Goal: Information Seeking & Learning: Check status

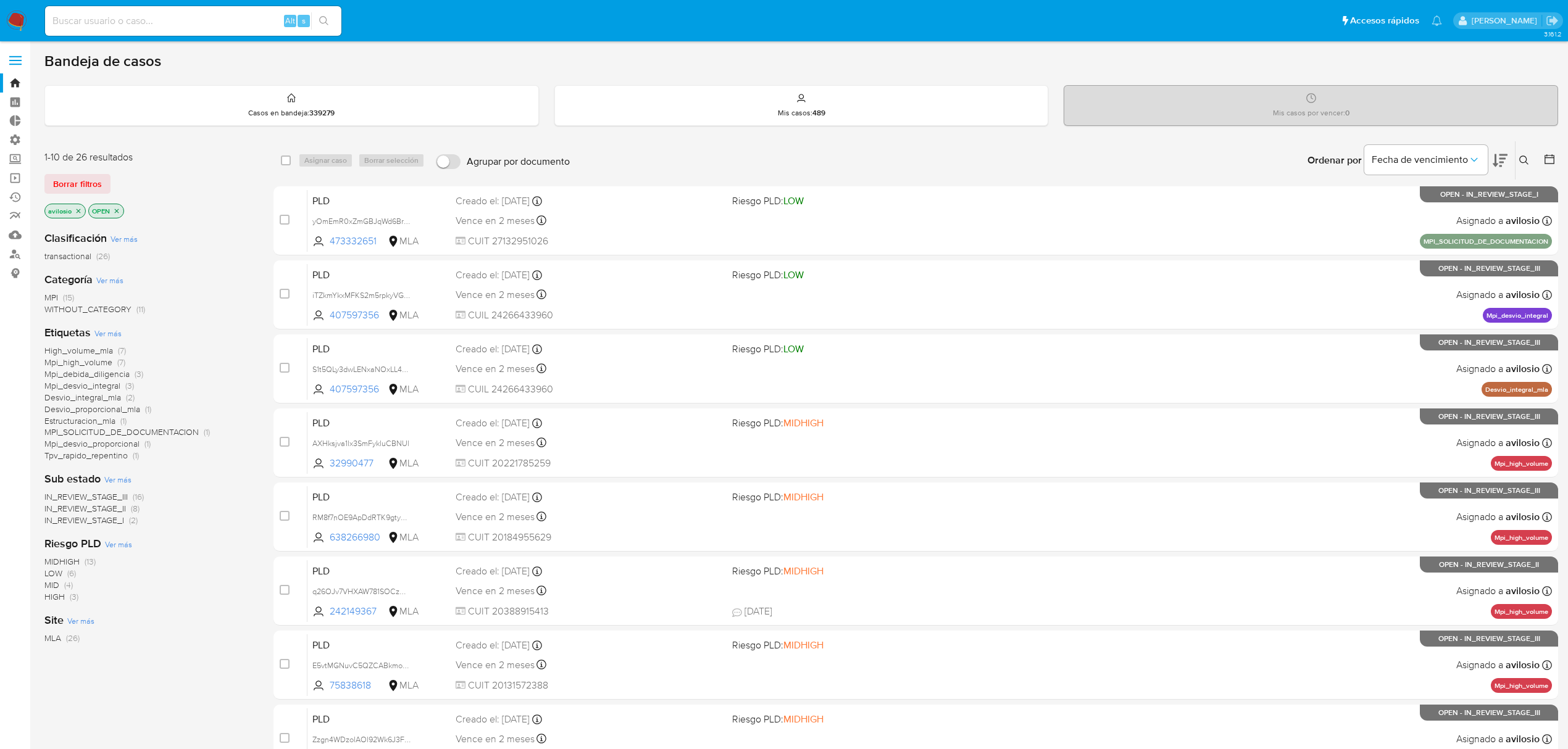
click at [1524, 161] on icon at bounding box center [1524, 160] width 10 height 10
click at [1418, 210] on input at bounding box center [1421, 207] width 208 height 16
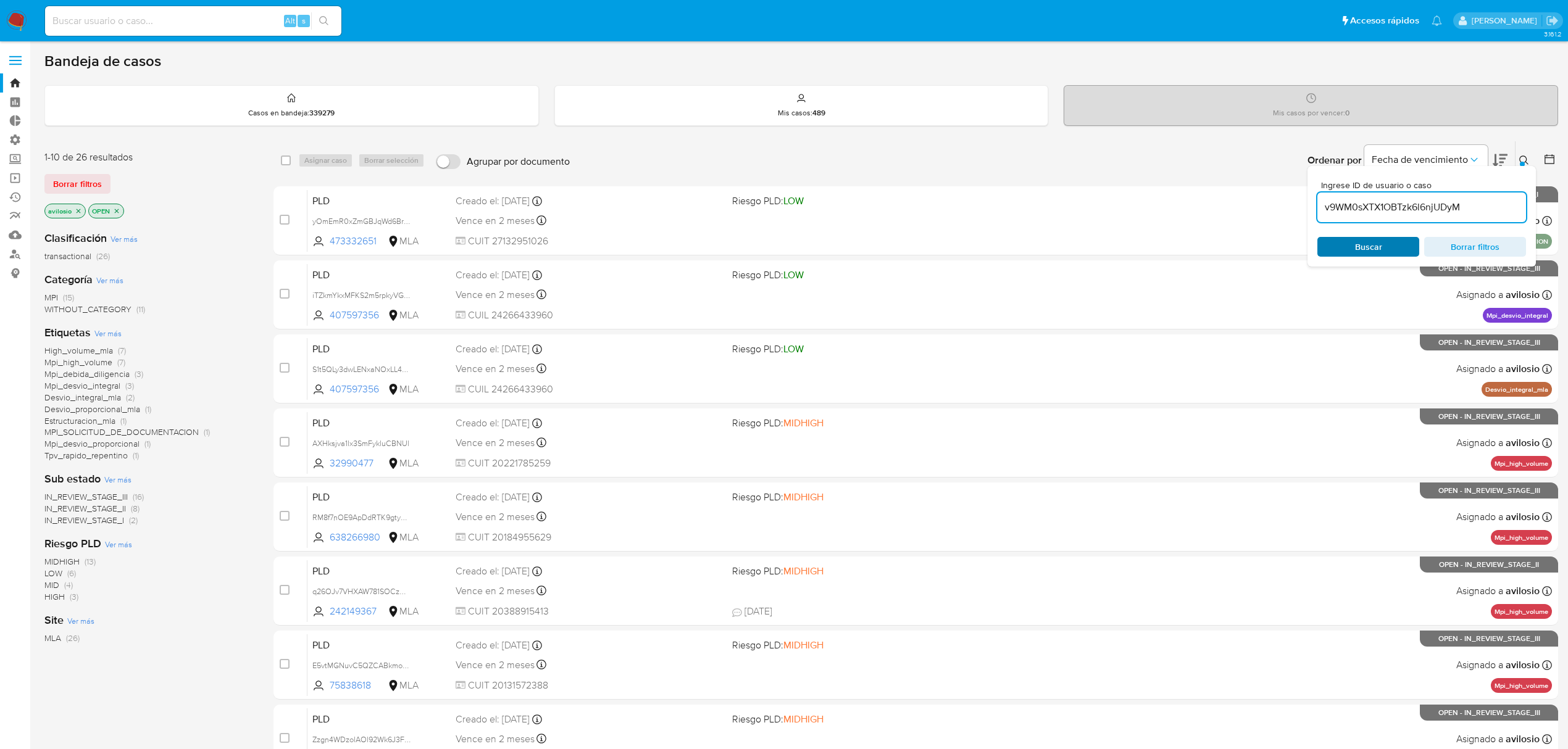
type input "v9WM0sXTX1OBTzk6l6njUDyM"
click at [1352, 245] on span "Buscar" at bounding box center [1368, 247] width 85 height 17
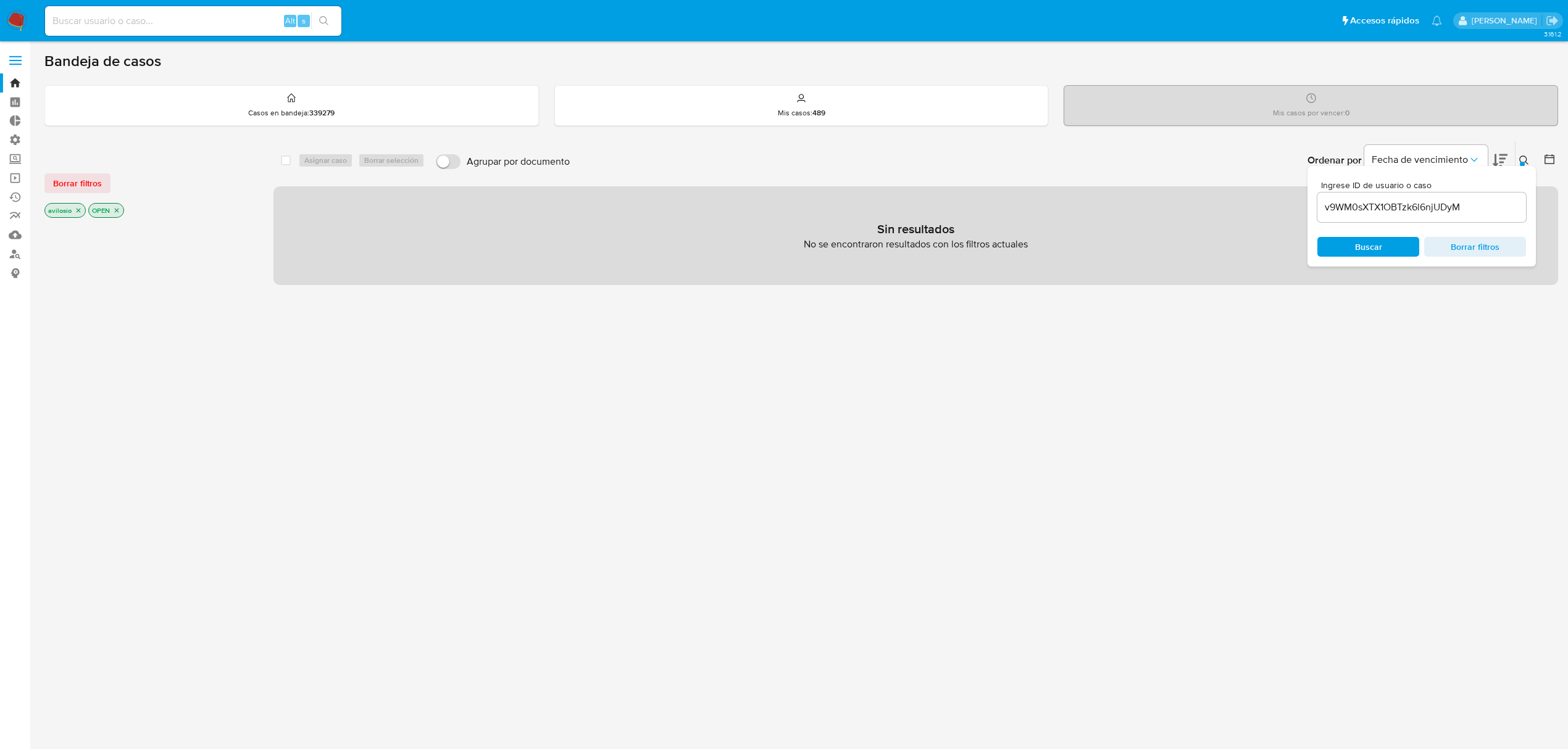
click at [75, 211] on icon "close-filter" at bounding box center [78, 210] width 7 height 7
click at [75, 210] on icon "close-filter" at bounding box center [73, 210] width 7 height 7
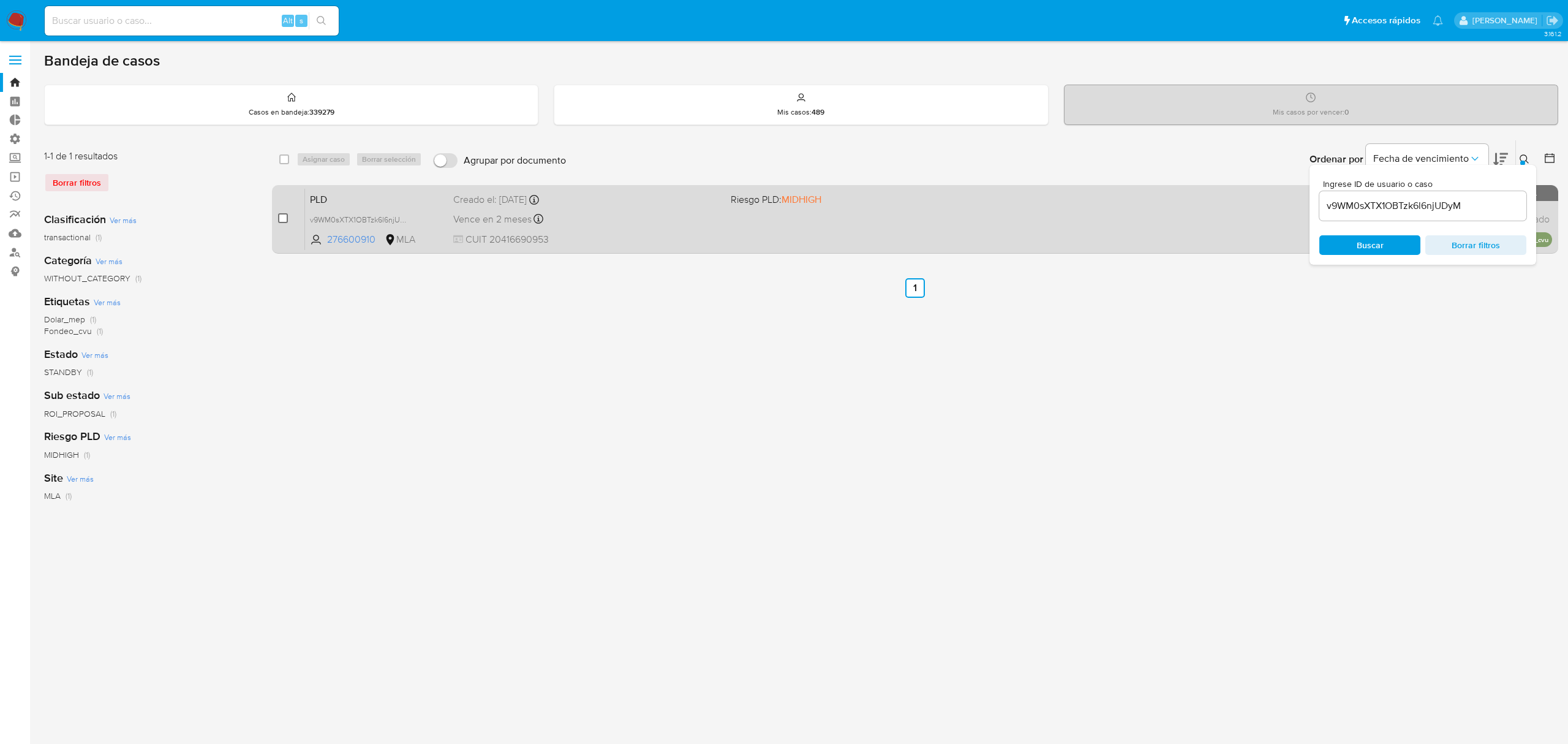
drag, startPoint x: 284, startPoint y: 216, endPoint x: 303, endPoint y: 174, distance: 46.1
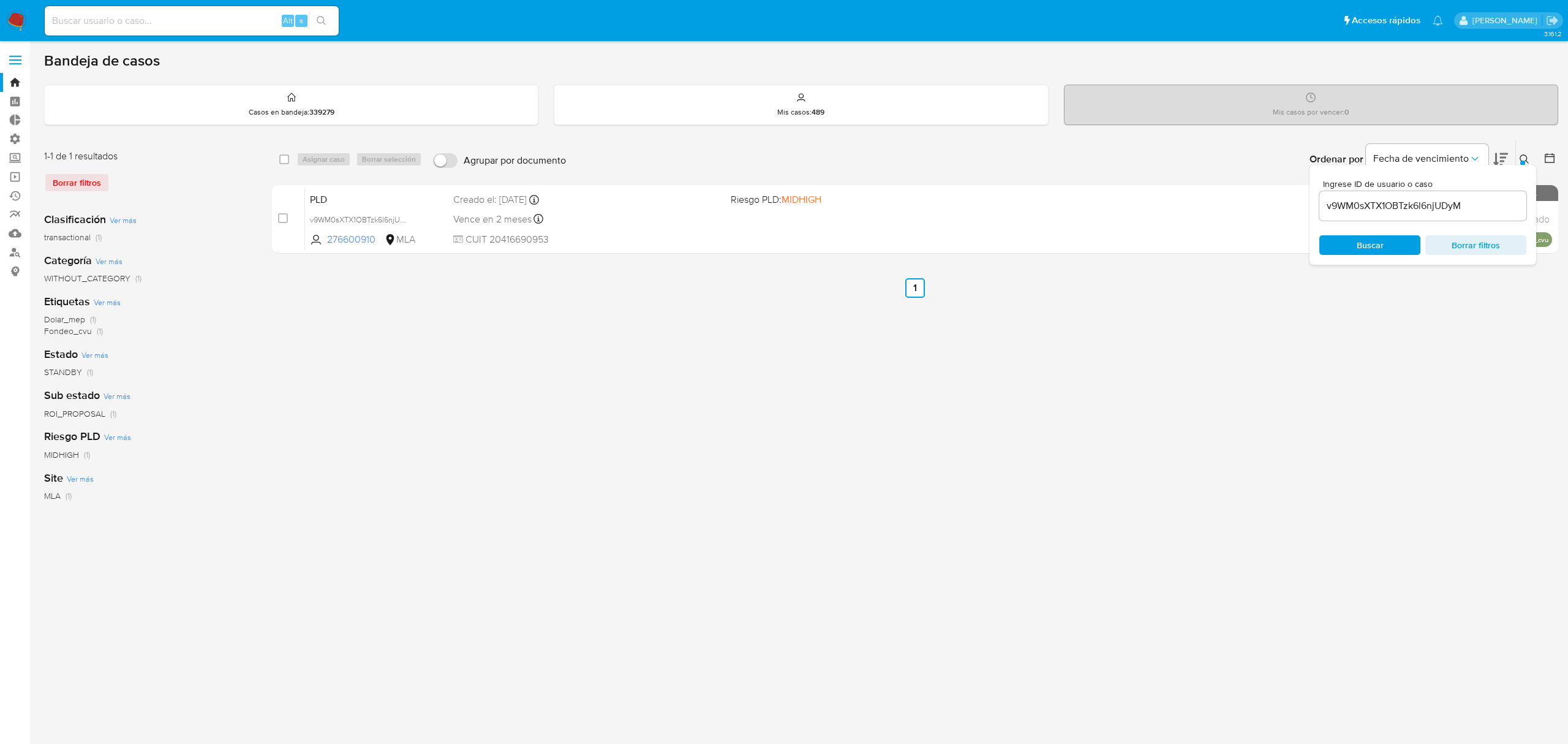
click at [285, 216] on input "checkbox" at bounding box center [283, 218] width 10 height 10
checkbox input "true"
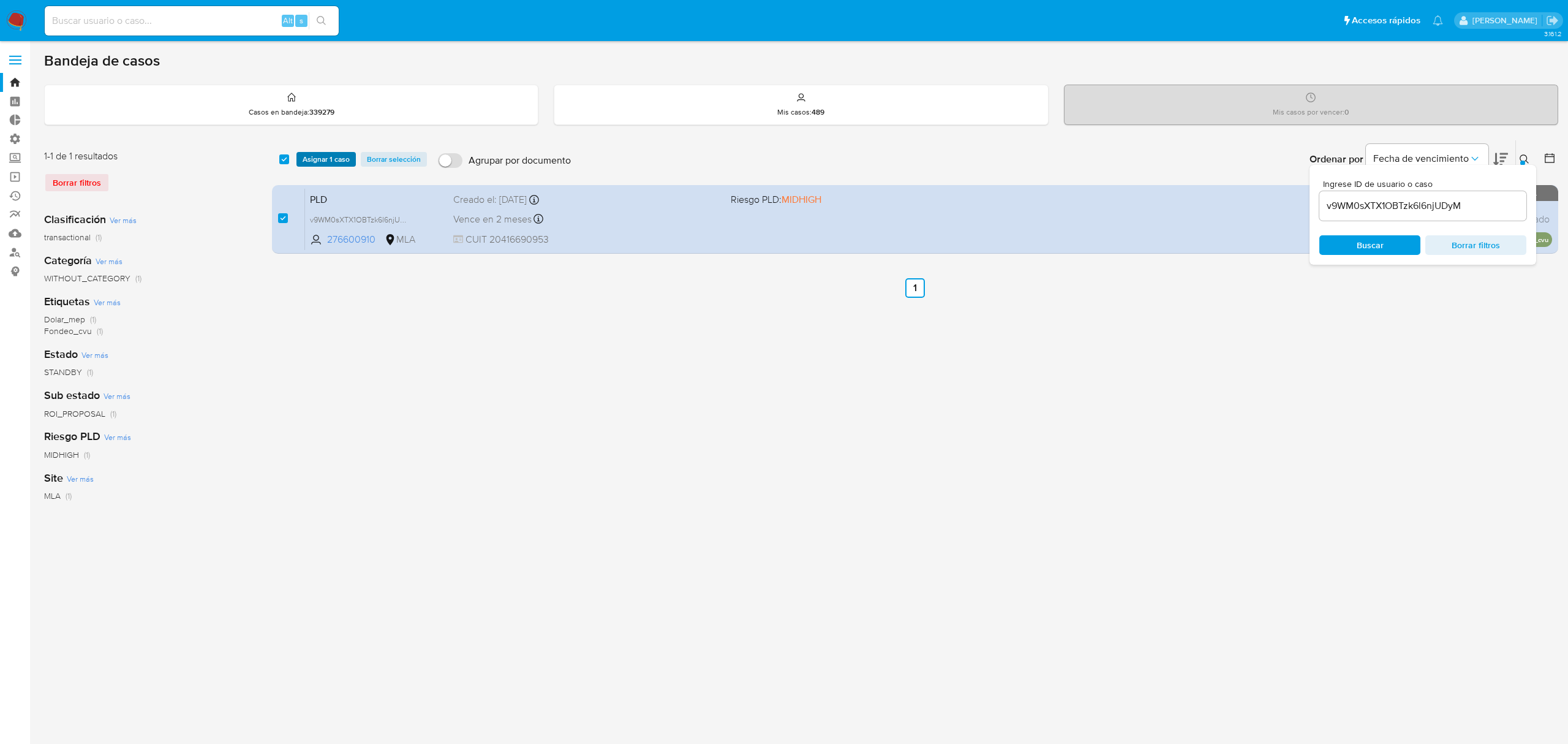
click at [312, 153] on span "Asignar 1 caso" at bounding box center [326, 159] width 47 height 12
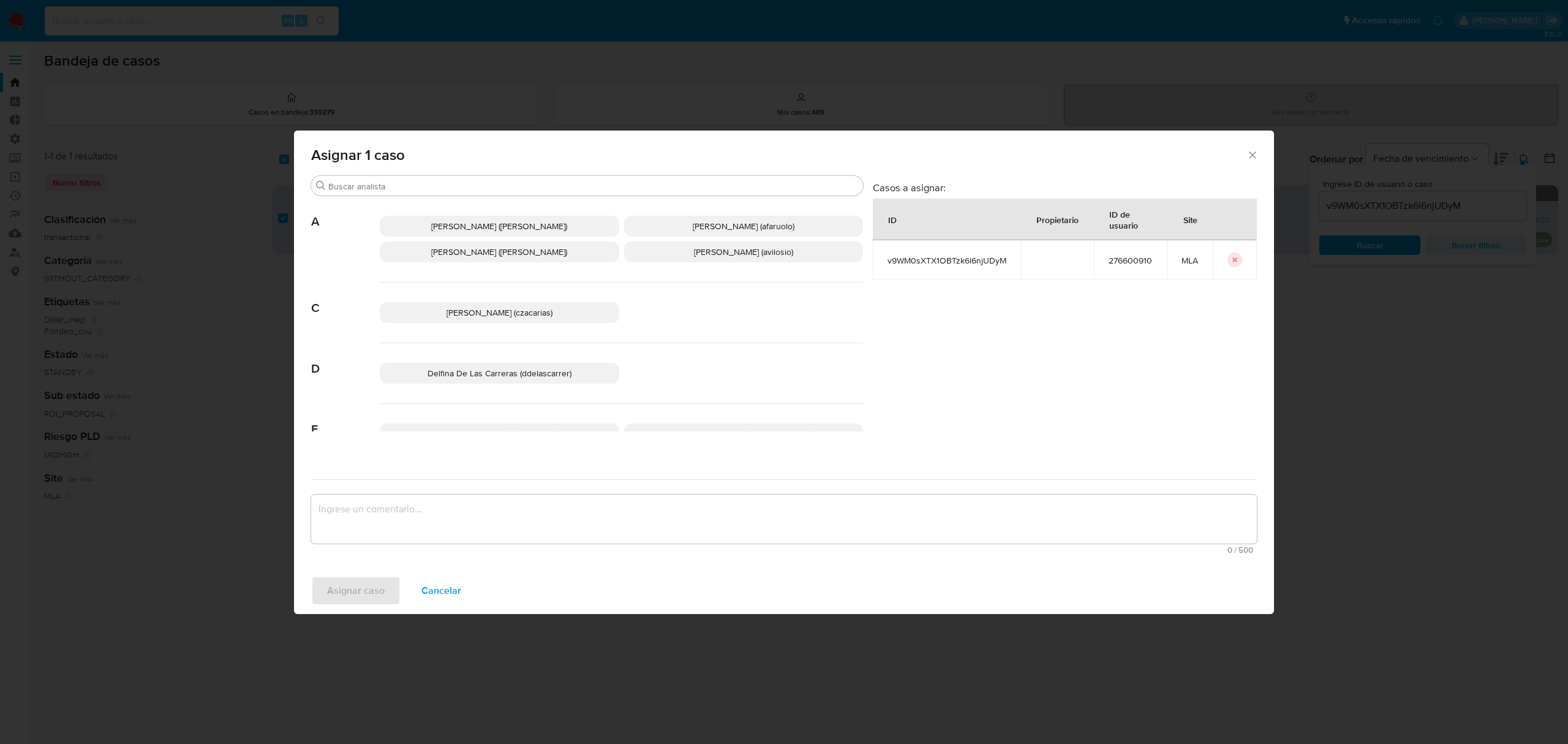
click at [409, 529] on textarea "assign-modal" at bounding box center [784, 519] width 946 height 49
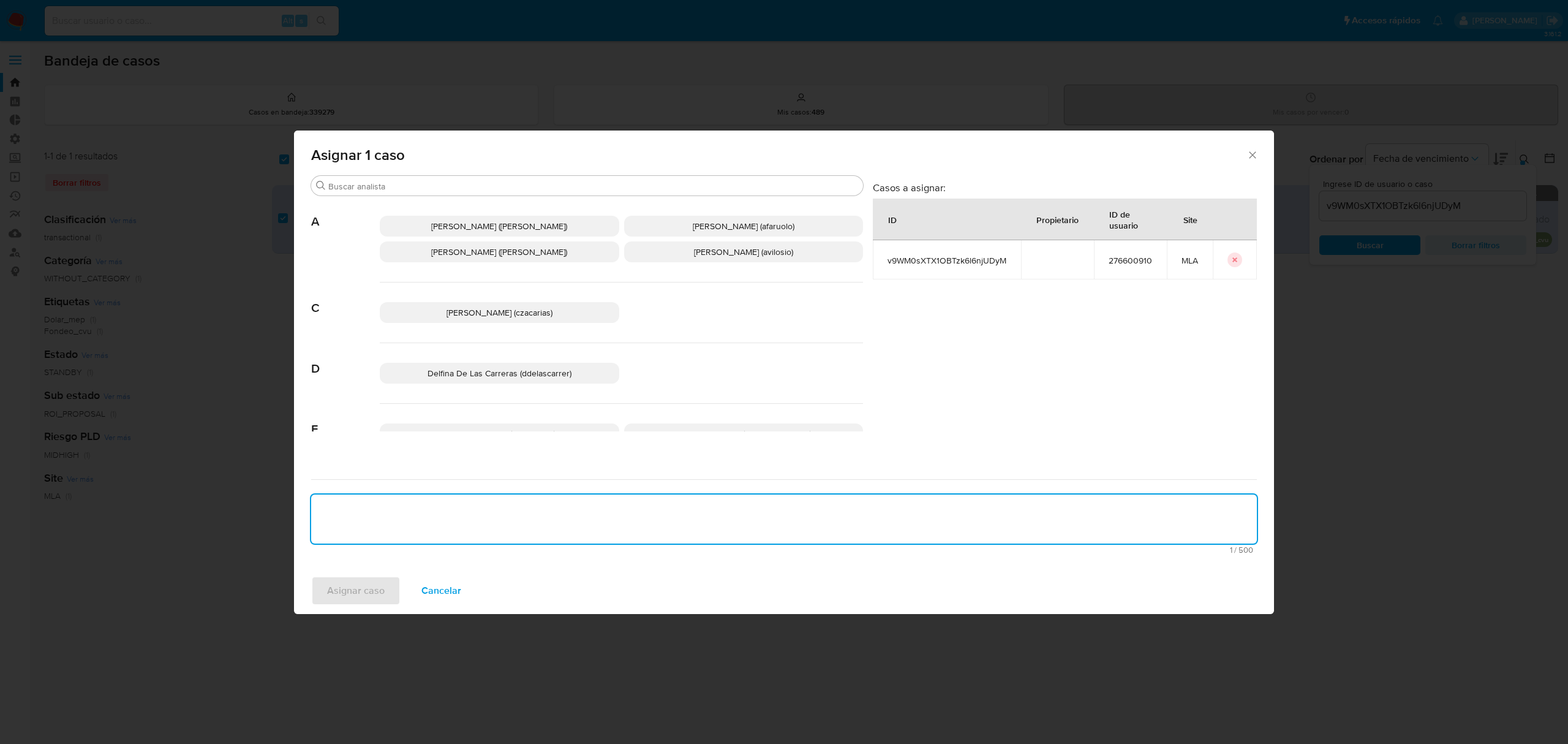
click at [771, 252] on span "[PERSON_NAME] (avilosio)" at bounding box center [743, 252] width 99 height 12
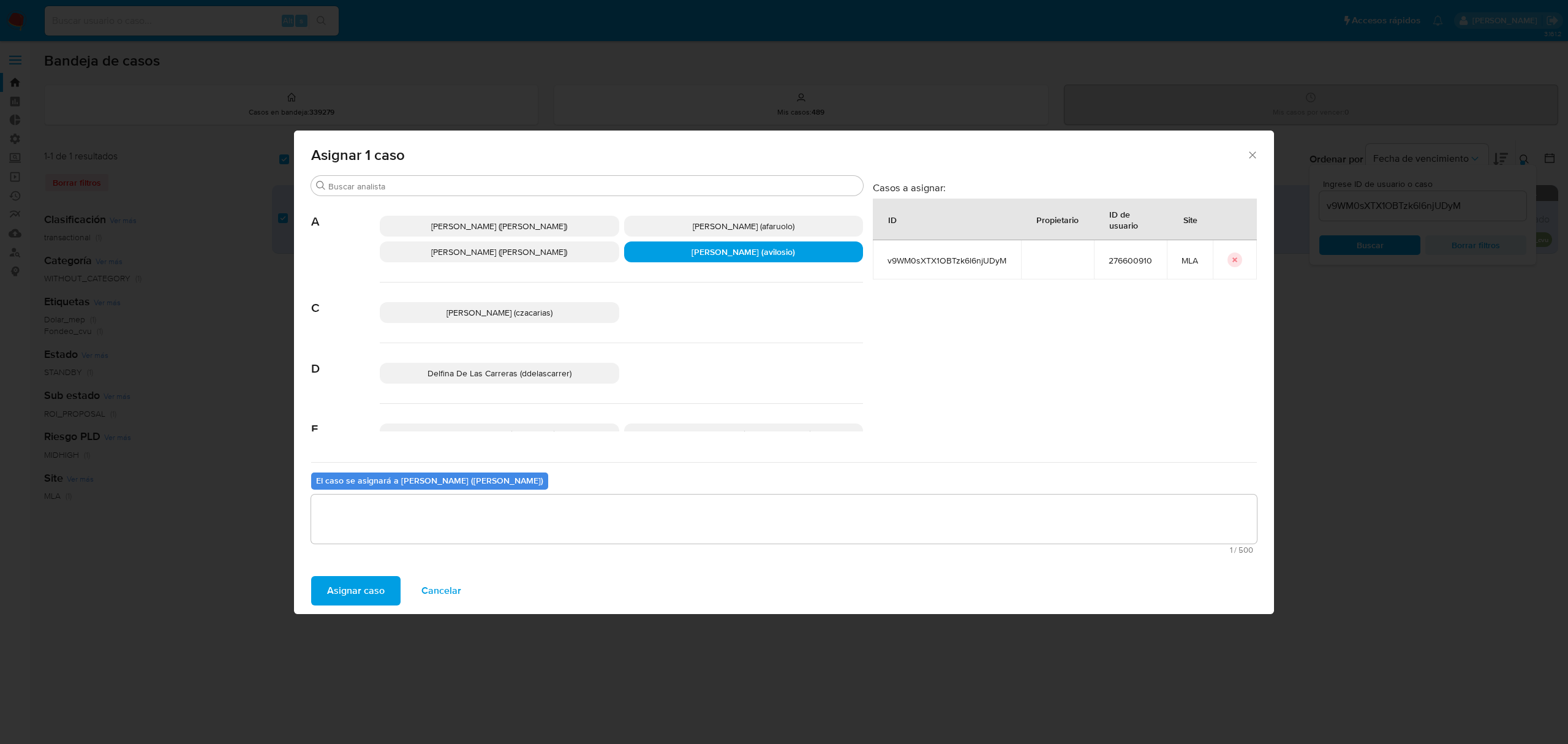
click at [336, 594] on span "Asignar caso" at bounding box center [356, 590] width 58 height 27
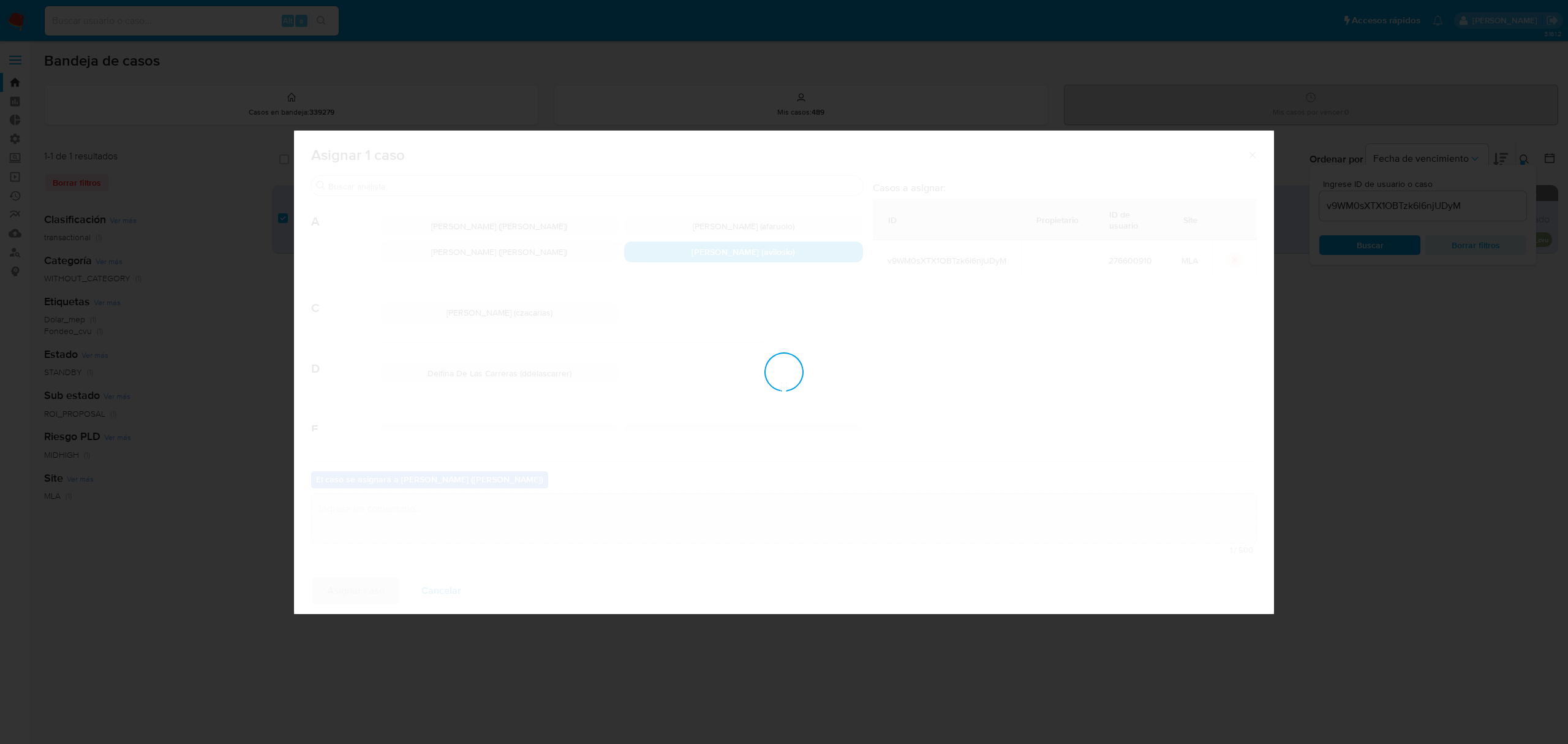
checkbox input "false"
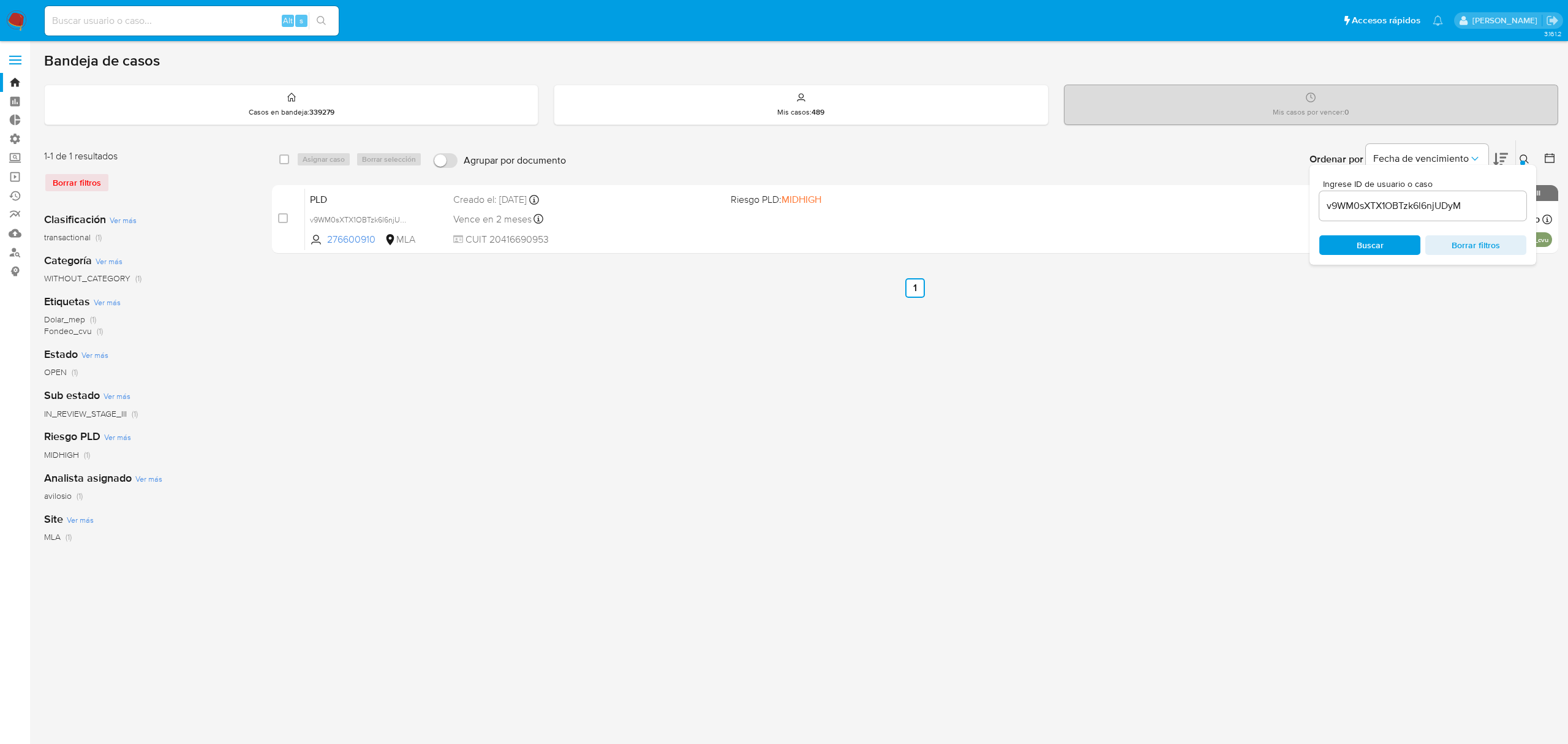
click at [1357, 246] on span "Buscar" at bounding box center [1370, 245] width 27 height 20
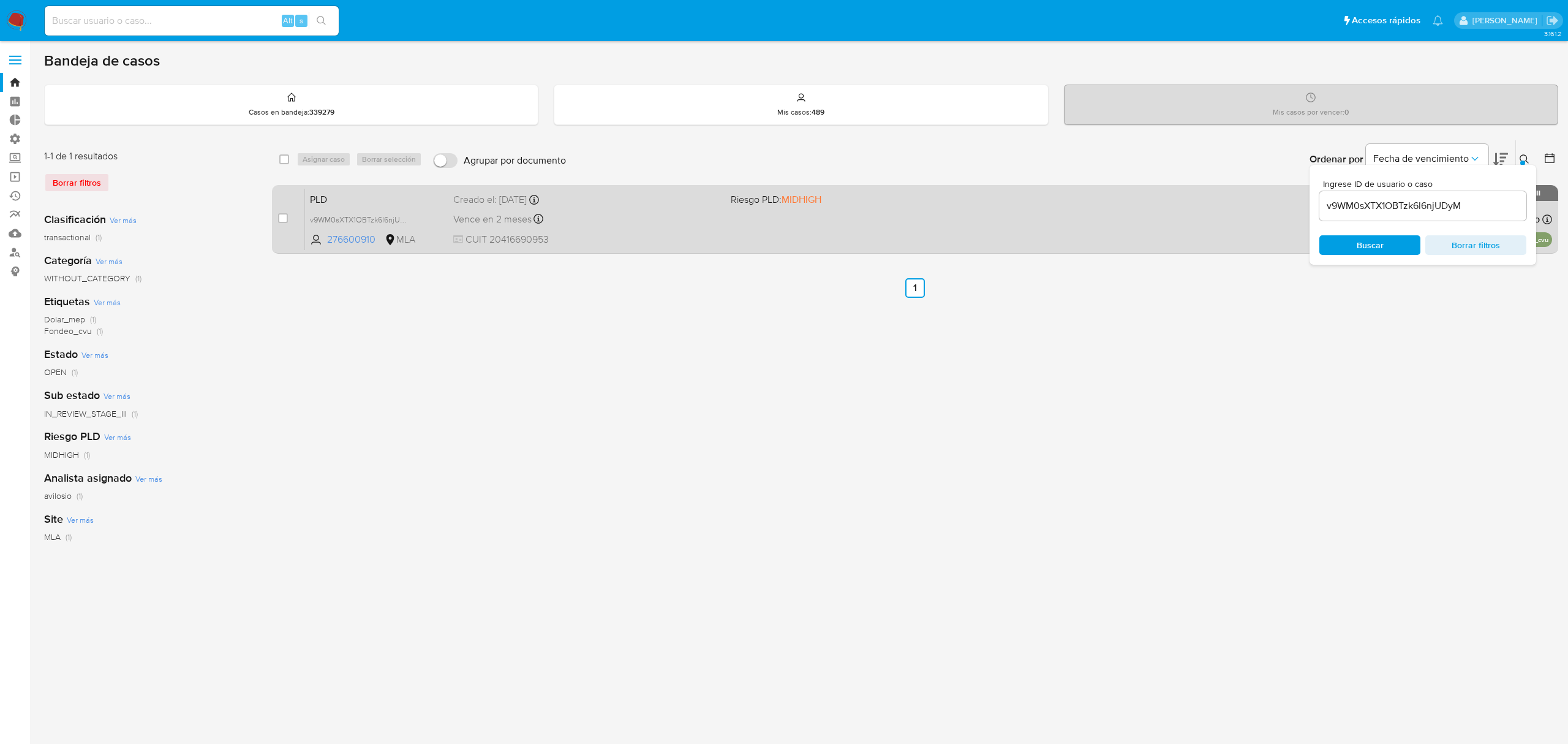
click at [378, 204] on span "PLD" at bounding box center [376, 198] width 133 height 16
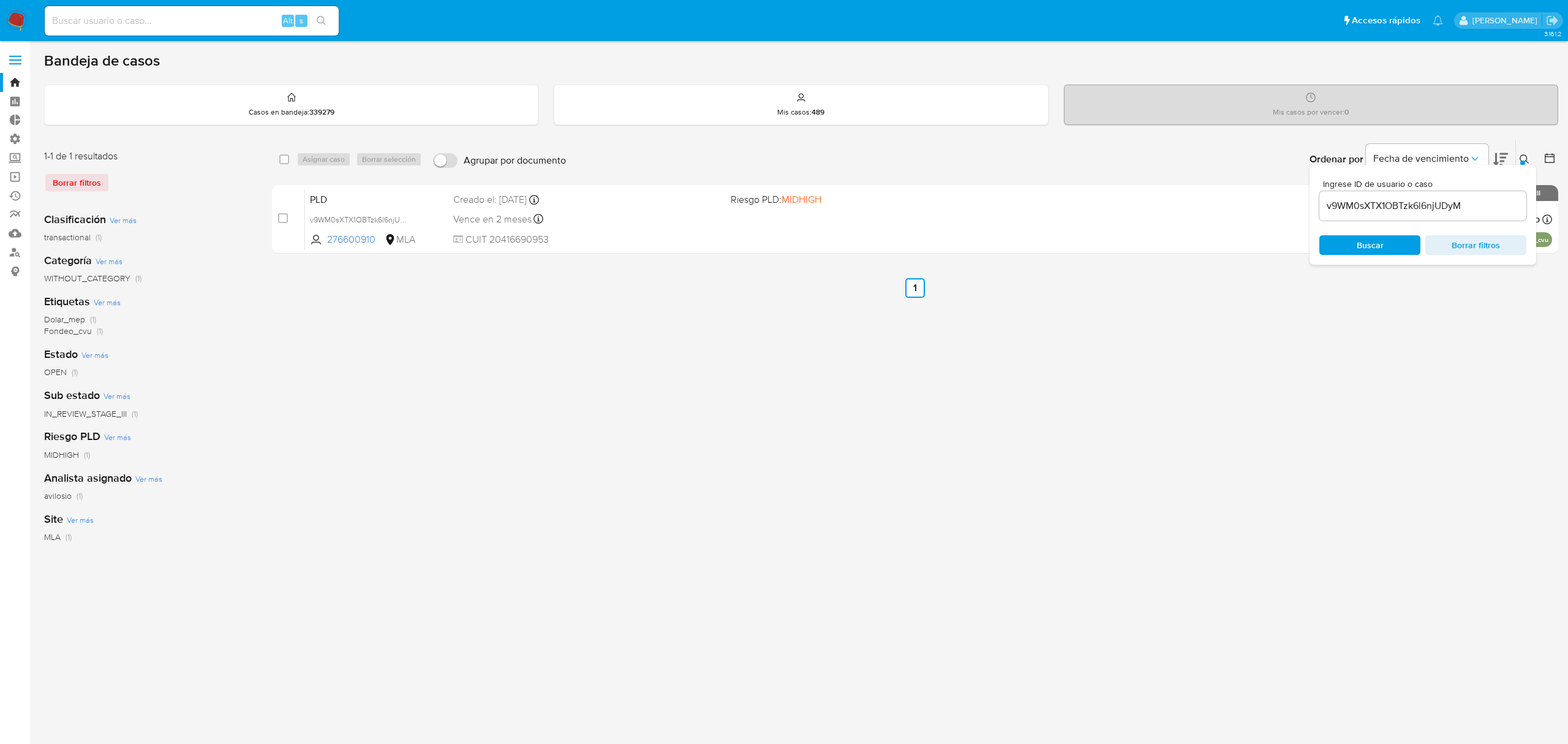
click at [201, 16] on input at bounding box center [192, 21] width 294 height 16
paste input "DCkhXIsOHXWjB0BeCXOIL3h1"
type input "DCkhXIsOHXWjB0BeCXOIL3h1"
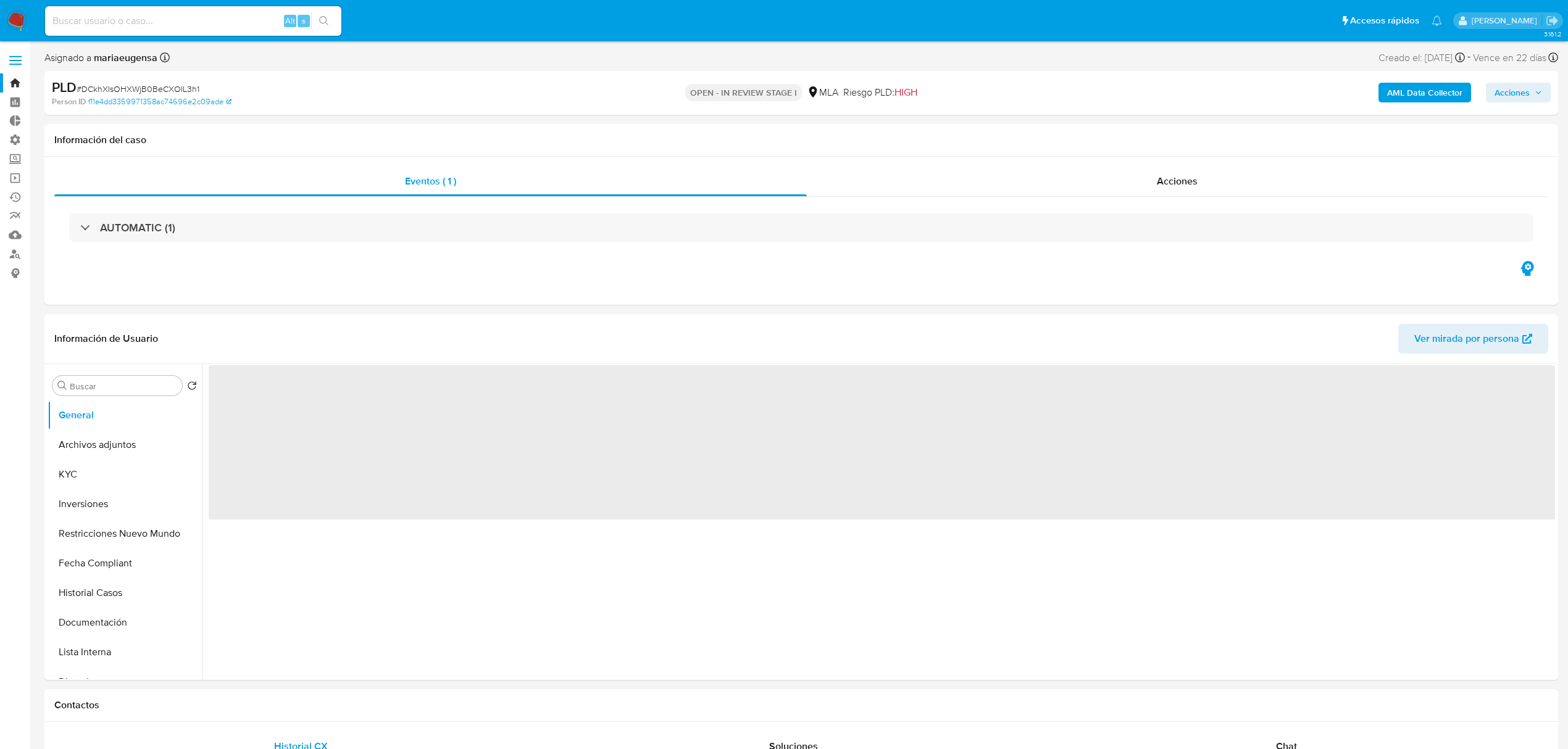
select select "10"
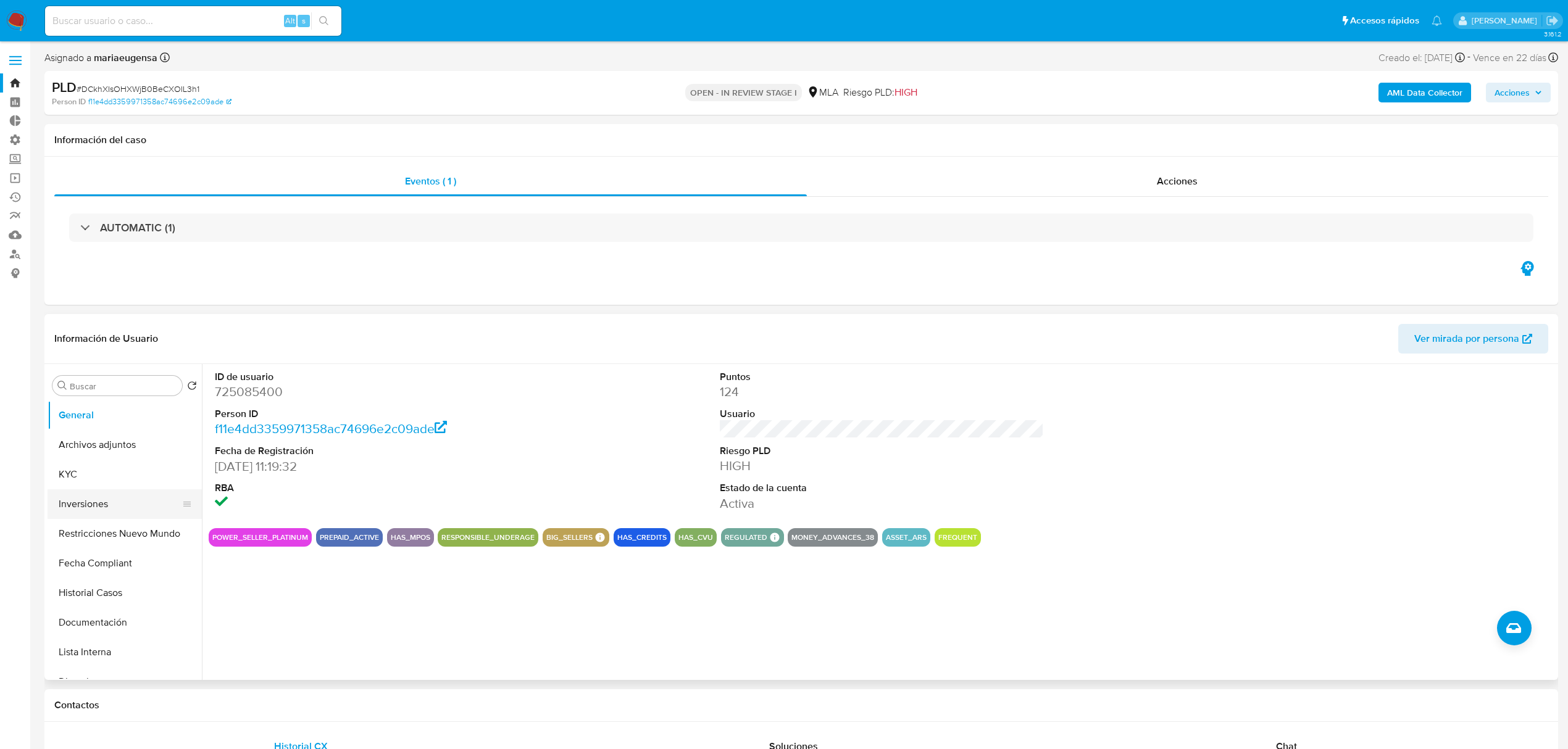
click at [151, 494] on button "Inversiones" at bounding box center [120, 504] width 144 height 30
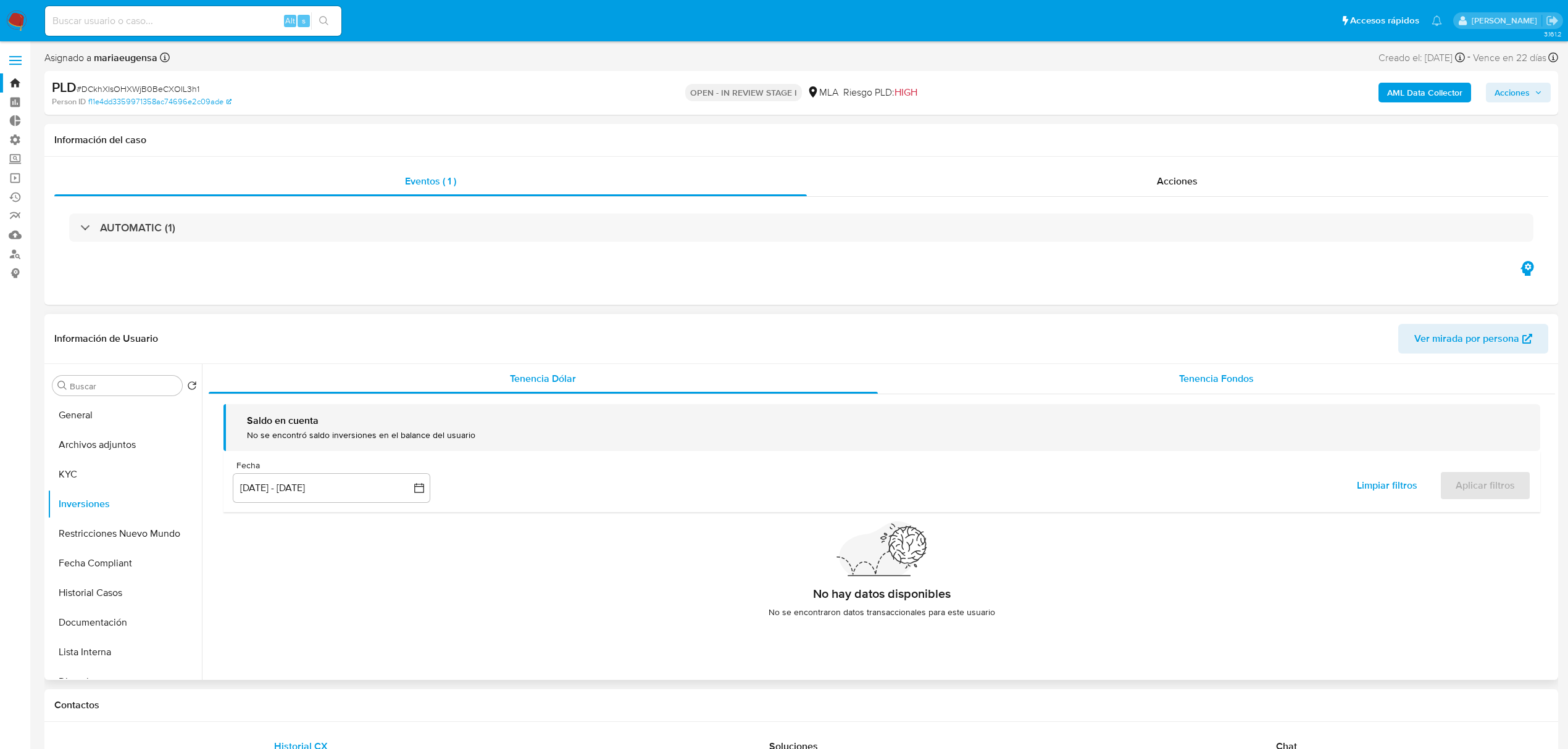
click at [1319, 381] on div "Tenencia Fondos" at bounding box center [1216, 379] width 678 height 30
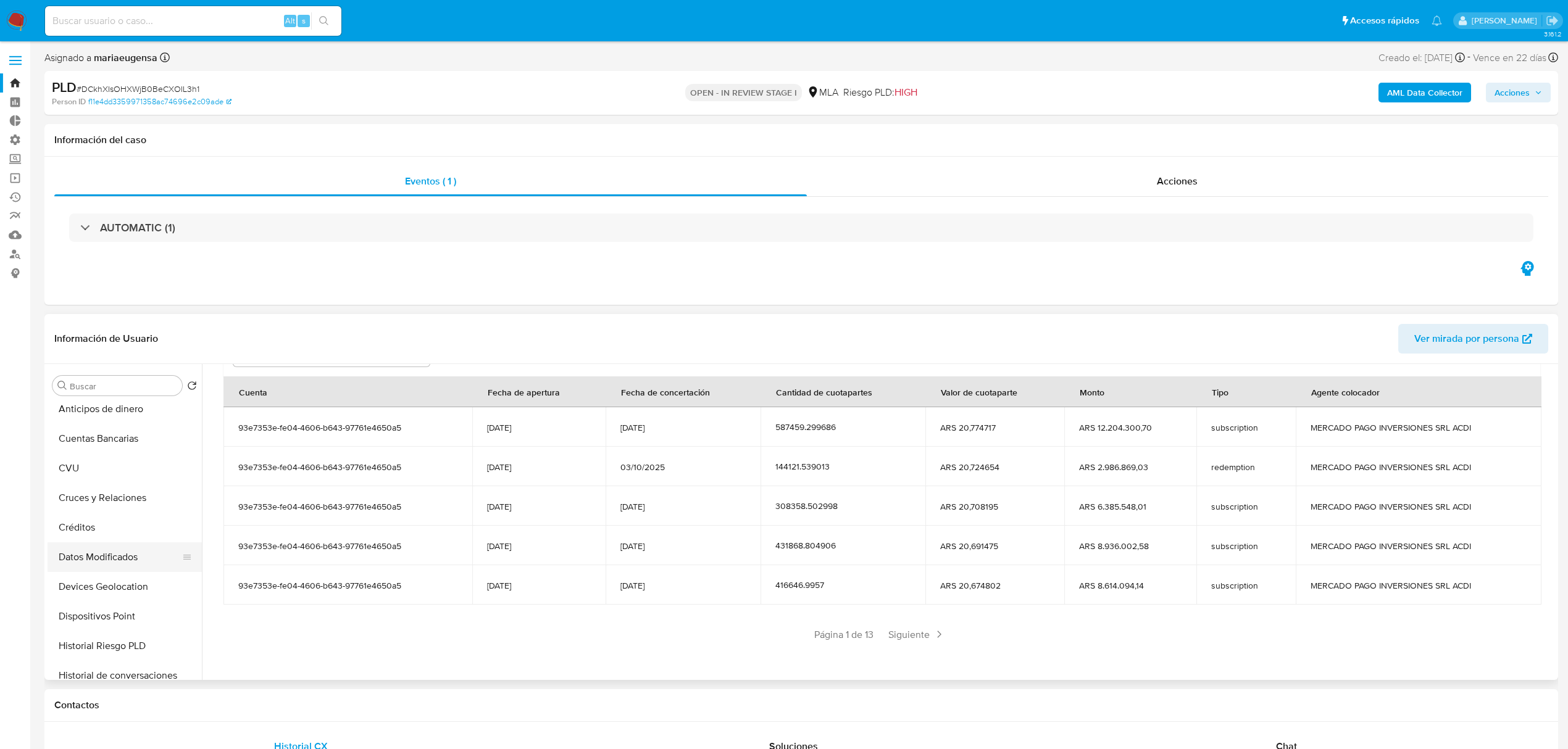
scroll to position [329, 0]
click at [126, 647] on button "Historial de conversaciones" at bounding box center [120, 649] width 144 height 30
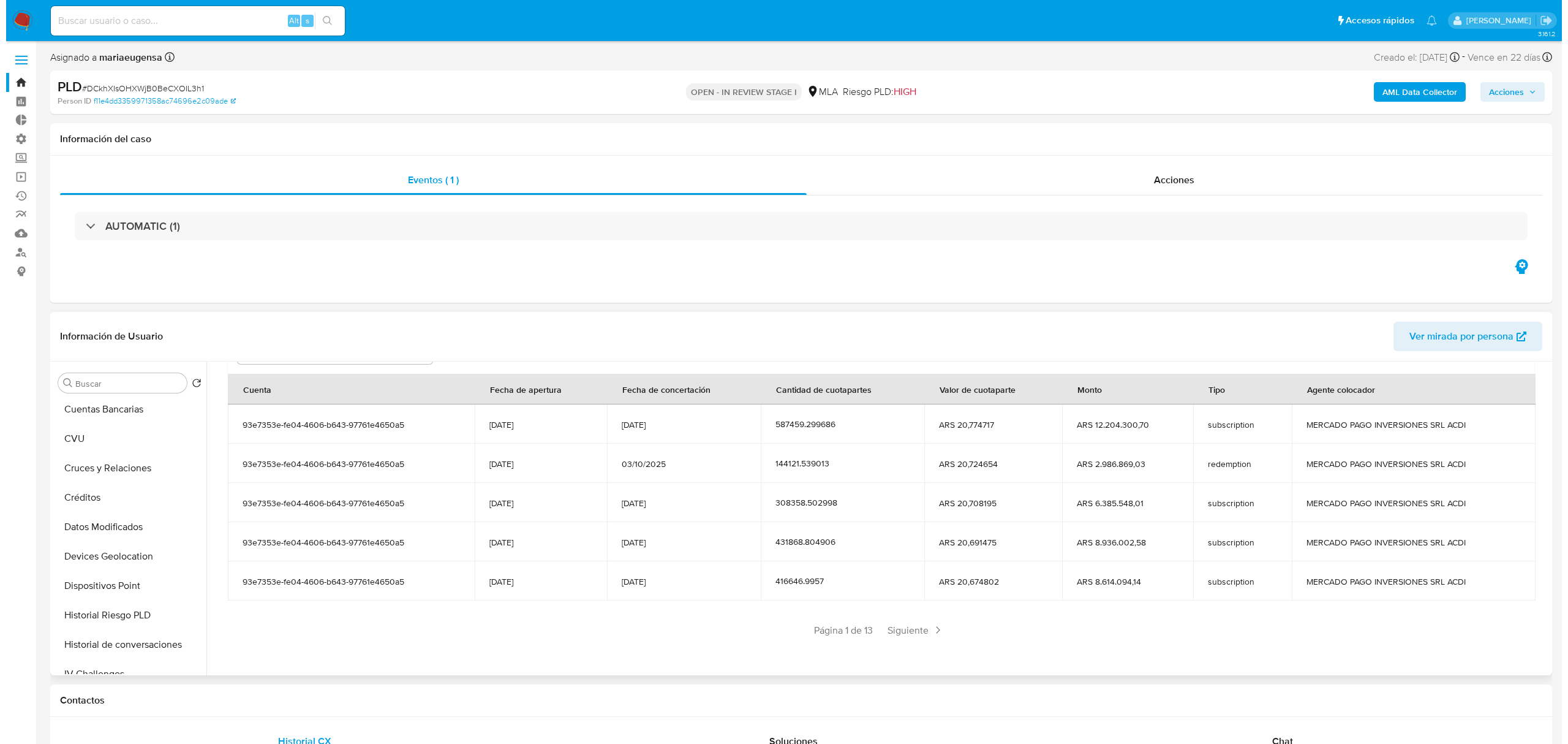
scroll to position [0, 0]
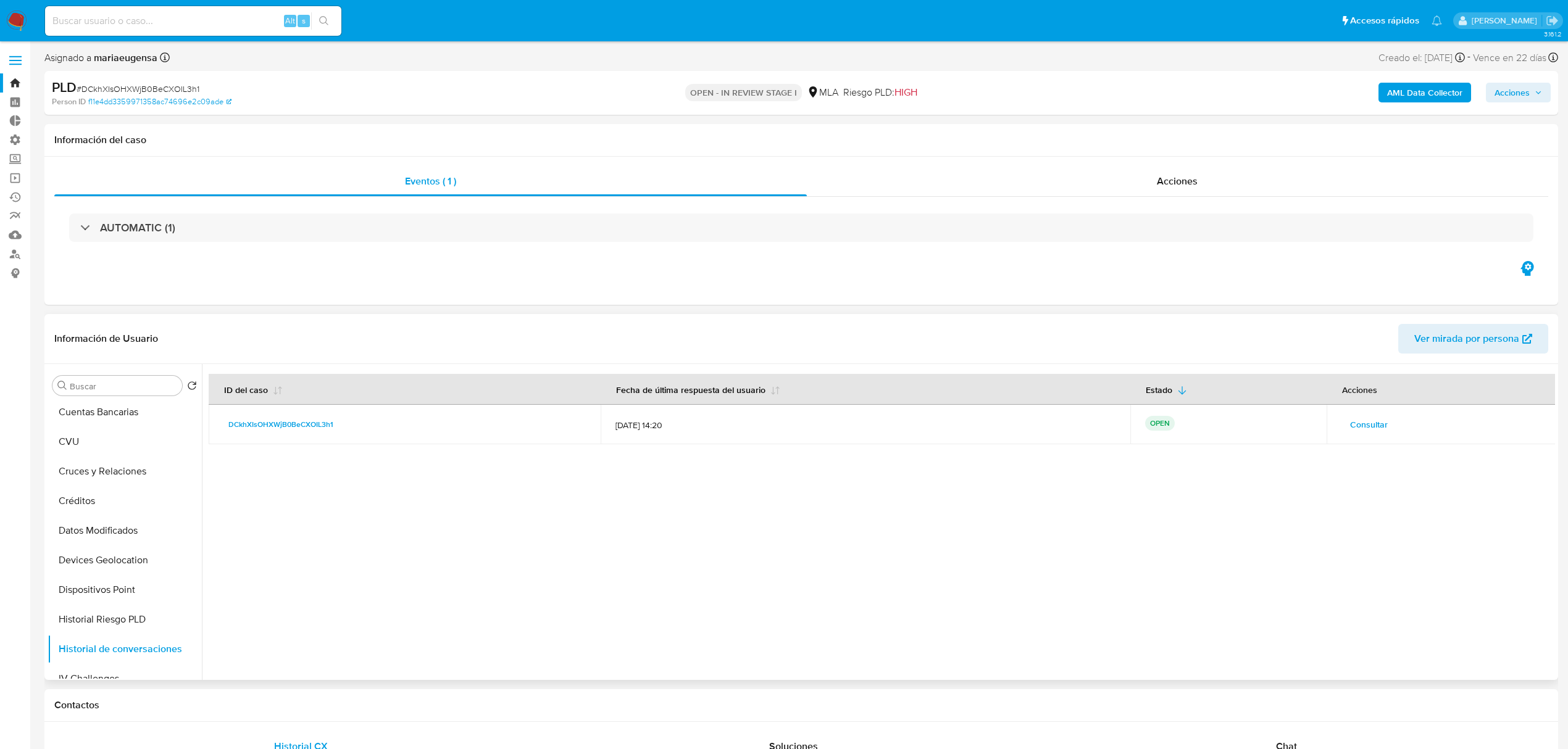
click at [1364, 423] on span "Consultar" at bounding box center [1368, 424] width 38 height 17
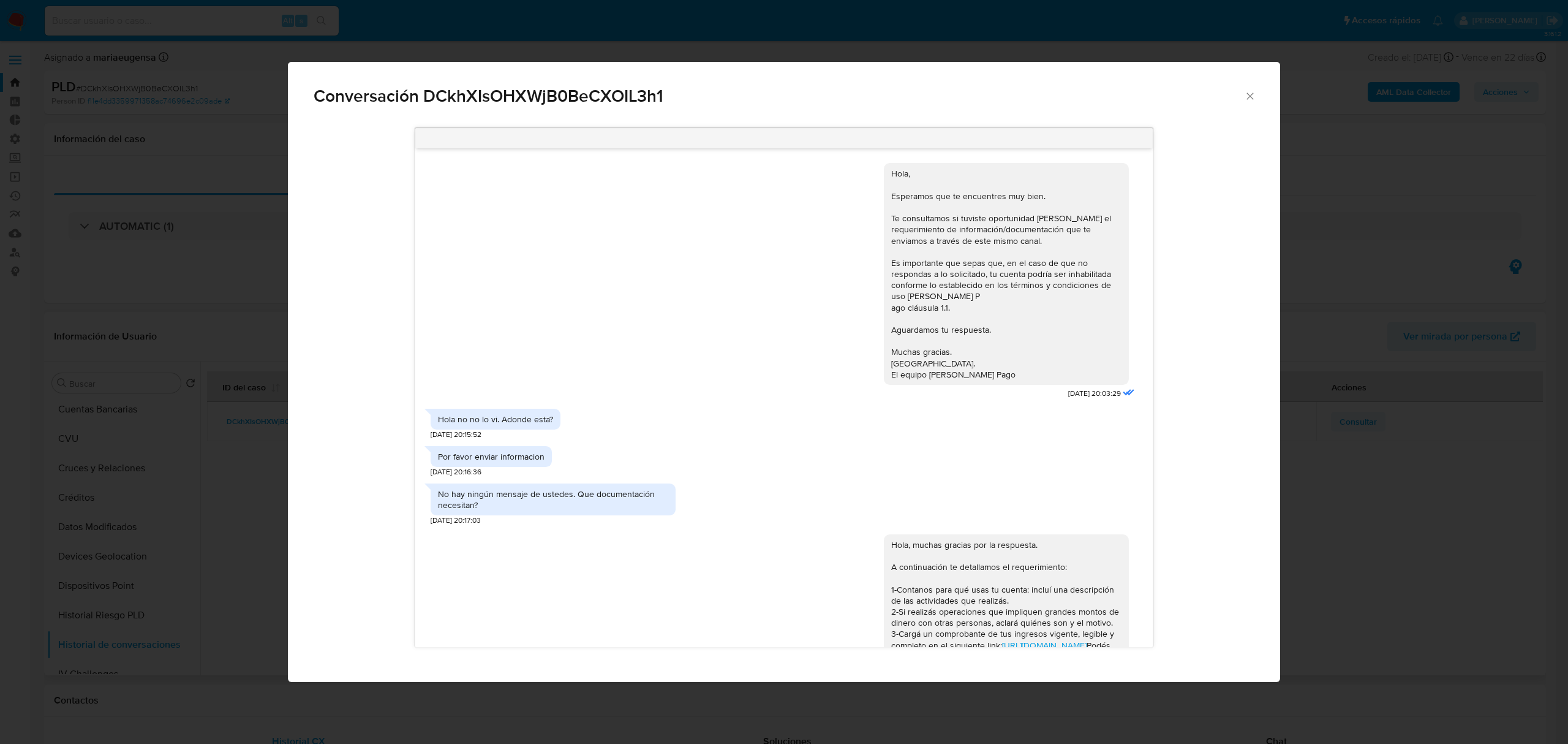
scroll to position [439, 0]
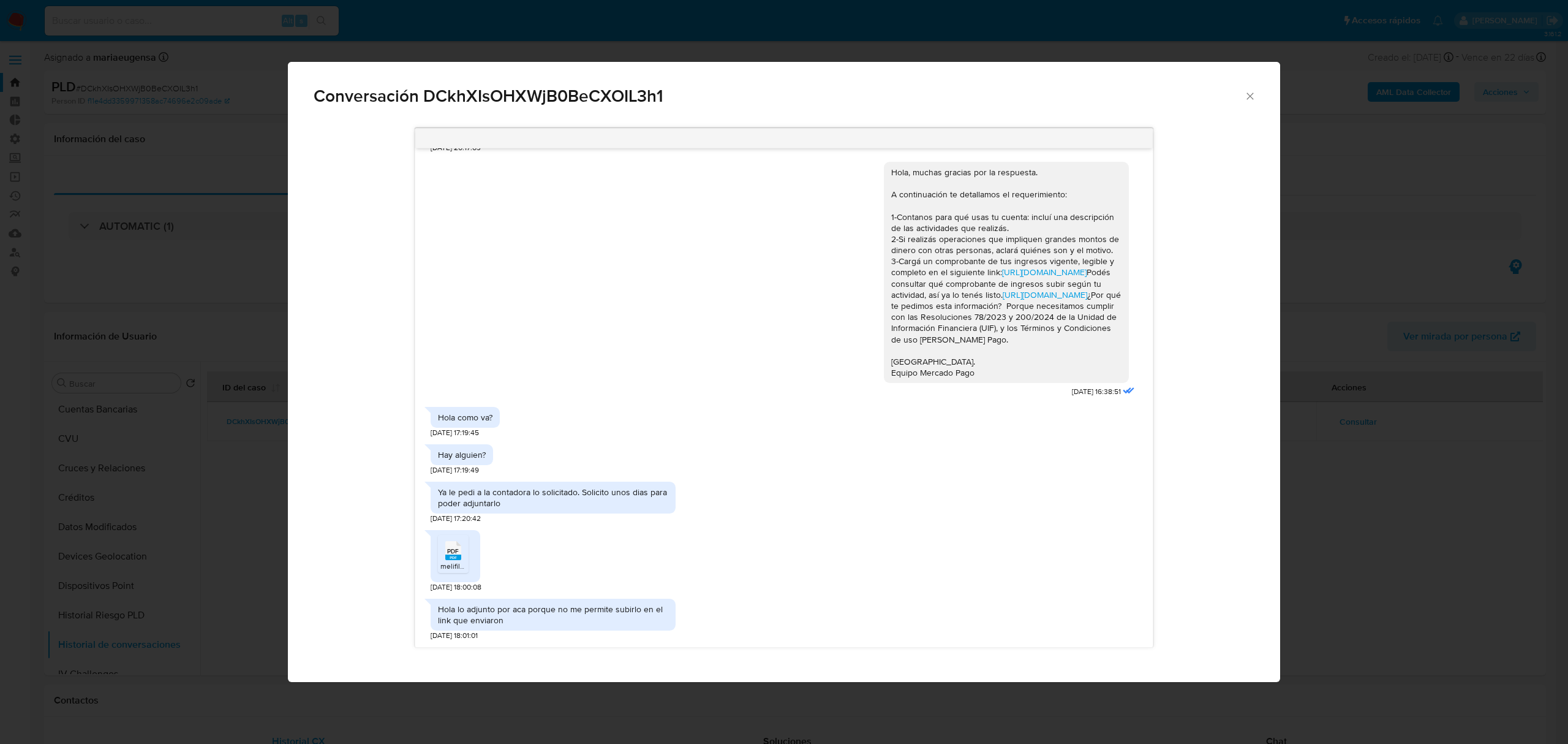
click at [459, 559] on rect "Comunicación" at bounding box center [454, 558] width 16 height 5
click at [442, 558] on div "PDF PDF" at bounding box center [453, 550] width 26 height 24
click at [1248, 103] on div "Conversación DCkhXIsOHXWjB0BeCXOIL3h1" at bounding box center [784, 91] width 992 height 58
click at [1252, 95] on icon "Cerrar" at bounding box center [1250, 96] width 12 height 12
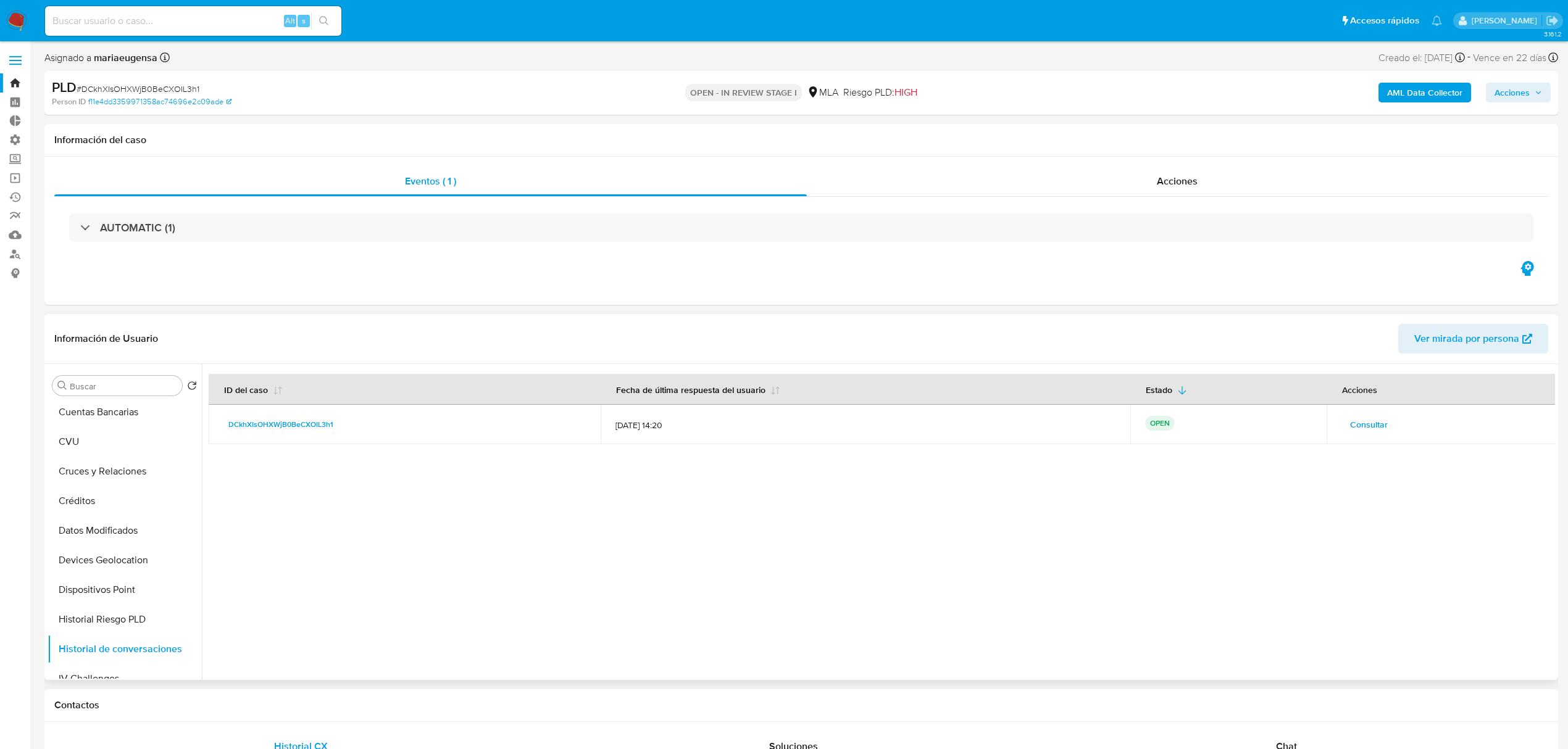
click at [1361, 418] on span "Consultar" at bounding box center [1368, 424] width 38 height 17
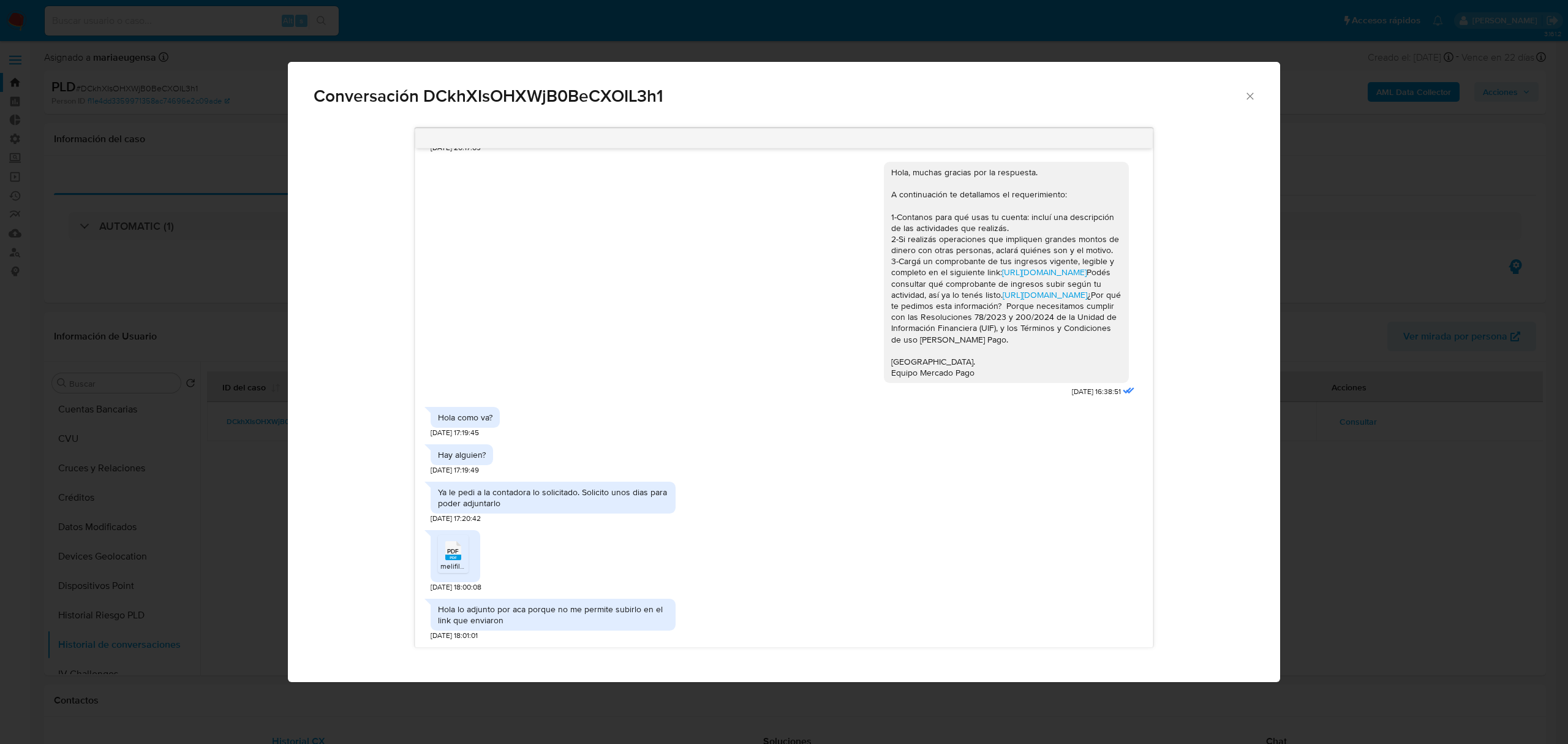
click at [442, 564] on span "melifile5608384899535629948.pdf" at bounding box center [499, 566] width 117 height 11
click at [1253, 98] on icon "Cerrar" at bounding box center [1250, 96] width 12 height 12
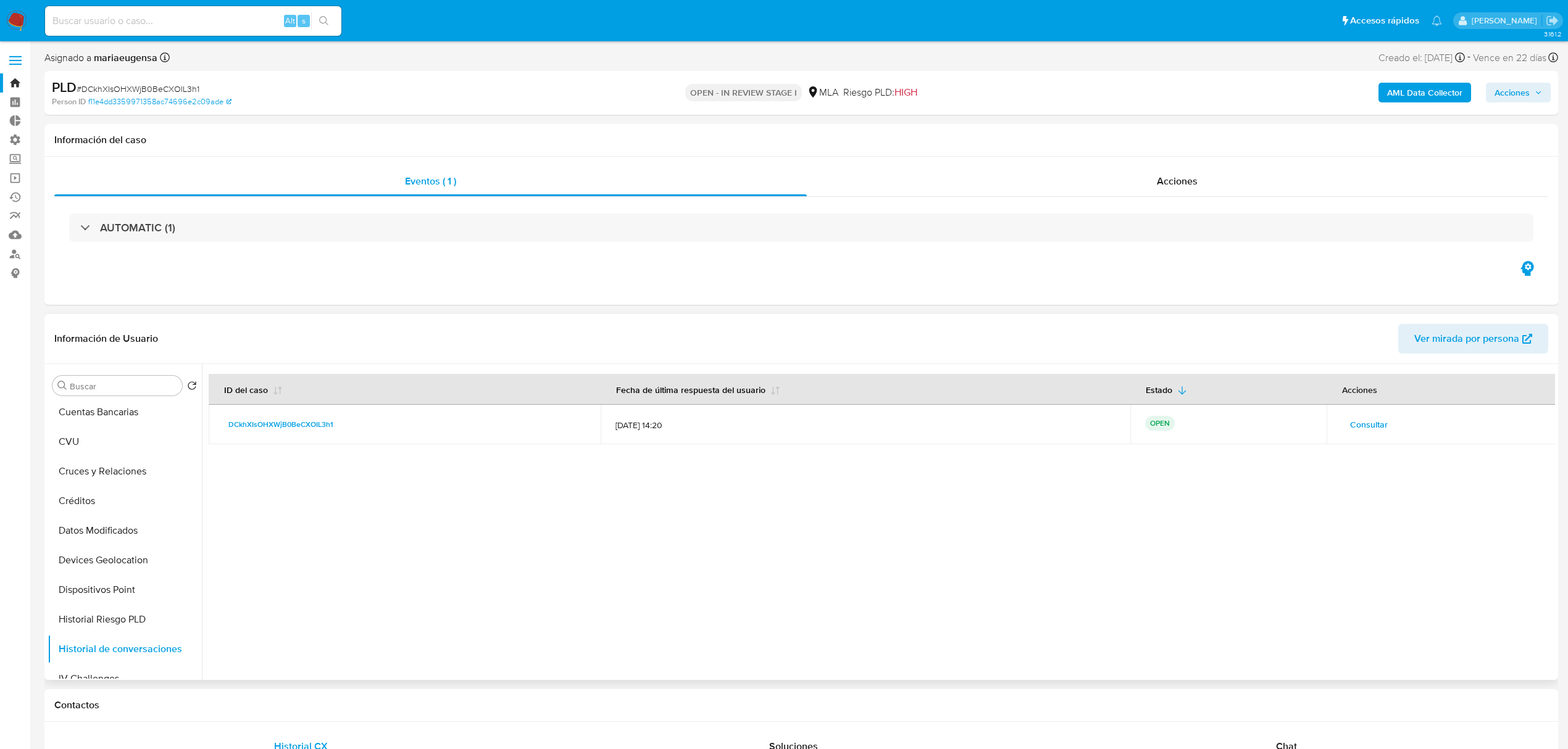
click at [1376, 425] on span "Consultar" at bounding box center [1368, 424] width 38 height 17
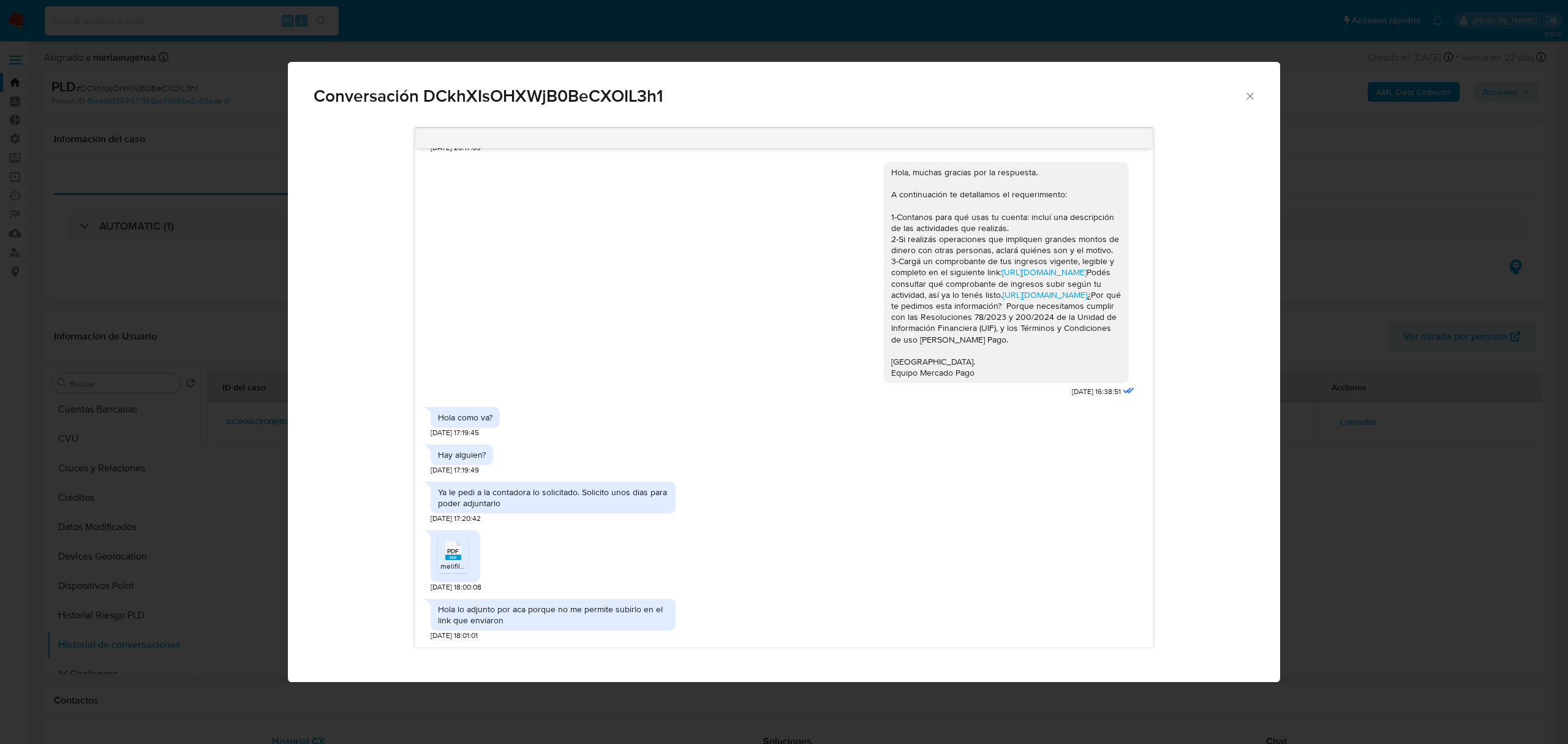
click at [1364, 462] on div "Conversación DCkhXIsOHXWjB0BeCXOIL3h1 Hola, Esperamos que te encuentres muy bie…" at bounding box center [784, 372] width 1568 height 744
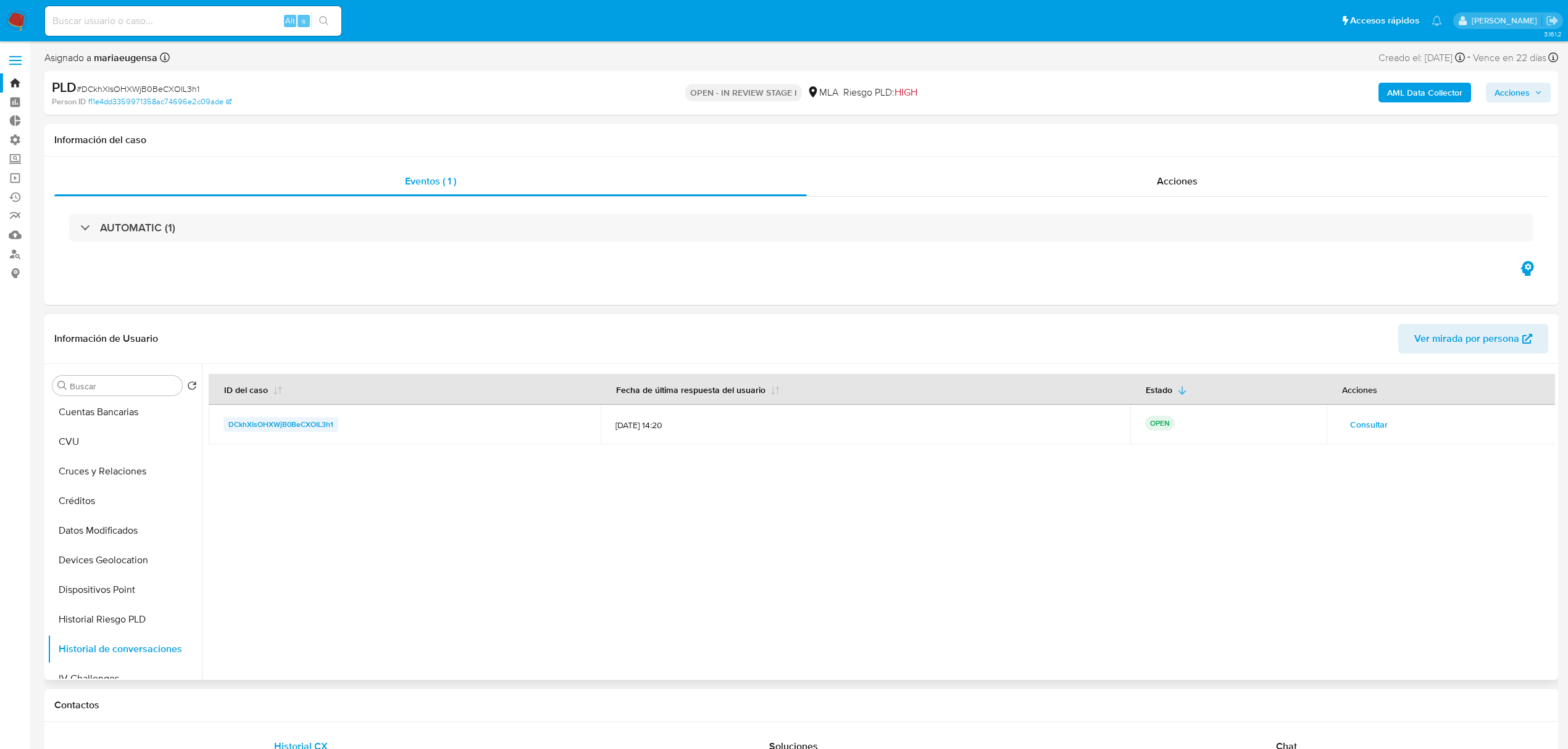
click at [274, 427] on span "DCkhXIsOHXWjB0BeCXOIL3h1" at bounding box center [280, 424] width 105 height 15
click at [107, 481] on button "KYC" at bounding box center [120, 474] width 144 height 30
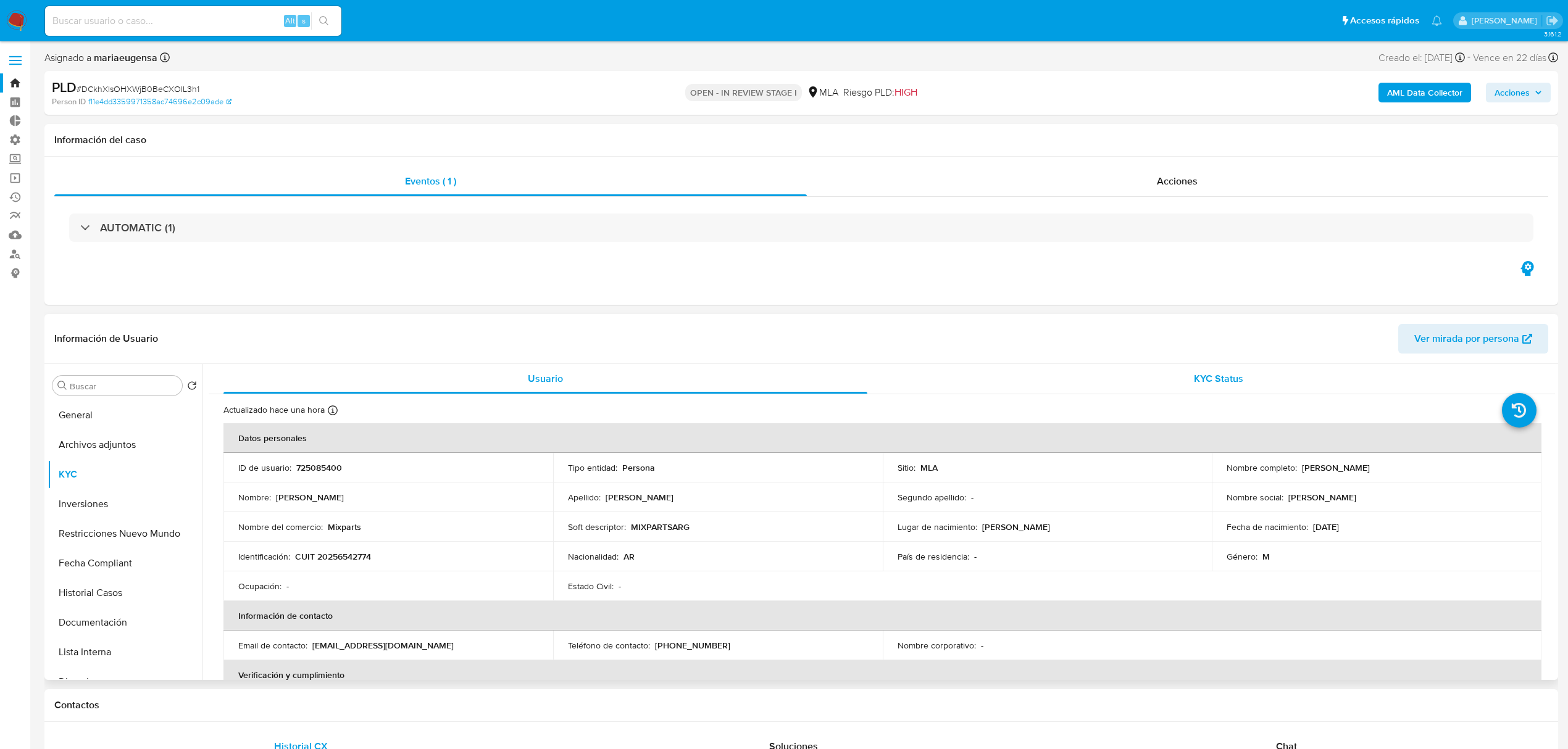
click at [1227, 373] on span "KYC Status" at bounding box center [1218, 378] width 50 height 14
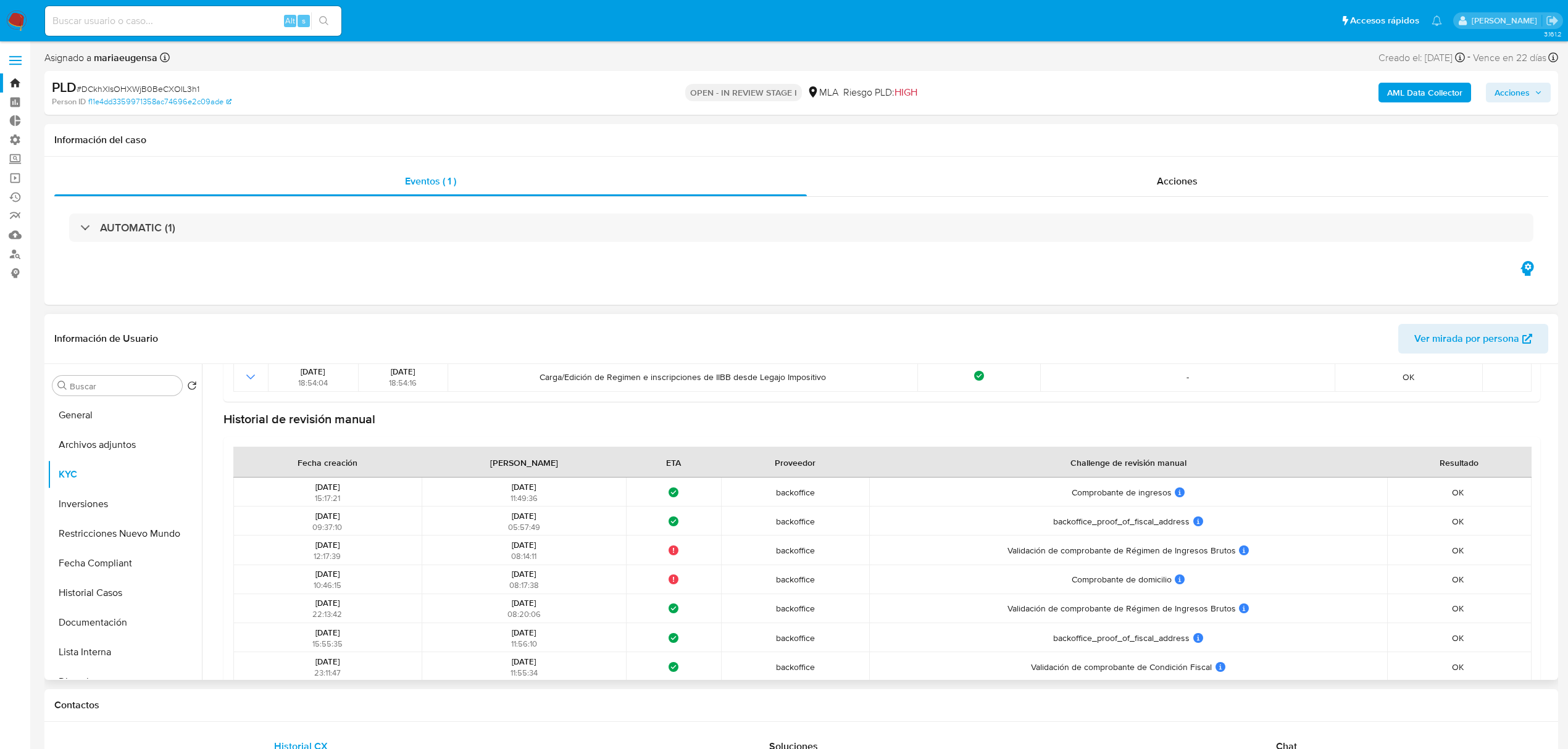
scroll to position [494, 0]
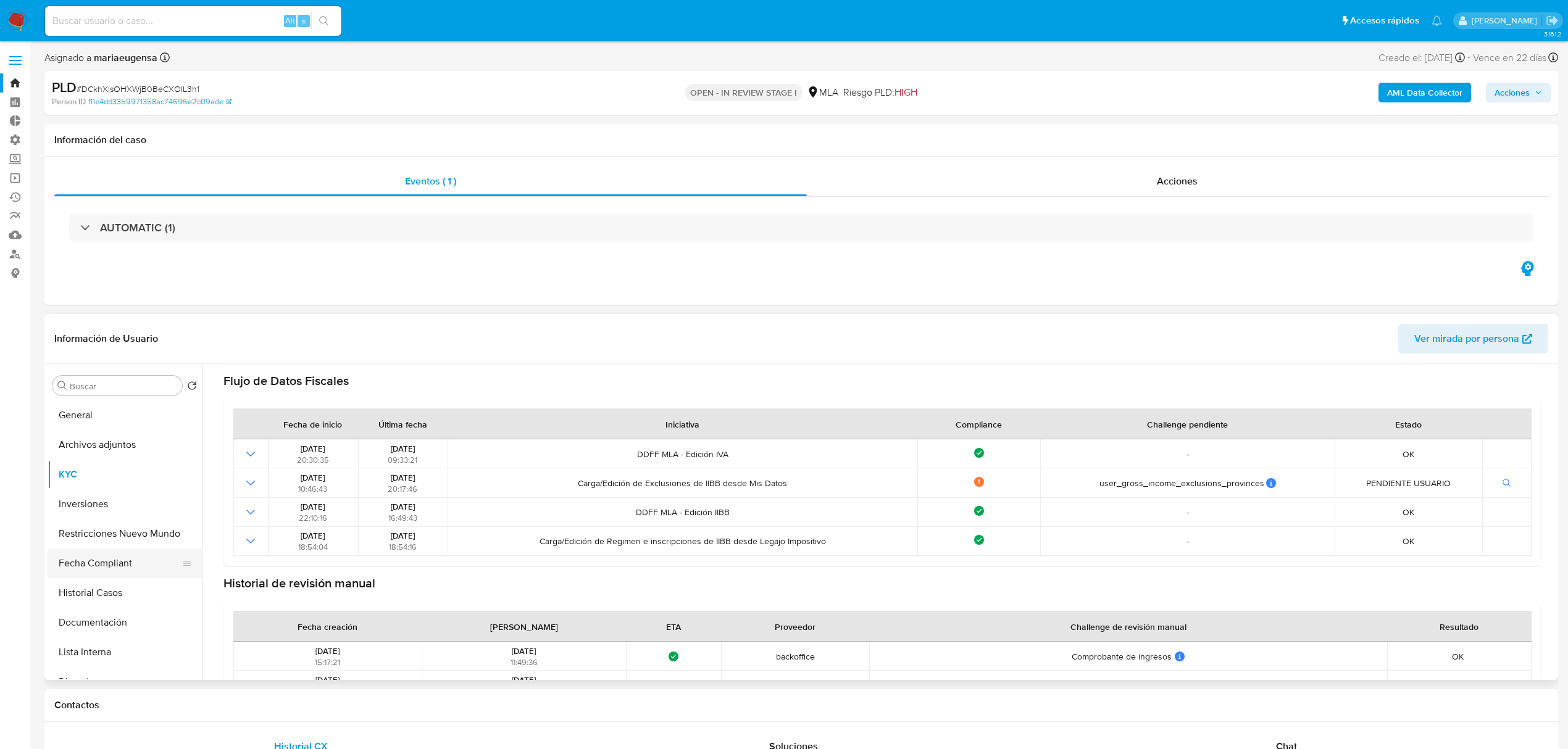
click at [121, 570] on button "Fecha Compliant" at bounding box center [120, 563] width 144 height 30
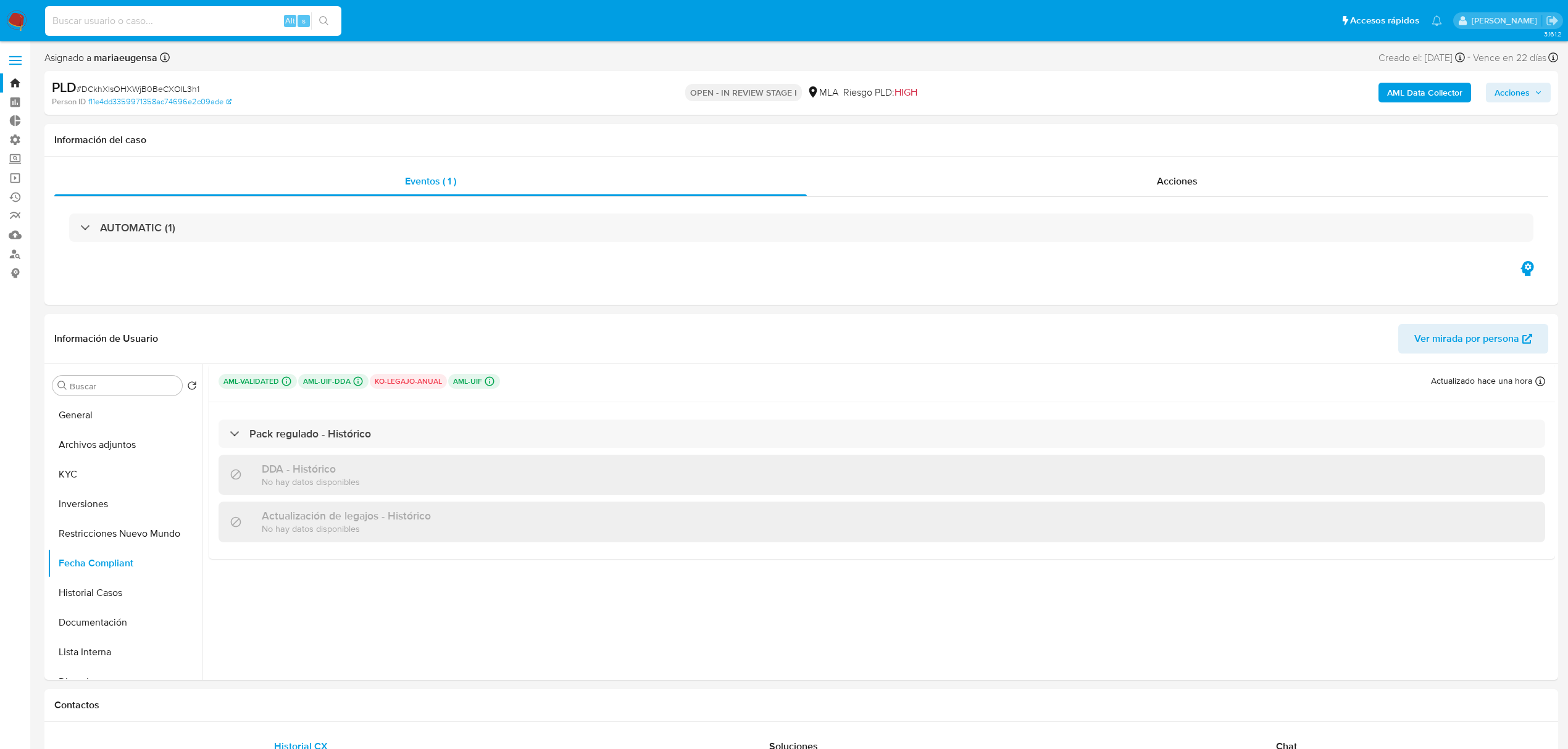
click at [179, 20] on input at bounding box center [193, 21] width 296 height 16
paste input "eDQN34GHZMKAzhsVAuJek1mz"
type input "eDQN34GHZMKAzhsVAuJek1mz"
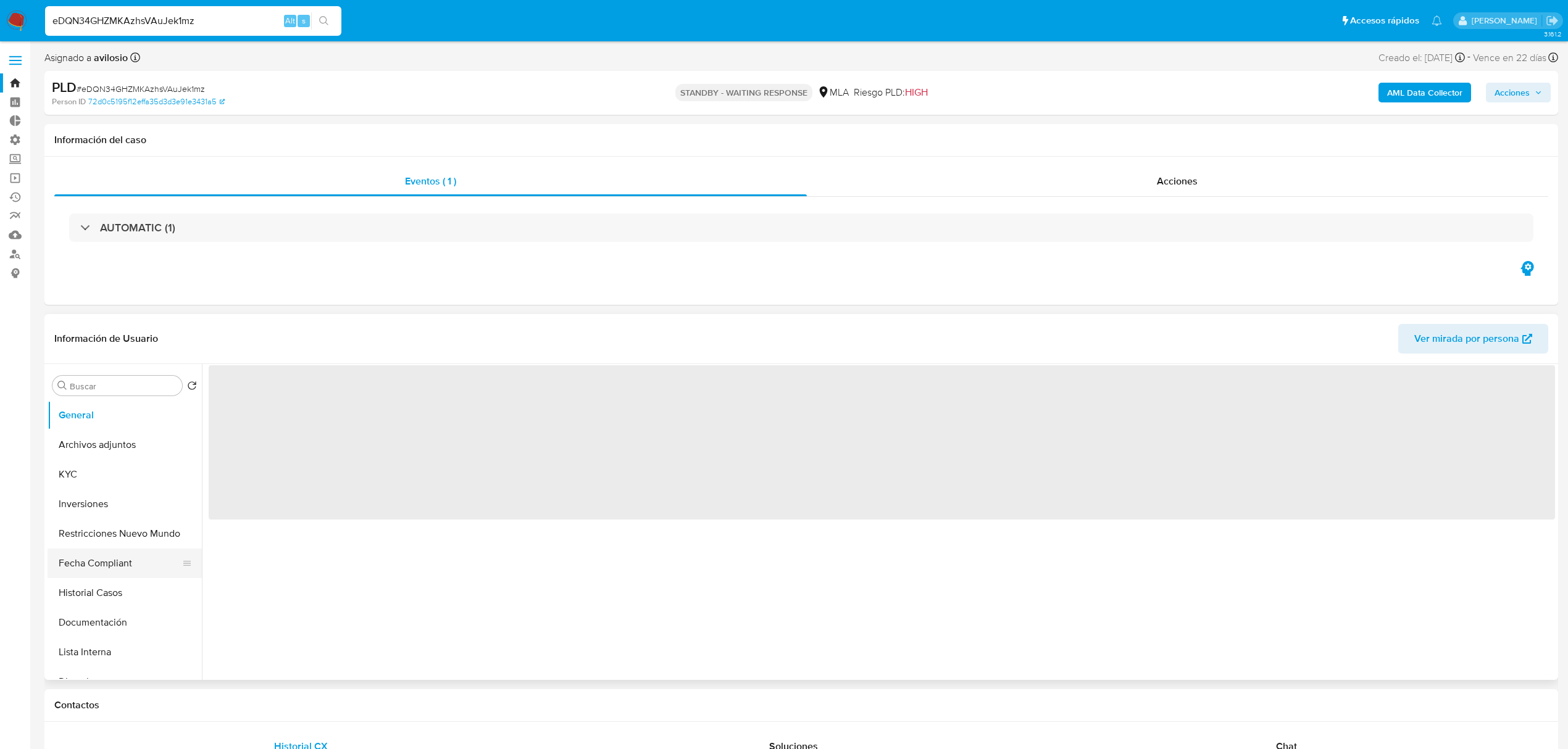
select select "10"
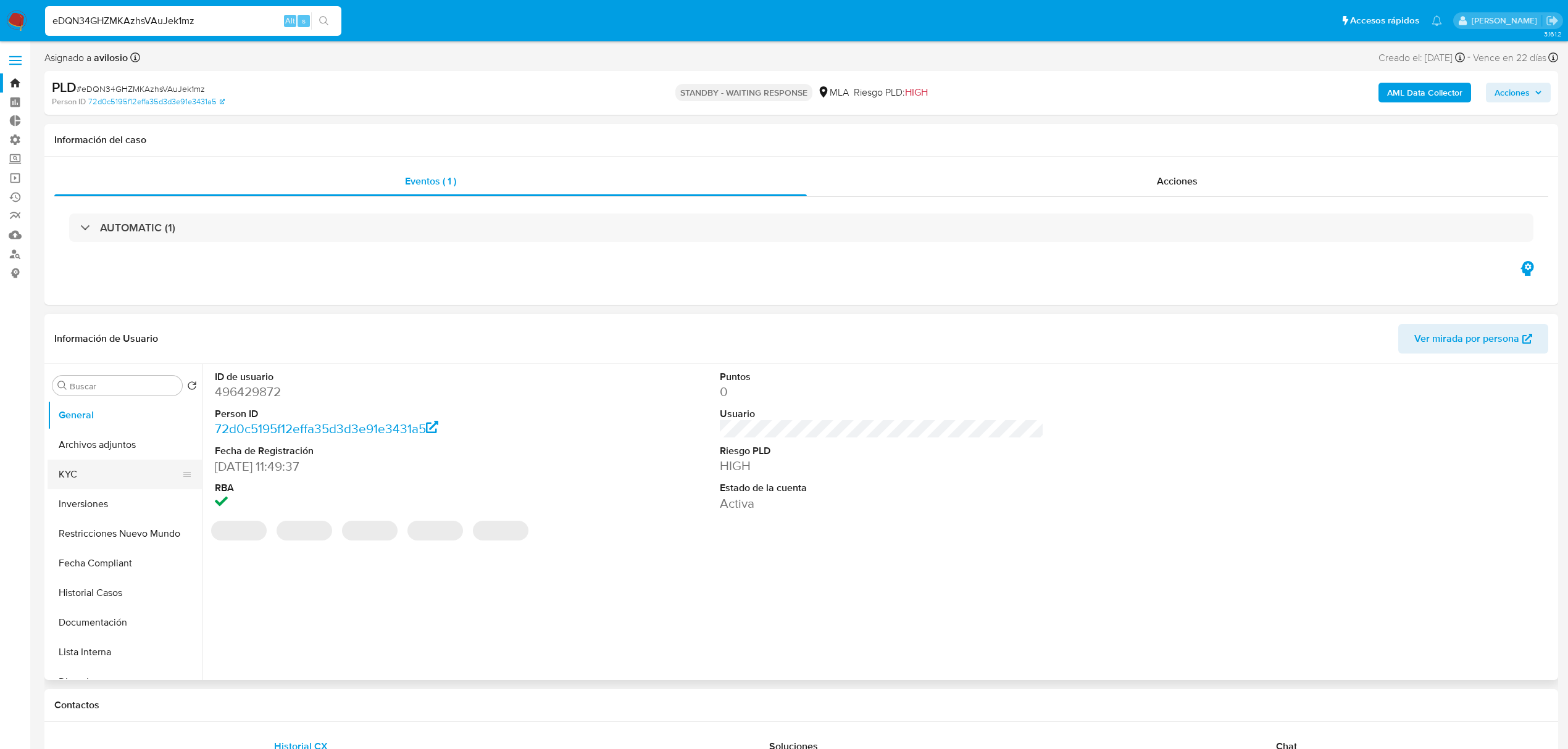
click at [118, 475] on button "KYC" at bounding box center [120, 474] width 144 height 30
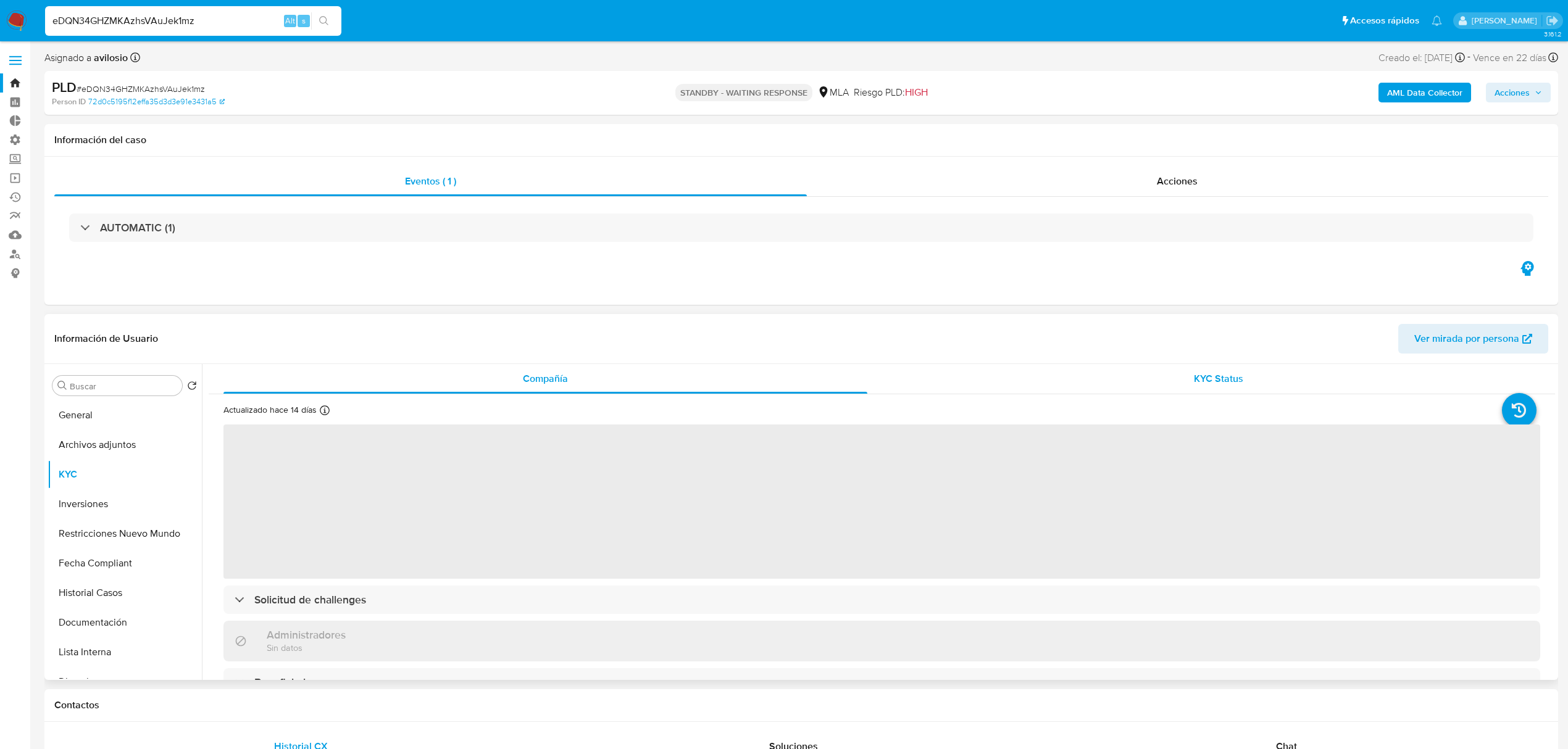
click at [1176, 373] on div "KYC Status" at bounding box center [1218, 379] width 643 height 30
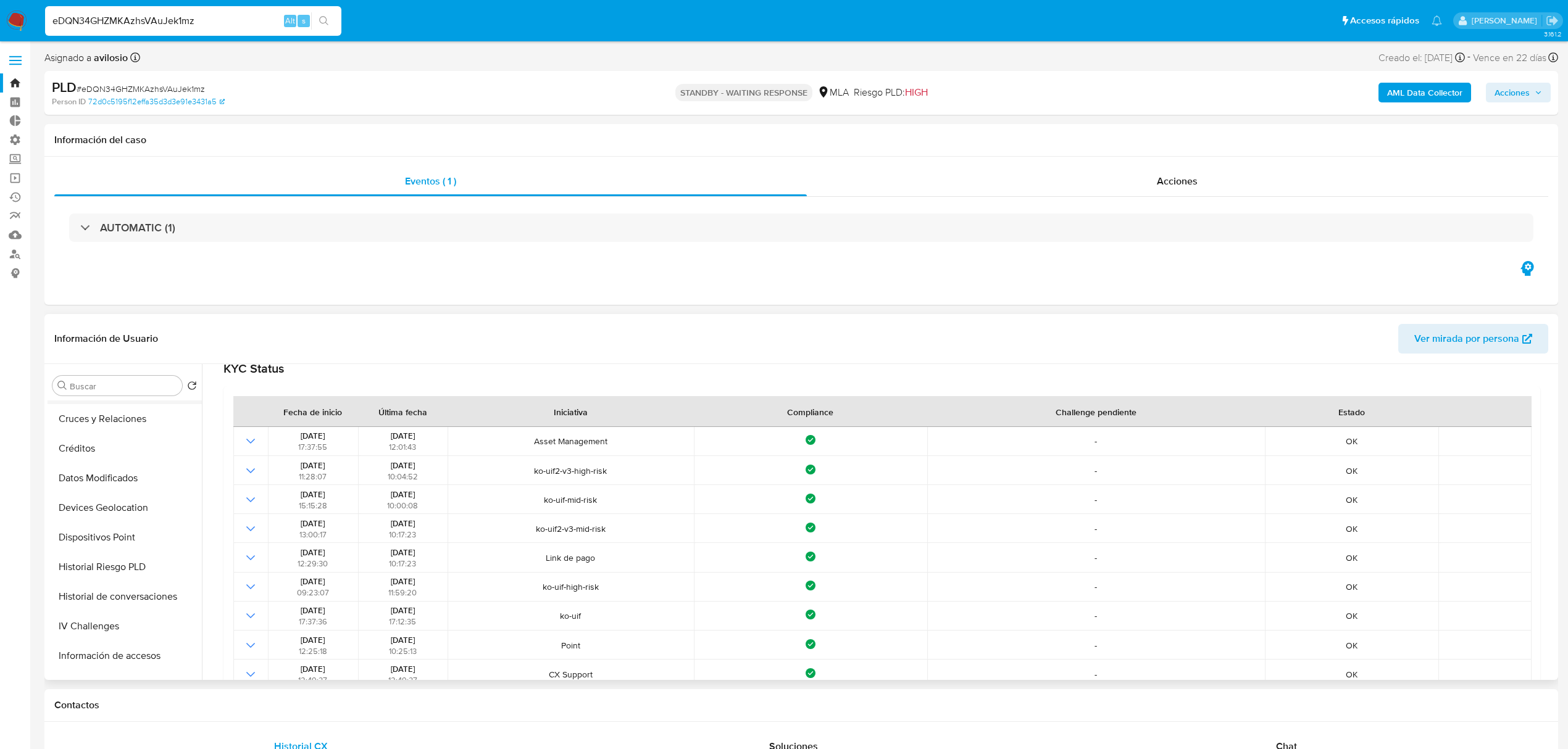
scroll to position [411, 0]
click at [140, 572] on button "Historial de conversaciones" at bounding box center [120, 567] width 144 height 30
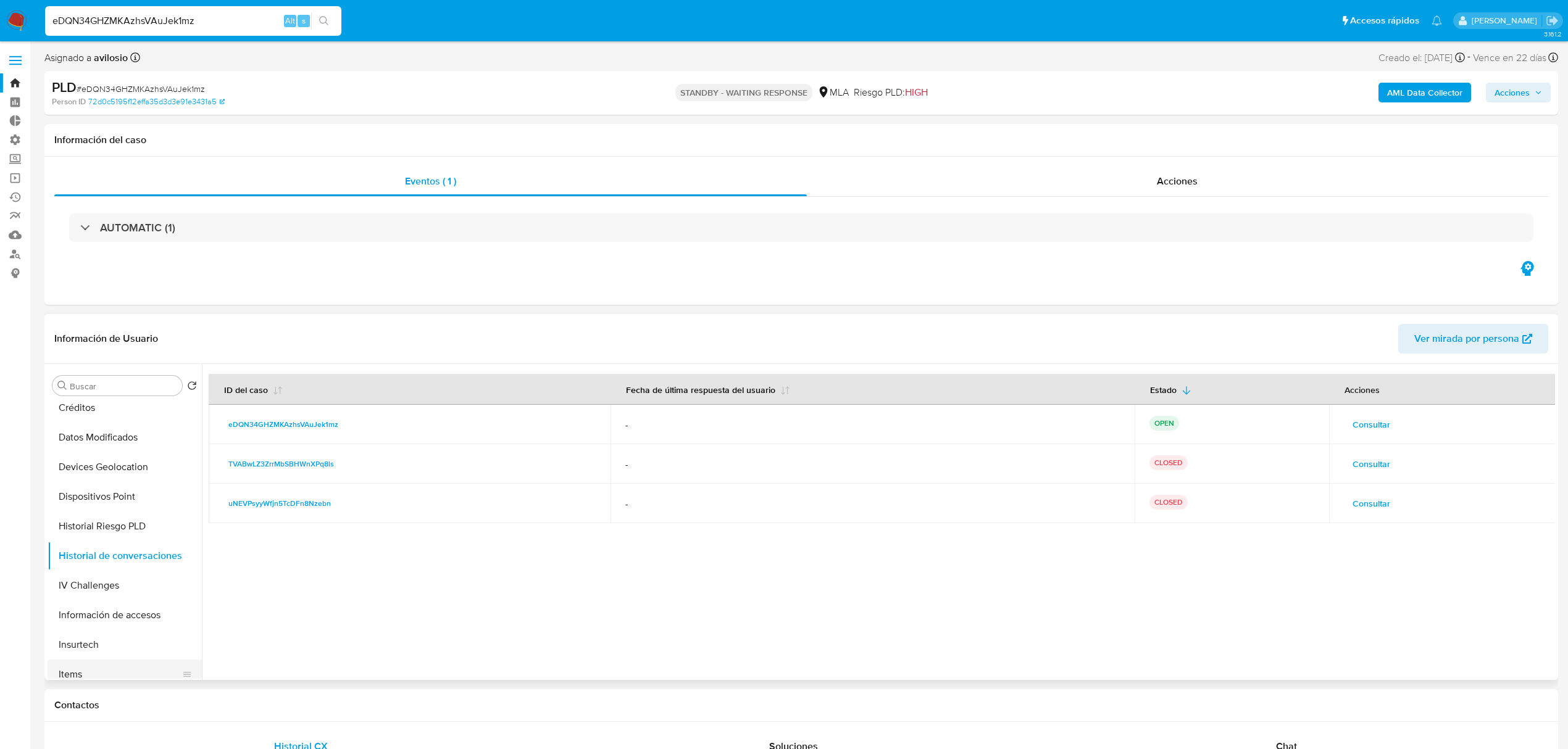
scroll to position [393, 0]
click at [132, 588] on button "Historial de conversaciones" at bounding box center [120, 584] width 144 height 30
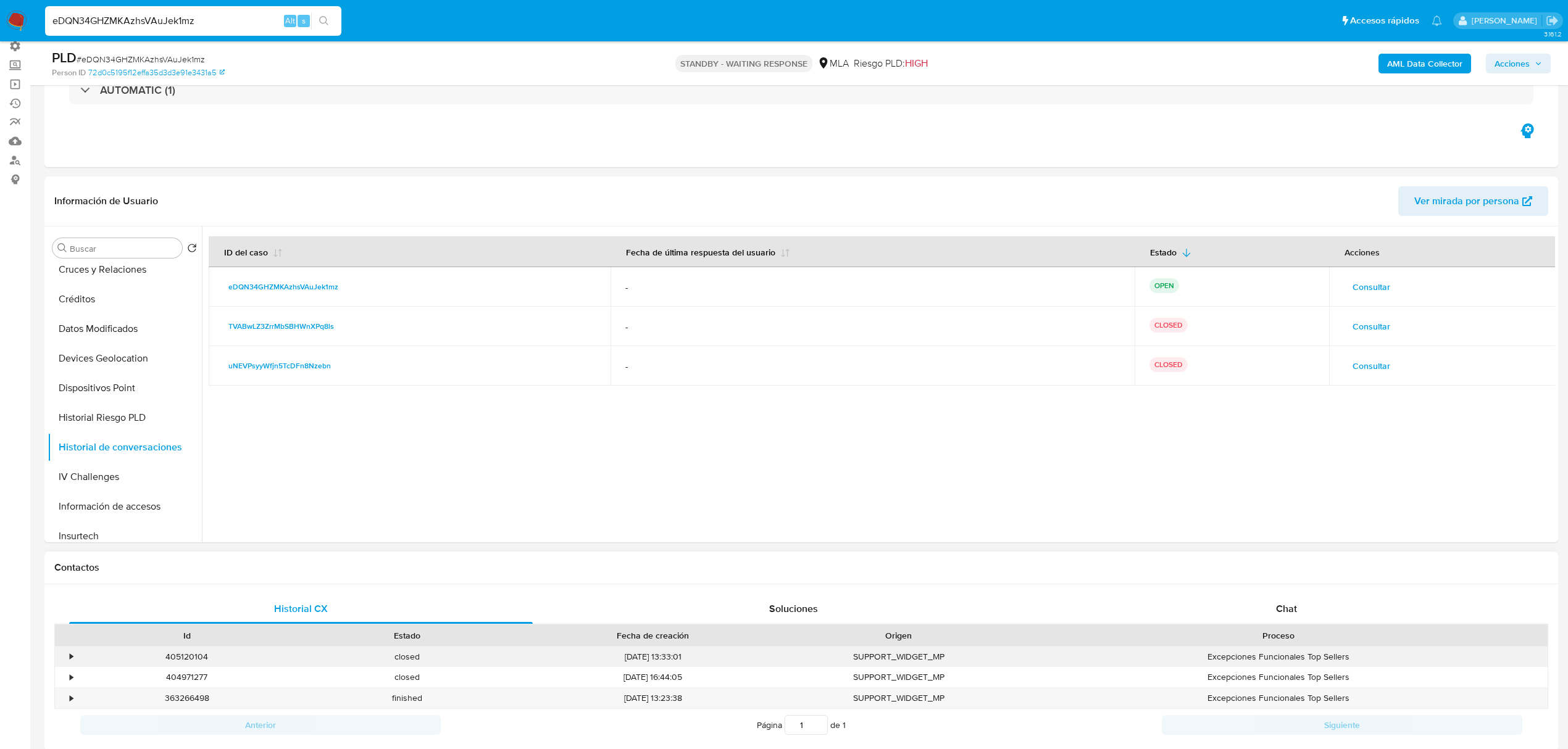
scroll to position [164, 0]
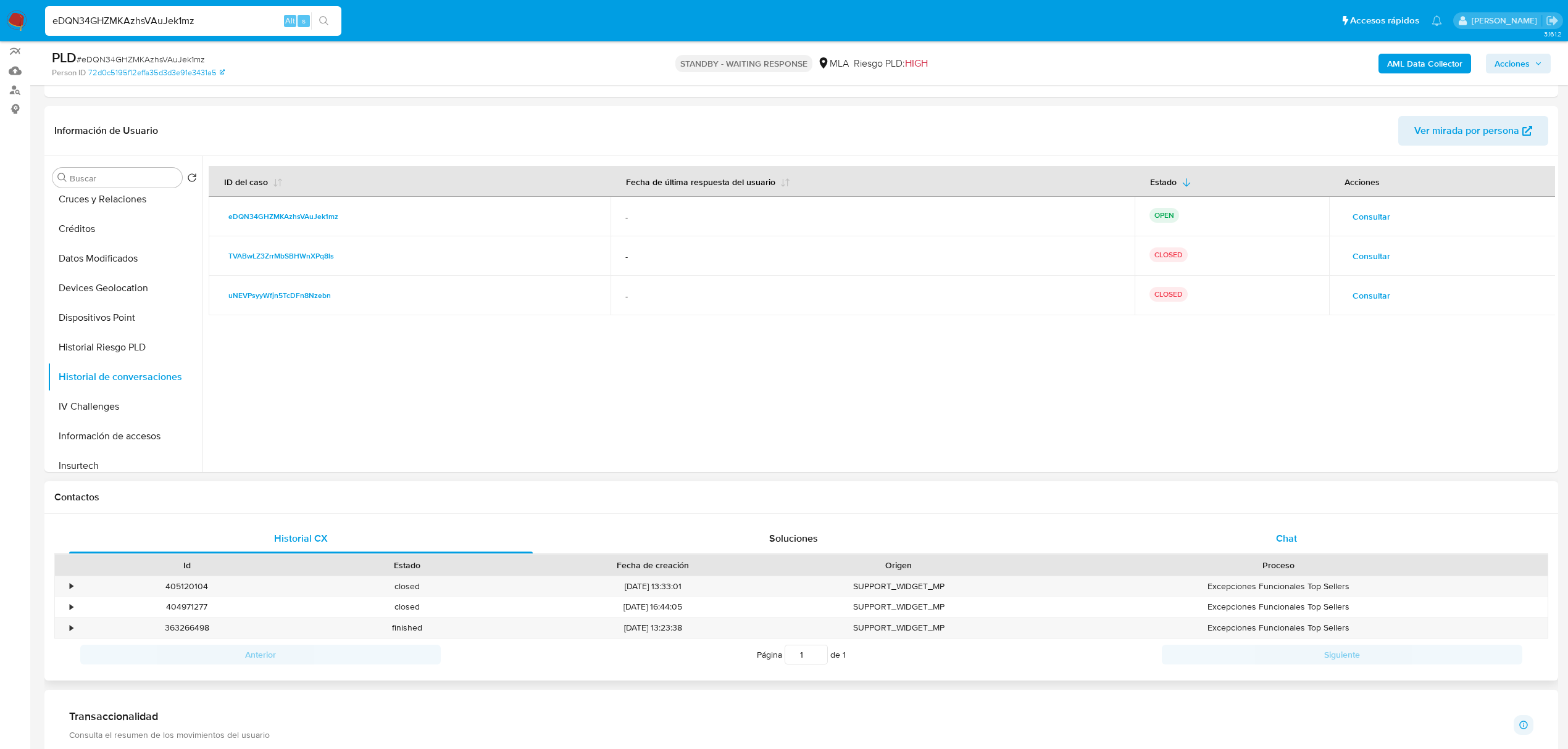
click at [1317, 533] on div "Chat" at bounding box center [1286, 538] width 464 height 30
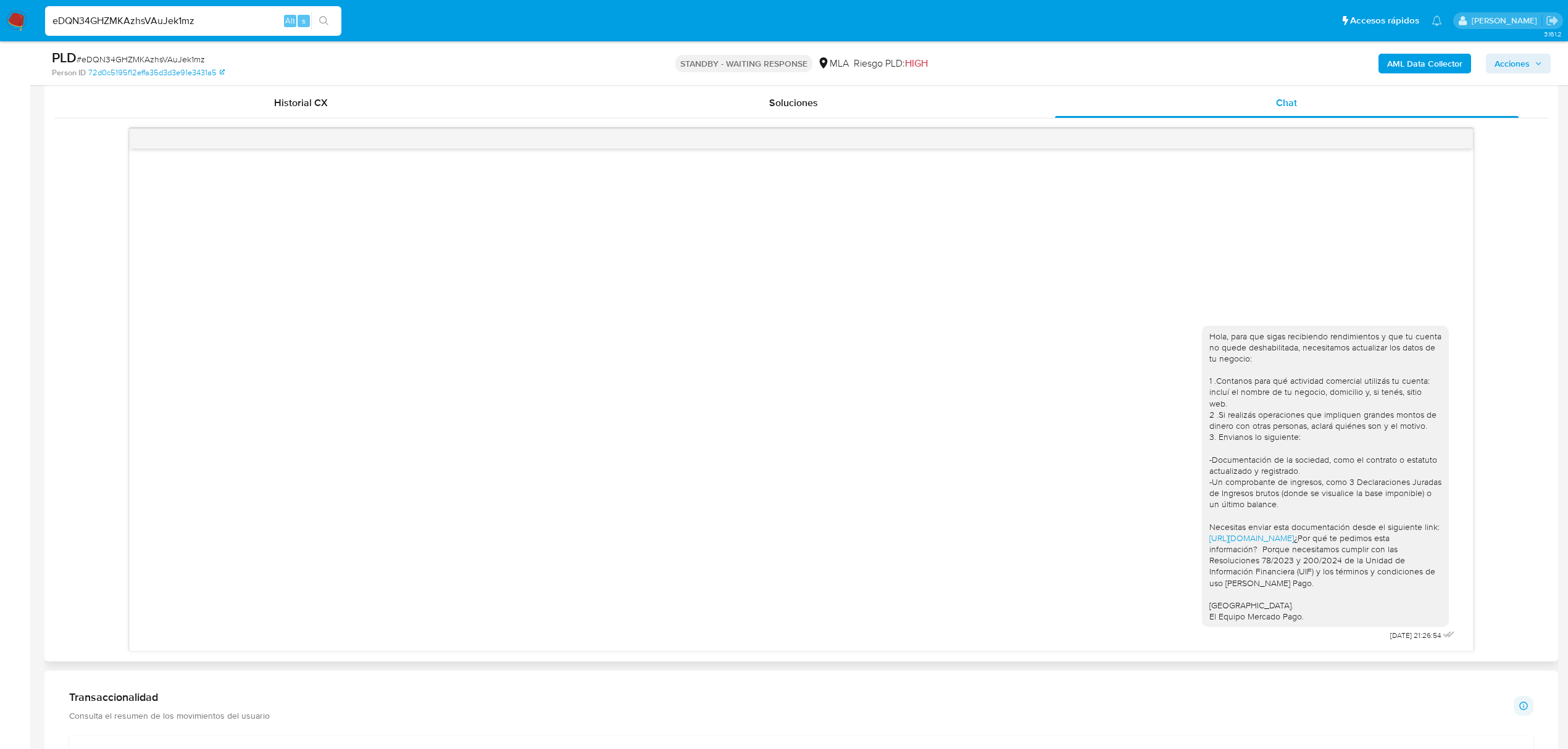
scroll to position [740, 0]
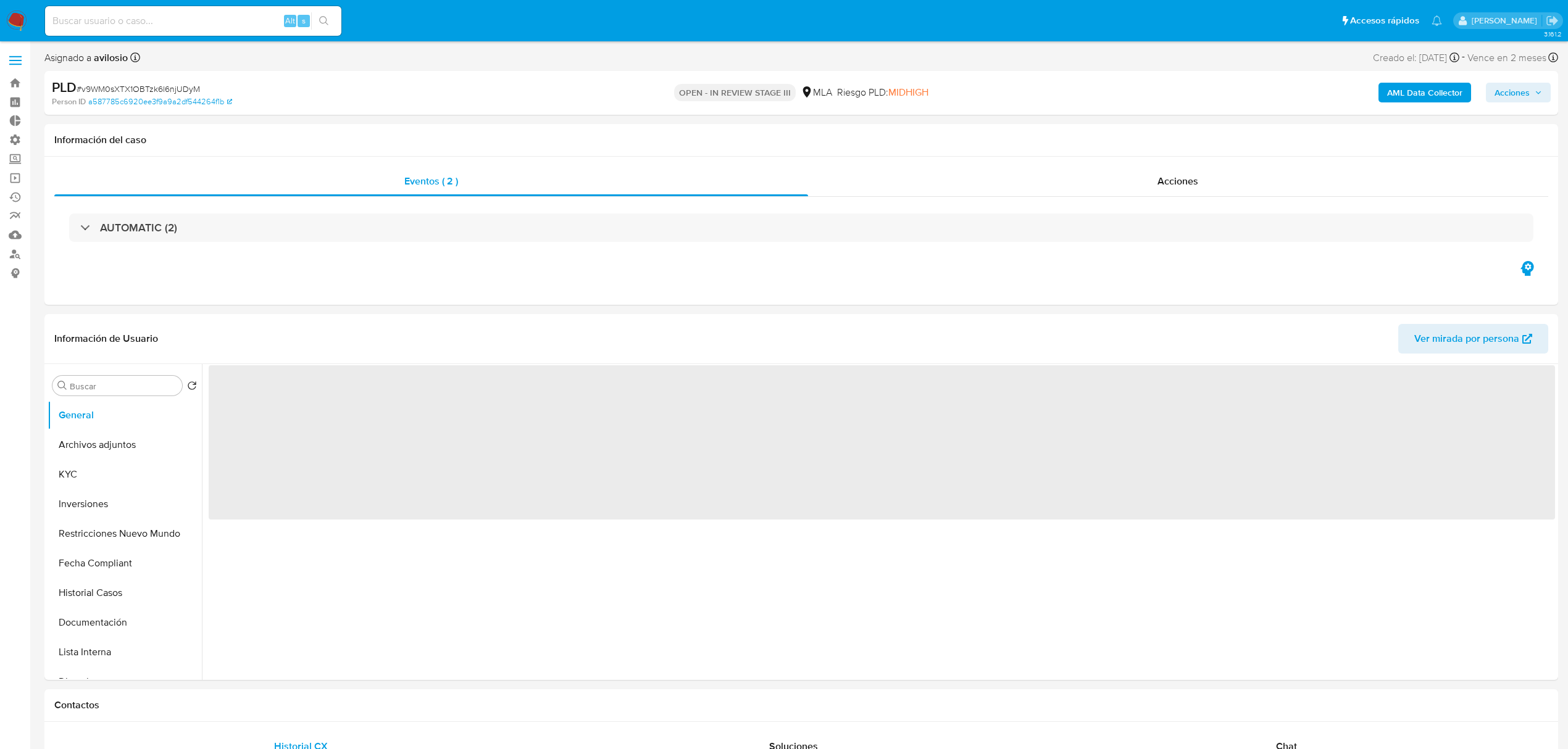
click at [1524, 90] on span "Acciones" at bounding box center [1512, 93] width 35 height 20
select select "10"
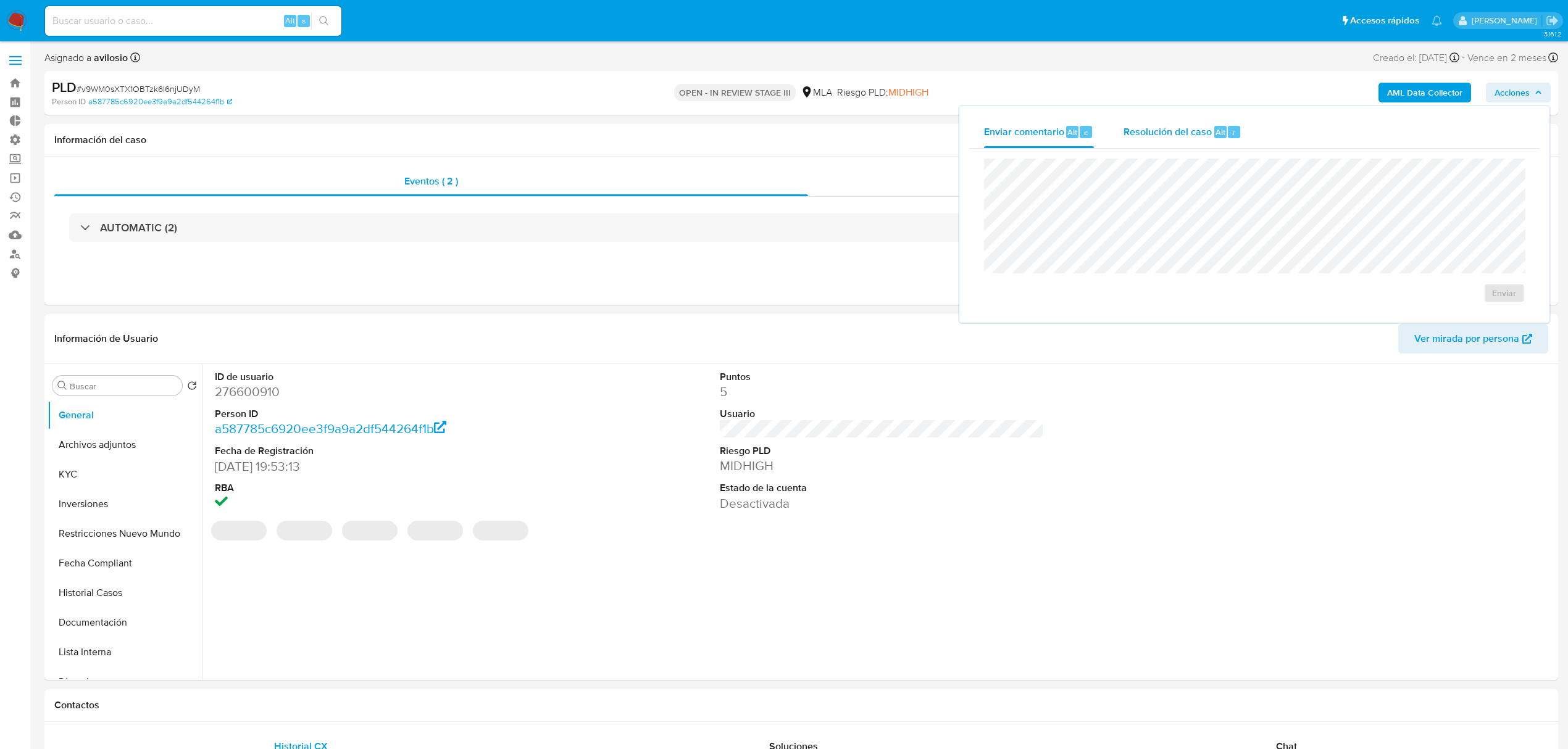
drag, startPoint x: 1151, startPoint y: 138, endPoint x: 1139, endPoint y: 157, distance: 22.5
click at [1149, 139] on div "Resolución del caso Alt r" at bounding box center [1182, 132] width 118 height 32
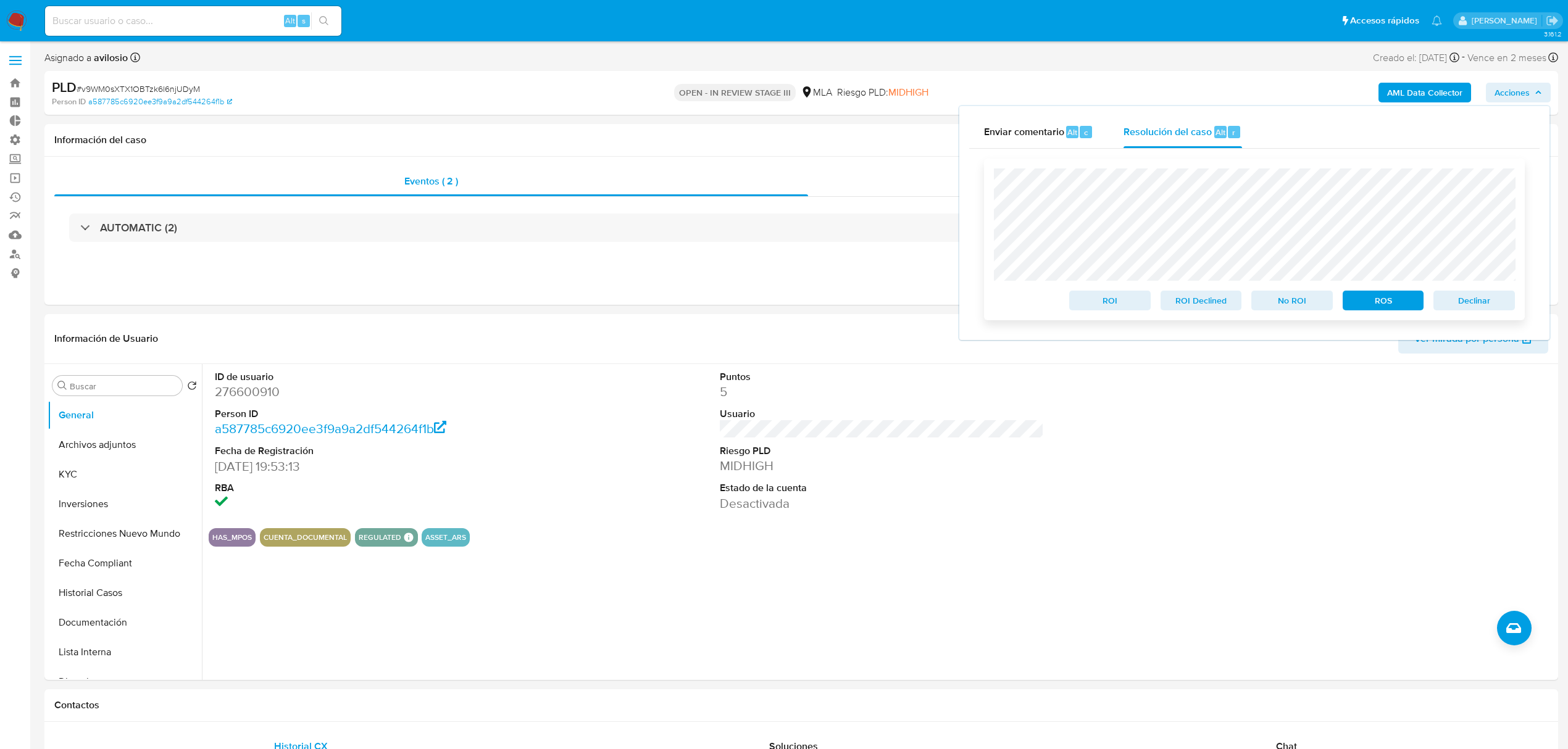
click at [1495, 309] on span "Declinar" at bounding box center [1473, 300] width 64 height 17
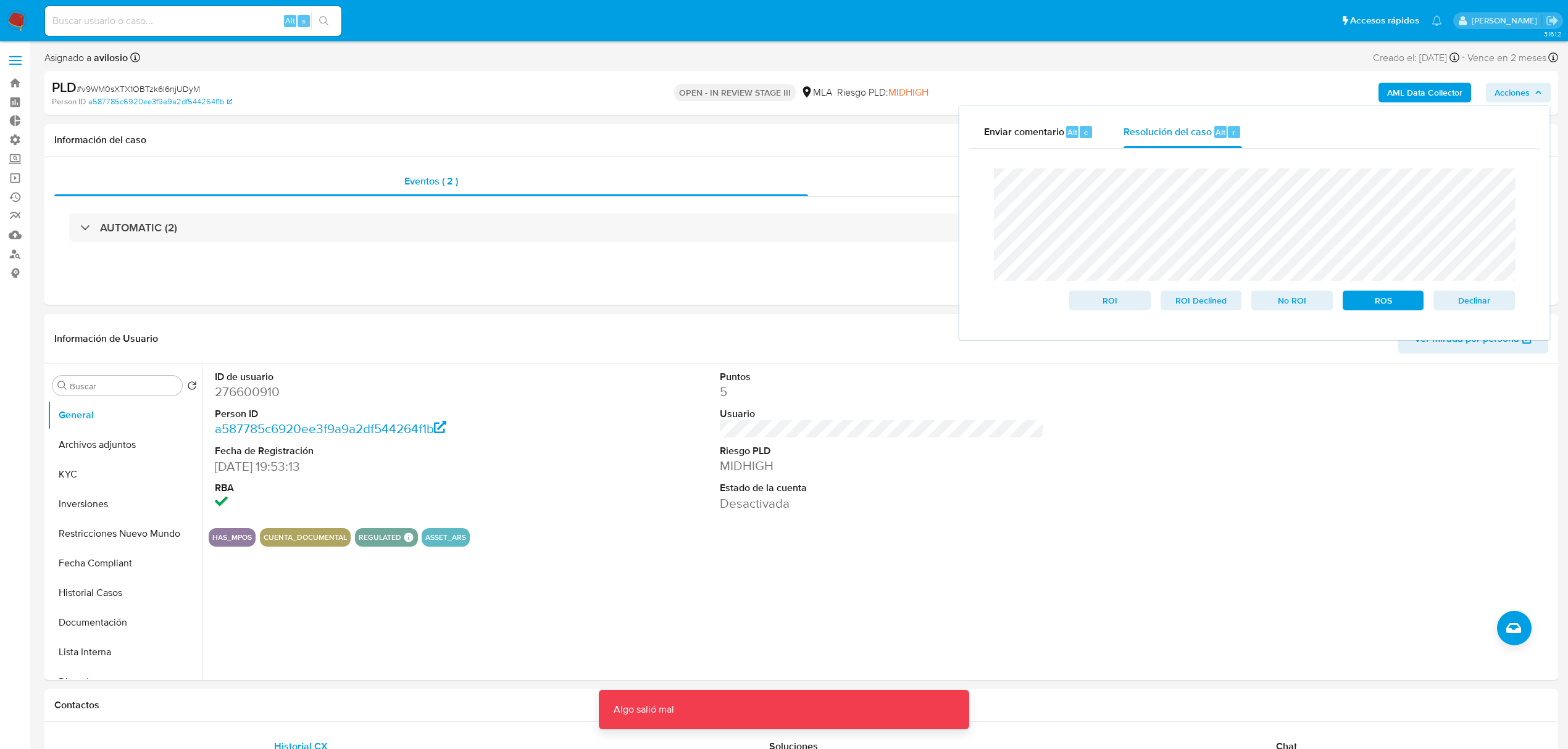
click at [18, 23] on img at bounding box center [17, 21] width 21 height 21
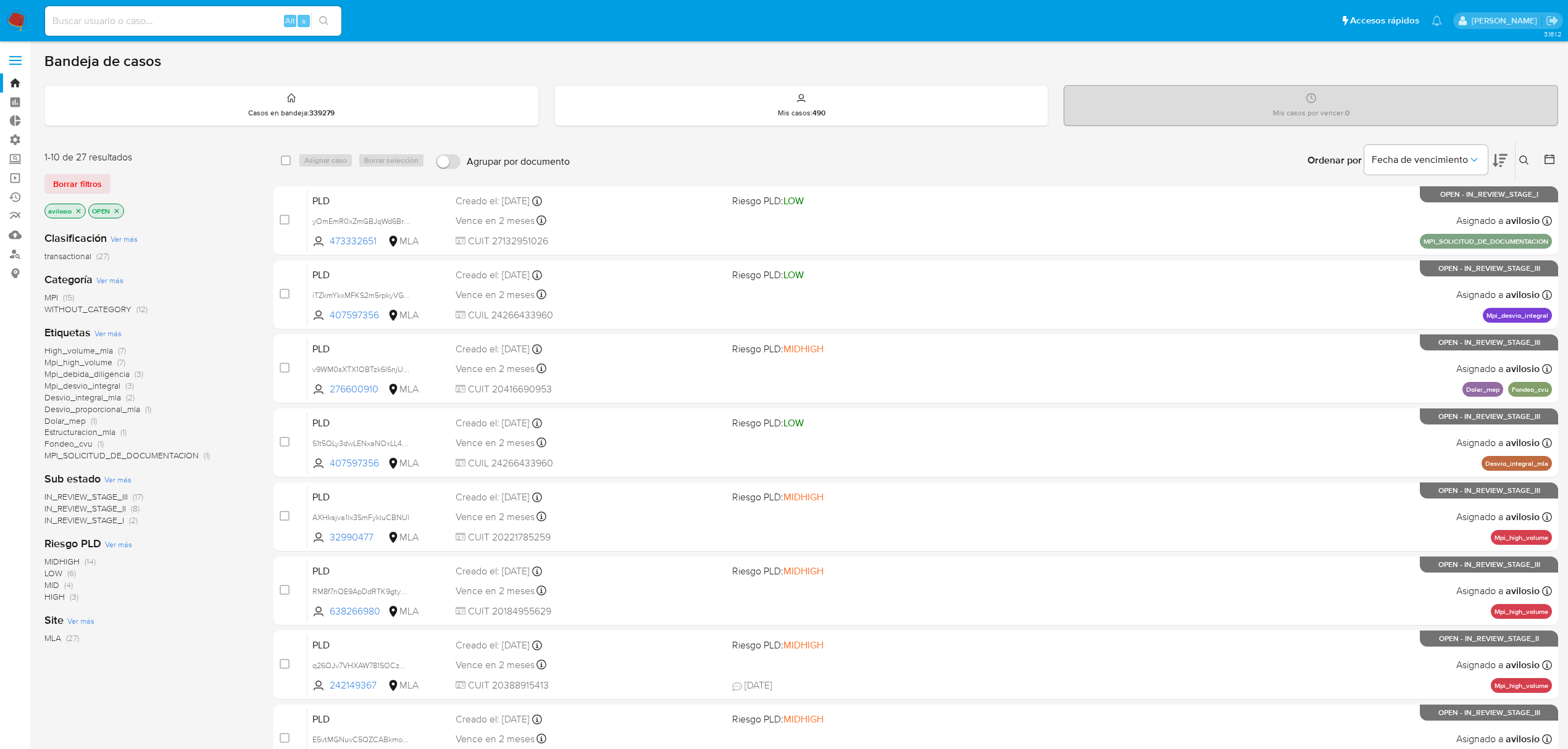
click at [163, 28] on div "Alt s" at bounding box center [193, 20] width 296 height 30
click at [171, 20] on input at bounding box center [193, 21] width 296 height 16
paste input "v9WM0sXTX1OBTzk6l6njUDyM"
type input "v9WM0sXTX1OBTzk6l6njUDyM"
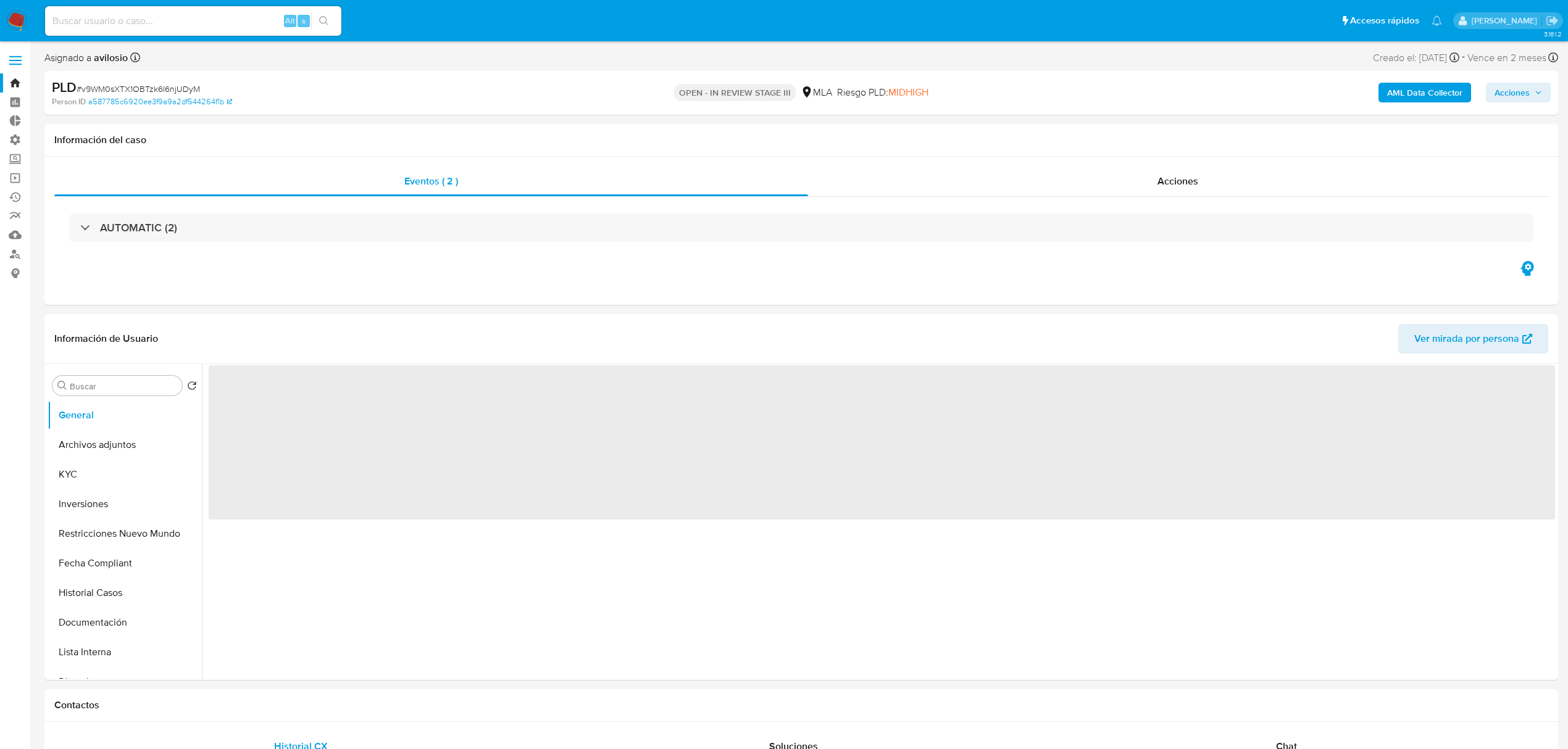
select select "10"
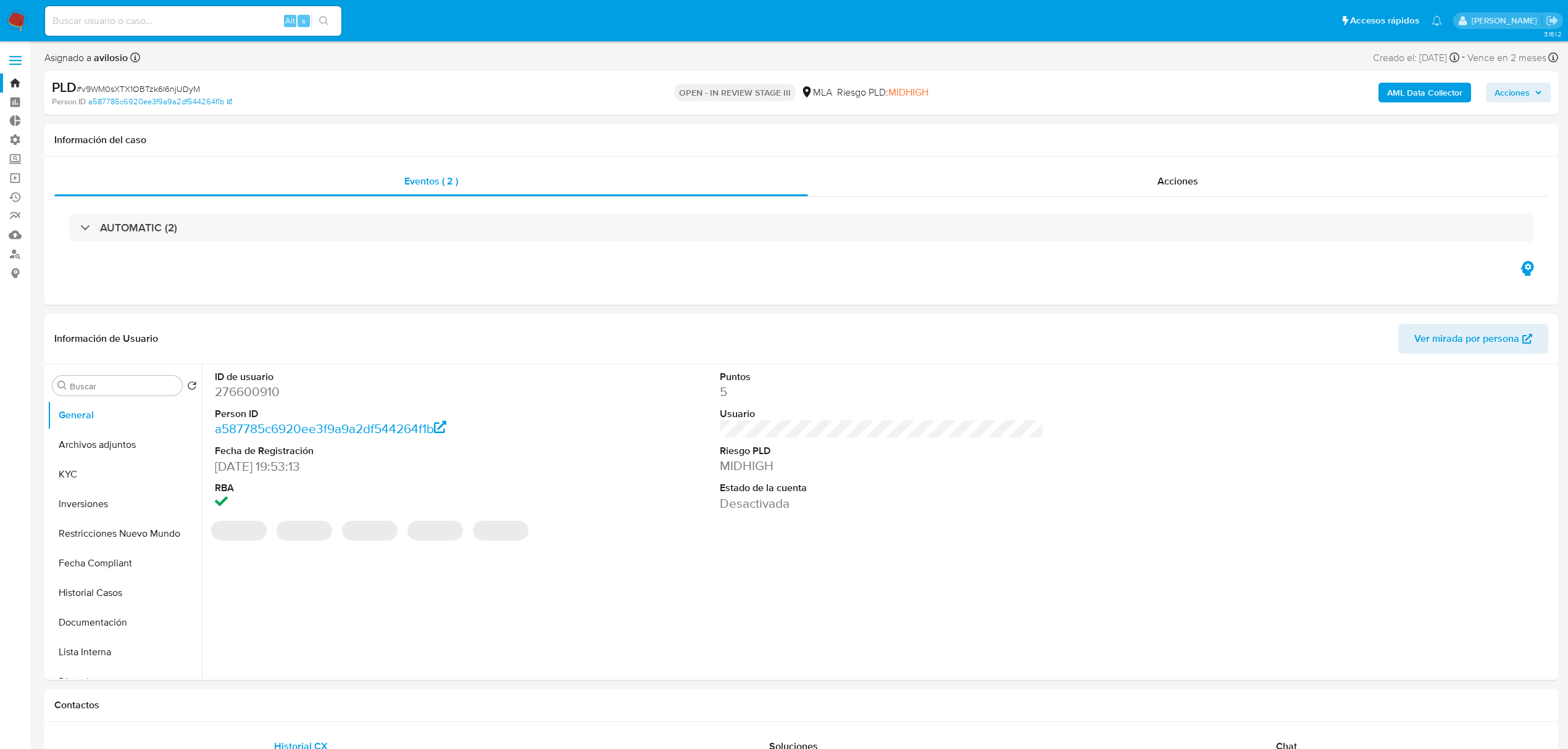
click at [1524, 91] on span "Acciones" at bounding box center [1512, 93] width 35 height 20
drag, startPoint x: 1168, startPoint y: 142, endPoint x: 1163, endPoint y: 149, distance: 8.6
click at [1166, 143] on div "Resolución del caso Alt r" at bounding box center [1182, 132] width 118 height 32
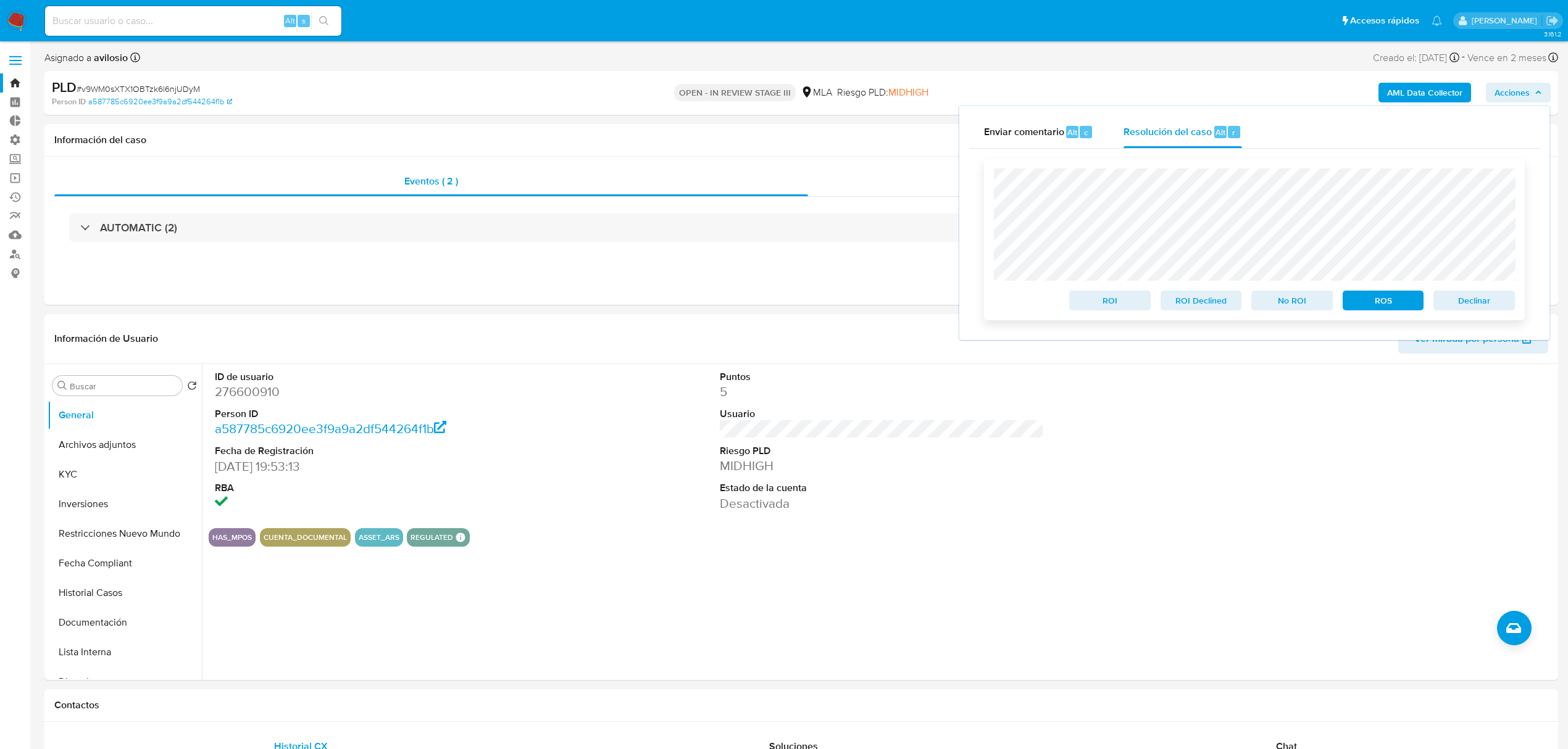
click at [1493, 309] on span "Declinar" at bounding box center [1473, 300] width 64 height 17
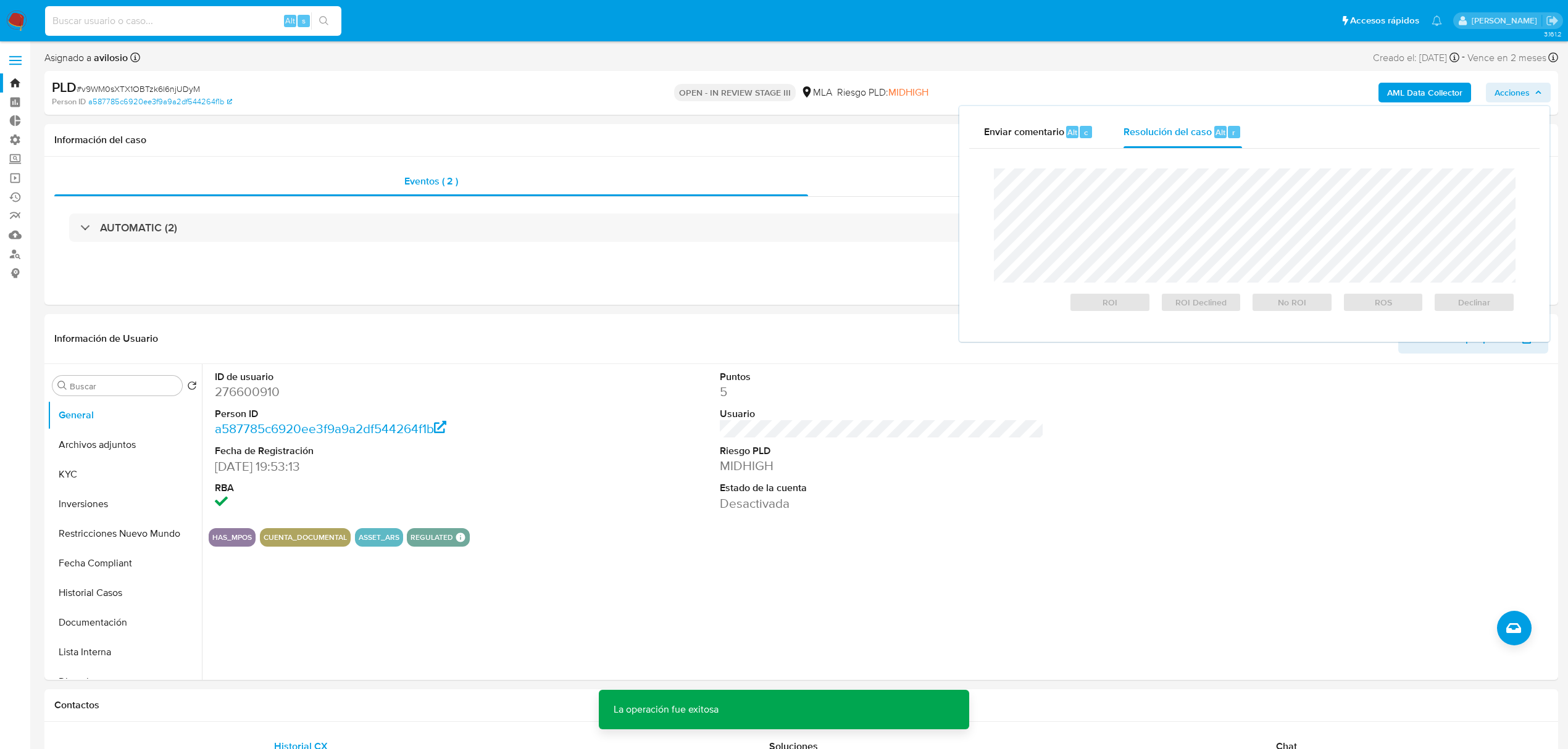
click at [183, 23] on input at bounding box center [193, 21] width 296 height 16
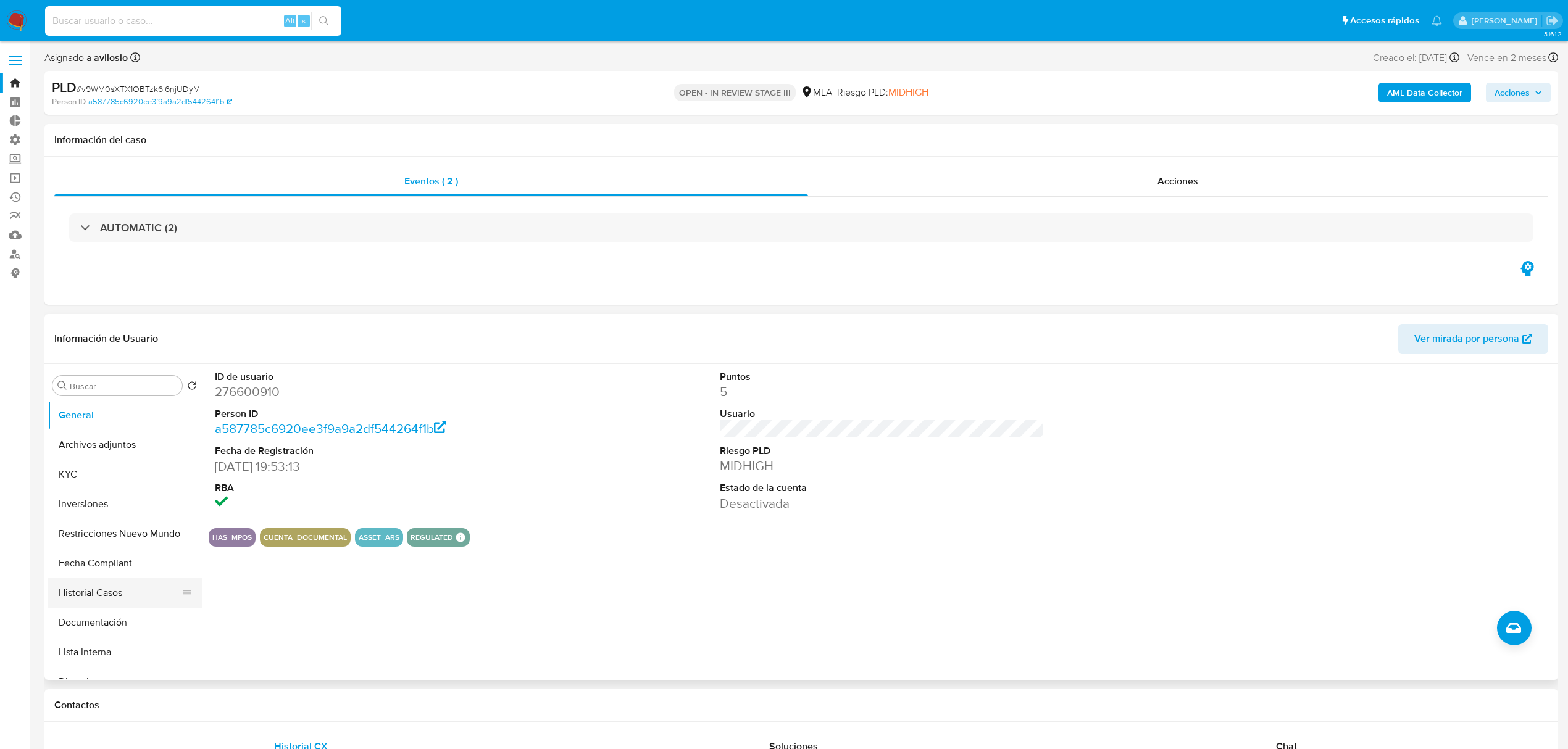
click at [105, 598] on button "Historial Casos" at bounding box center [120, 593] width 144 height 30
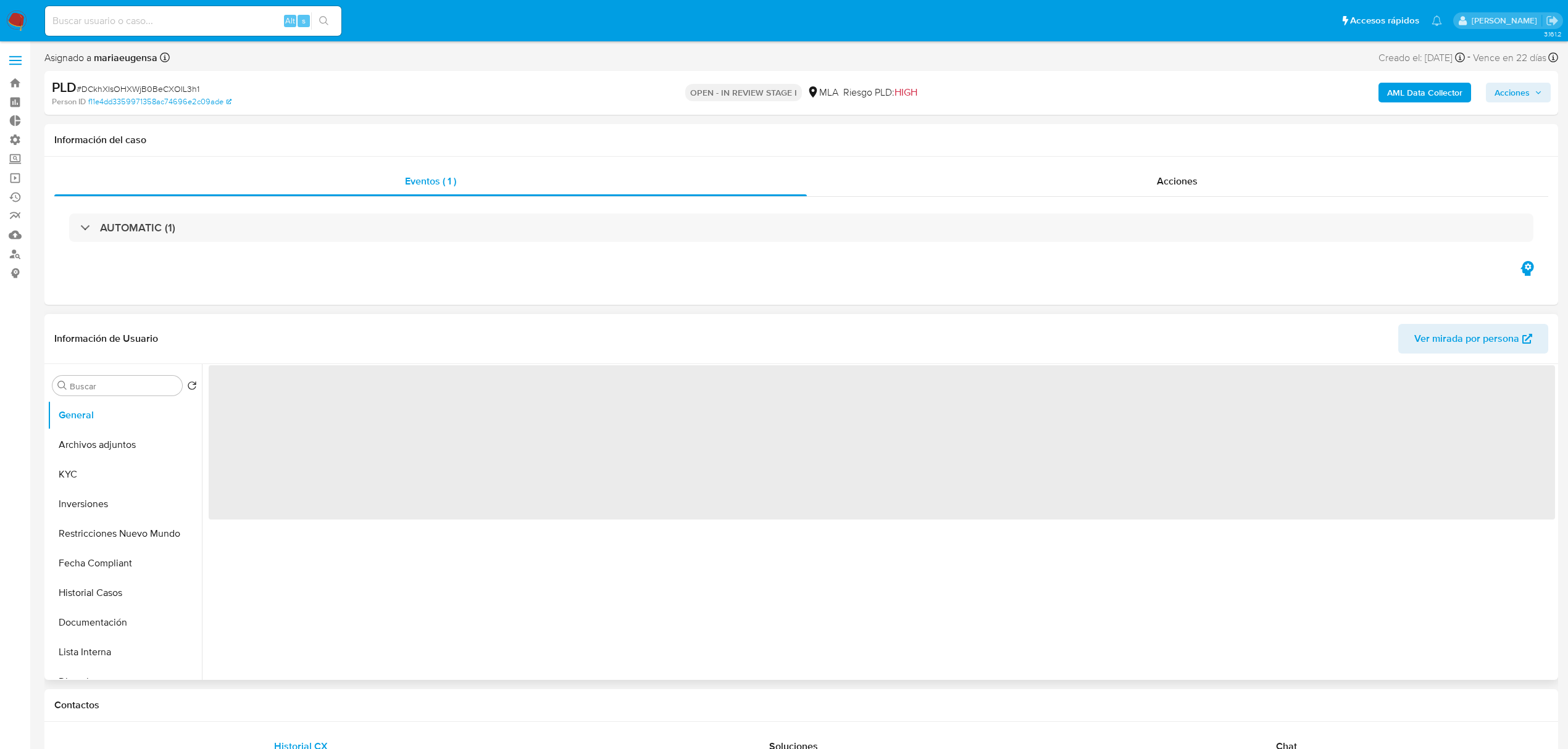
select select "10"
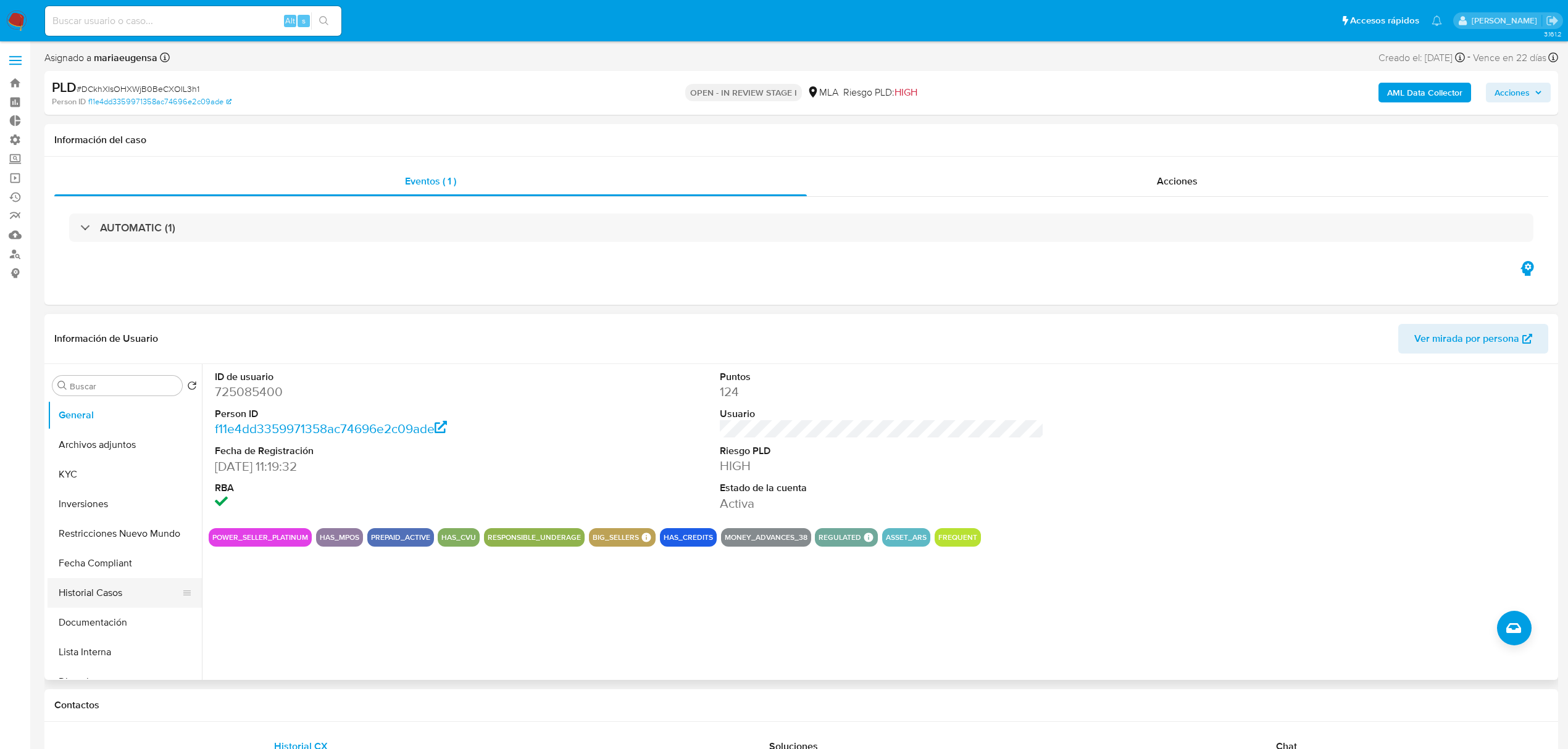
click at [87, 594] on button "Historial Casos" at bounding box center [120, 593] width 144 height 30
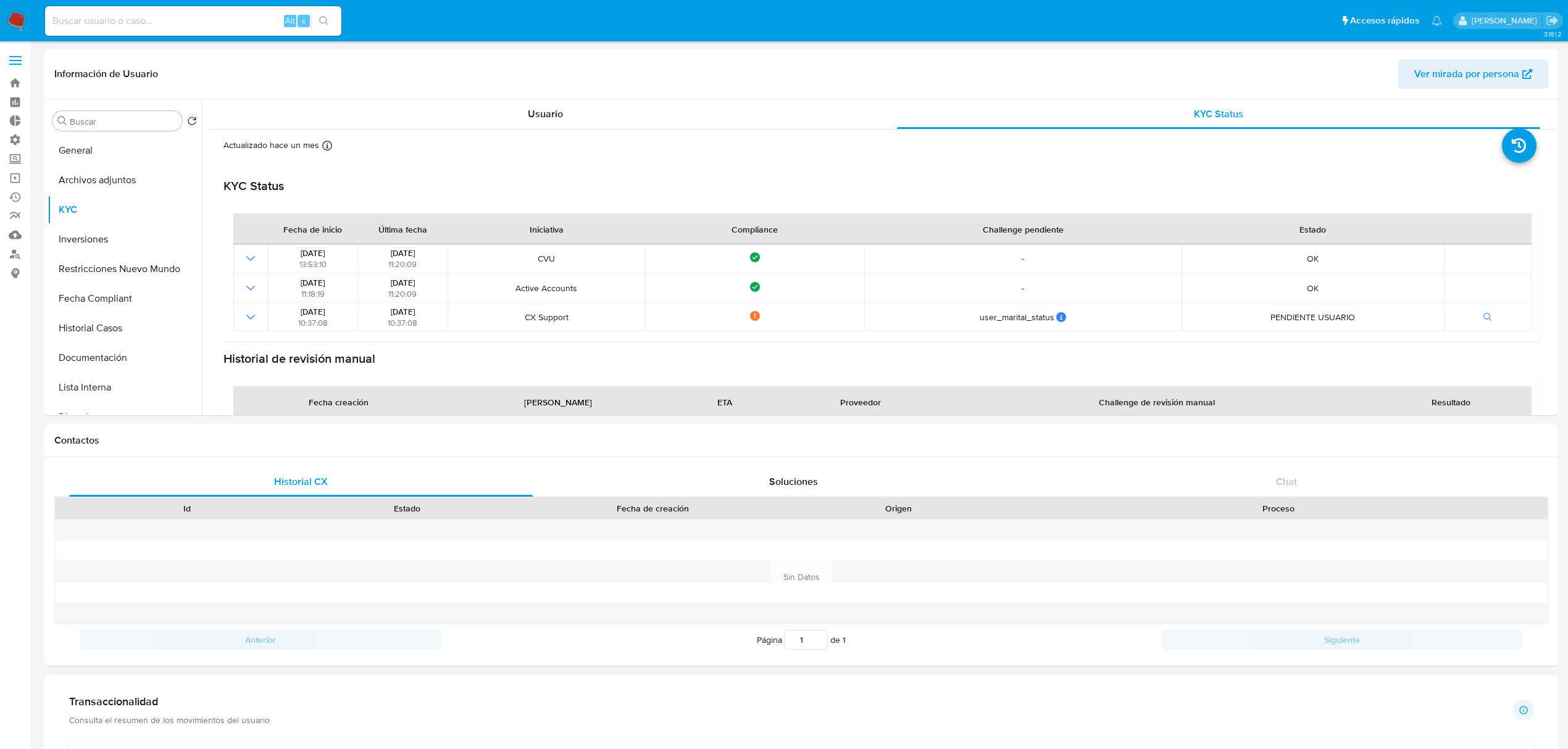
select select "10"
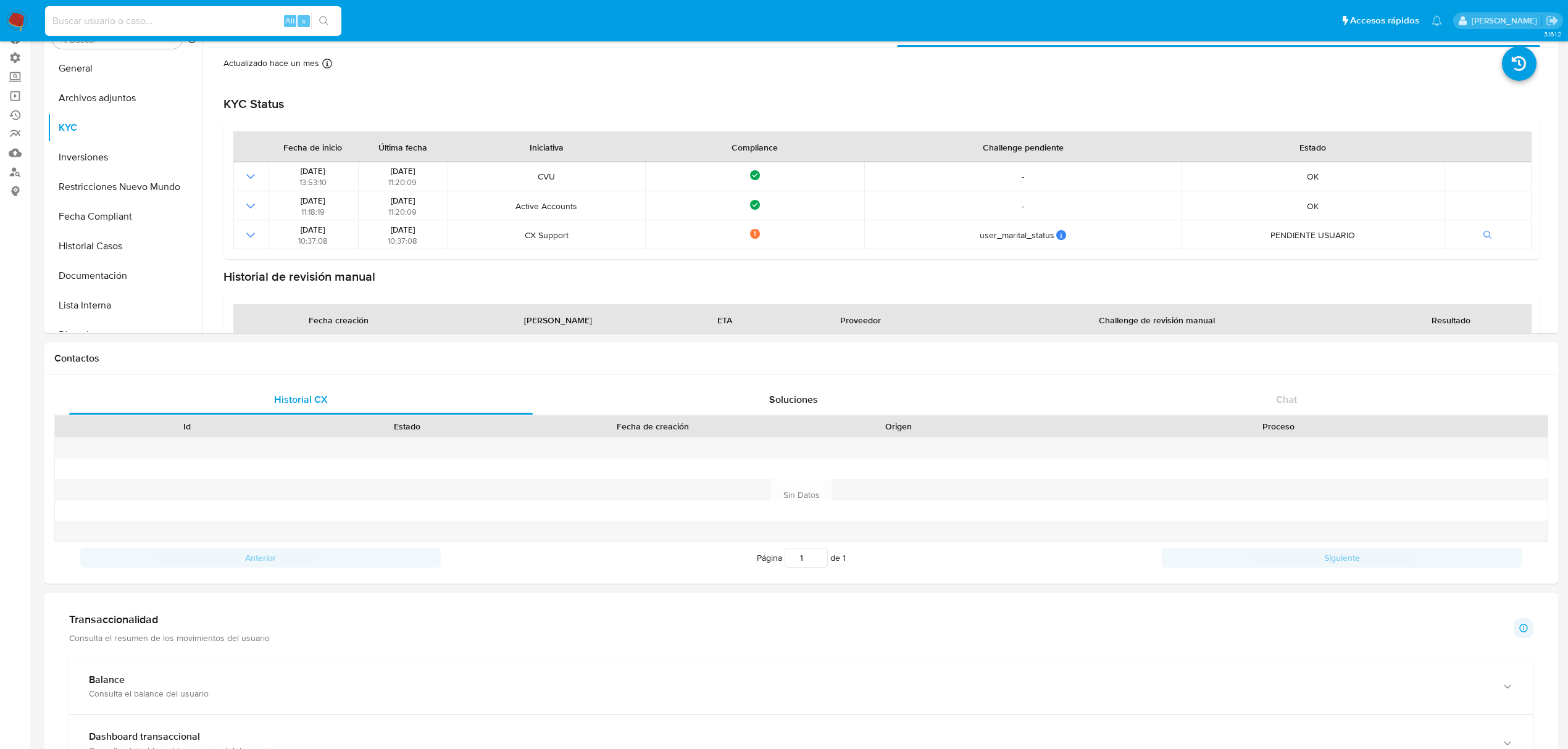
click at [144, 21] on input at bounding box center [193, 21] width 296 height 16
paste input "DCkhXIsOHXWjB0BeCXOIL3h1"
type input "DCkhXIsOHXWjB0BeCXOIL3h1"
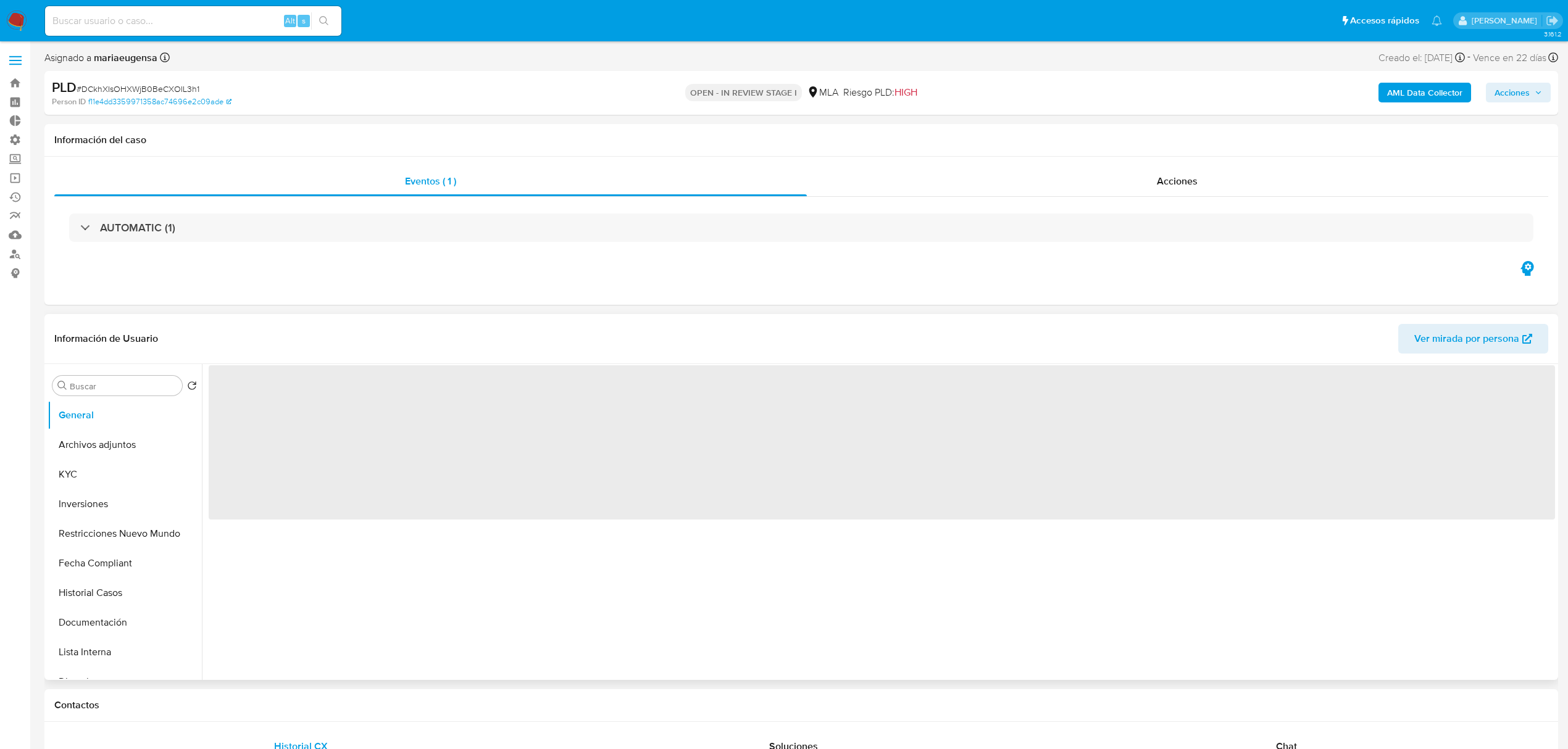
select select "10"
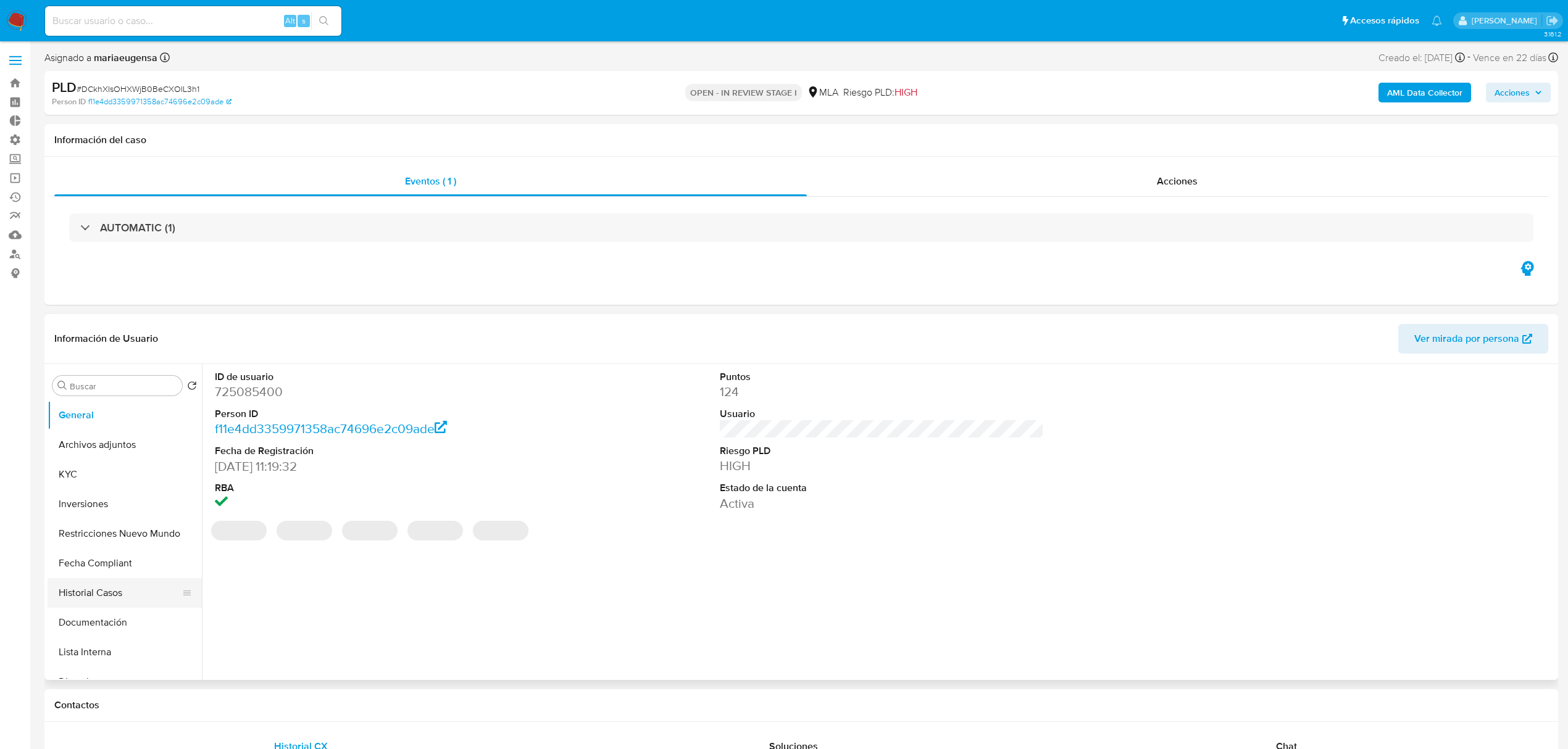
click at [127, 592] on button "Historial Casos" at bounding box center [120, 593] width 144 height 30
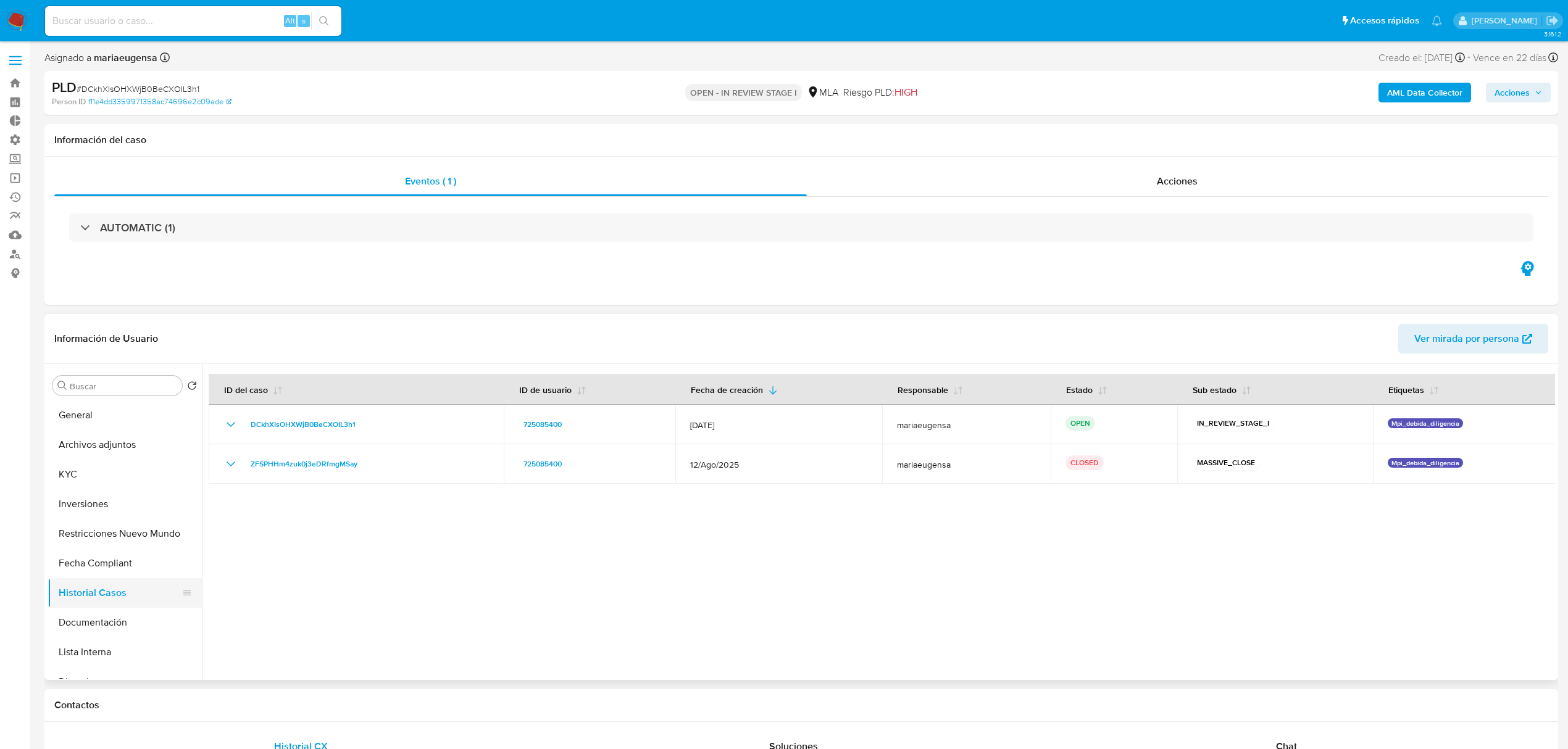
click at [101, 596] on button "Historial Casos" at bounding box center [120, 593] width 144 height 30
click at [1235, 195] on div "Acciones" at bounding box center [1178, 181] width 742 height 30
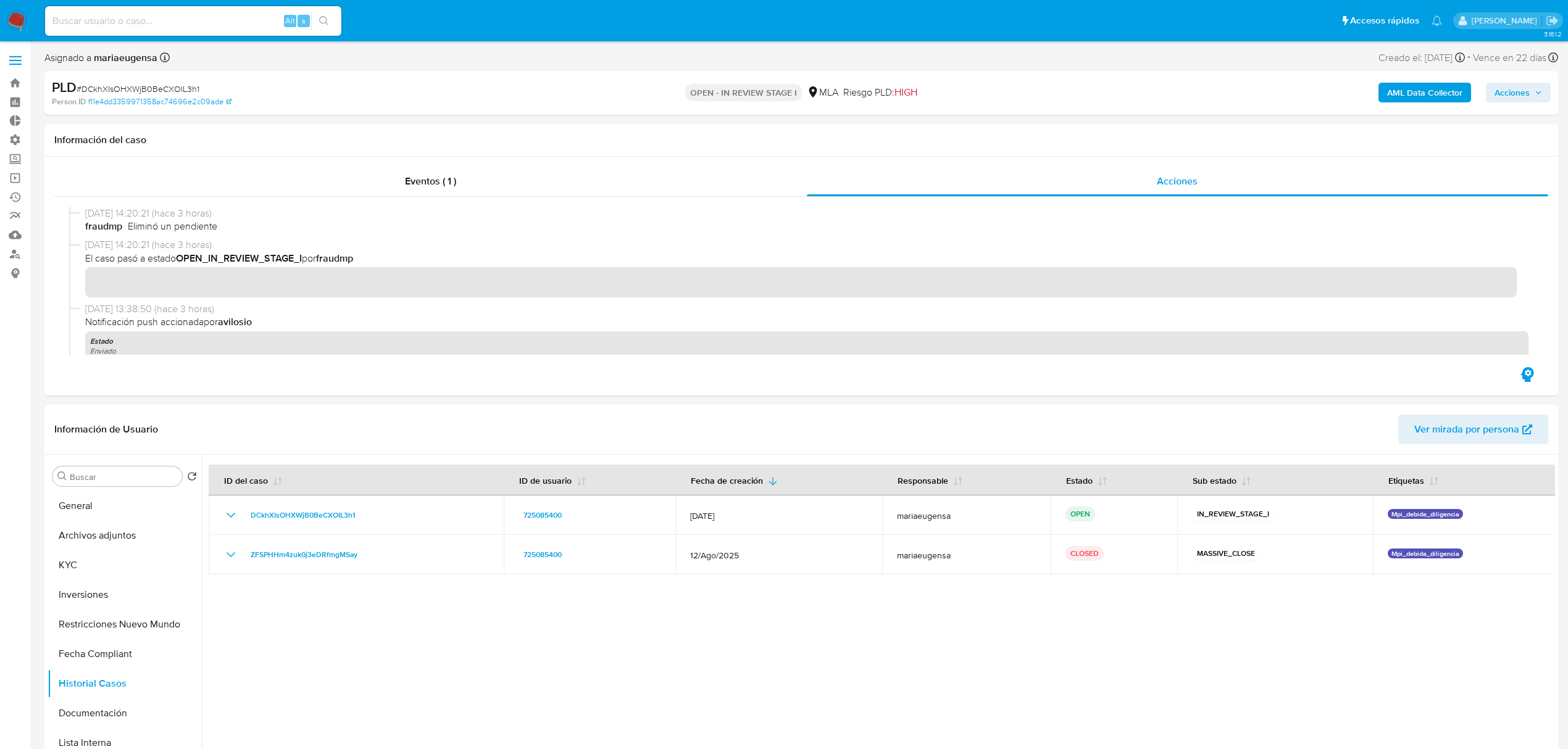
click at [1518, 87] on span "Acciones" at bounding box center [1512, 93] width 35 height 20
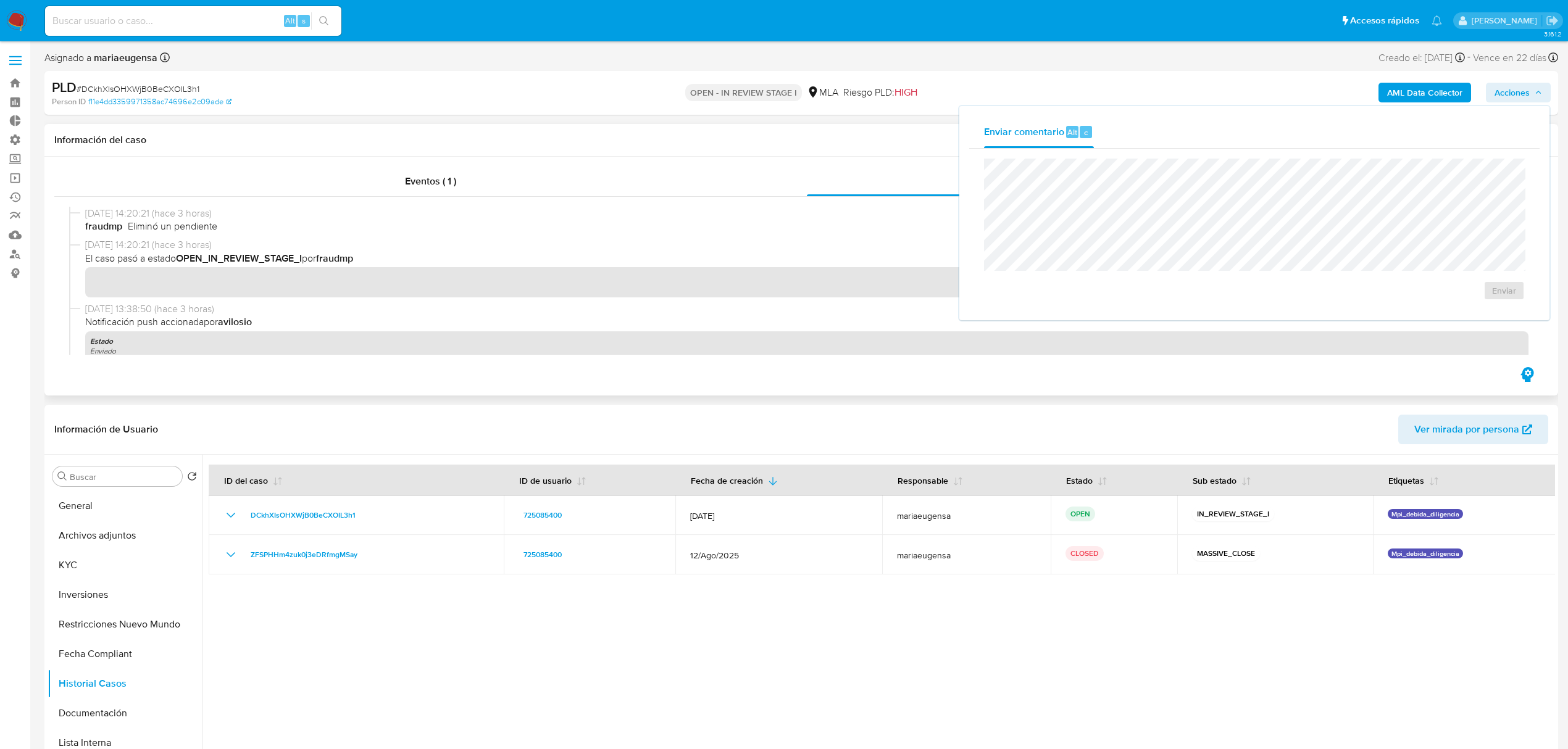
click at [585, 208] on span "07/10/2025 14:20:21 (hace 3 horas)" at bounding box center [807, 214] width 1443 height 14
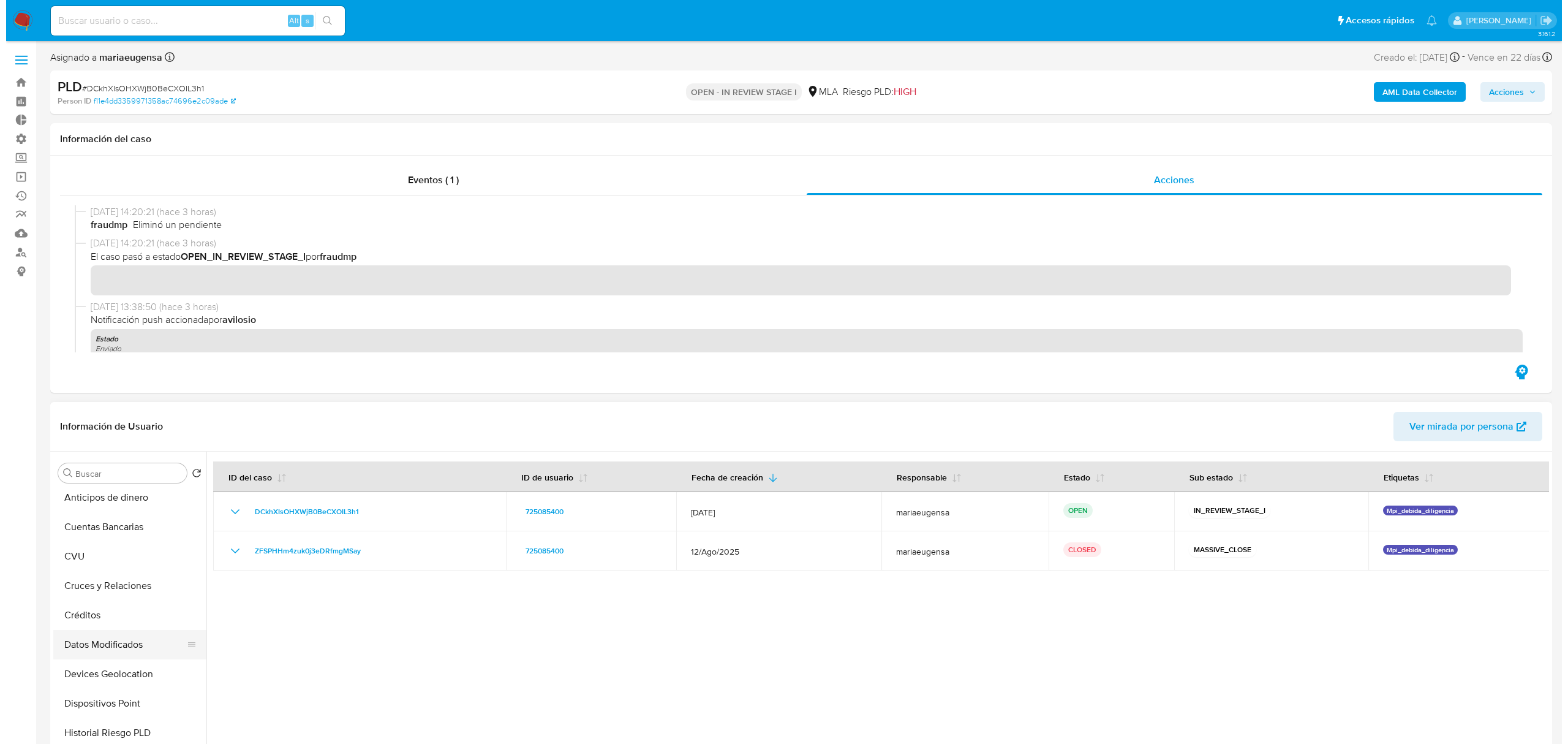
scroll to position [326, 0]
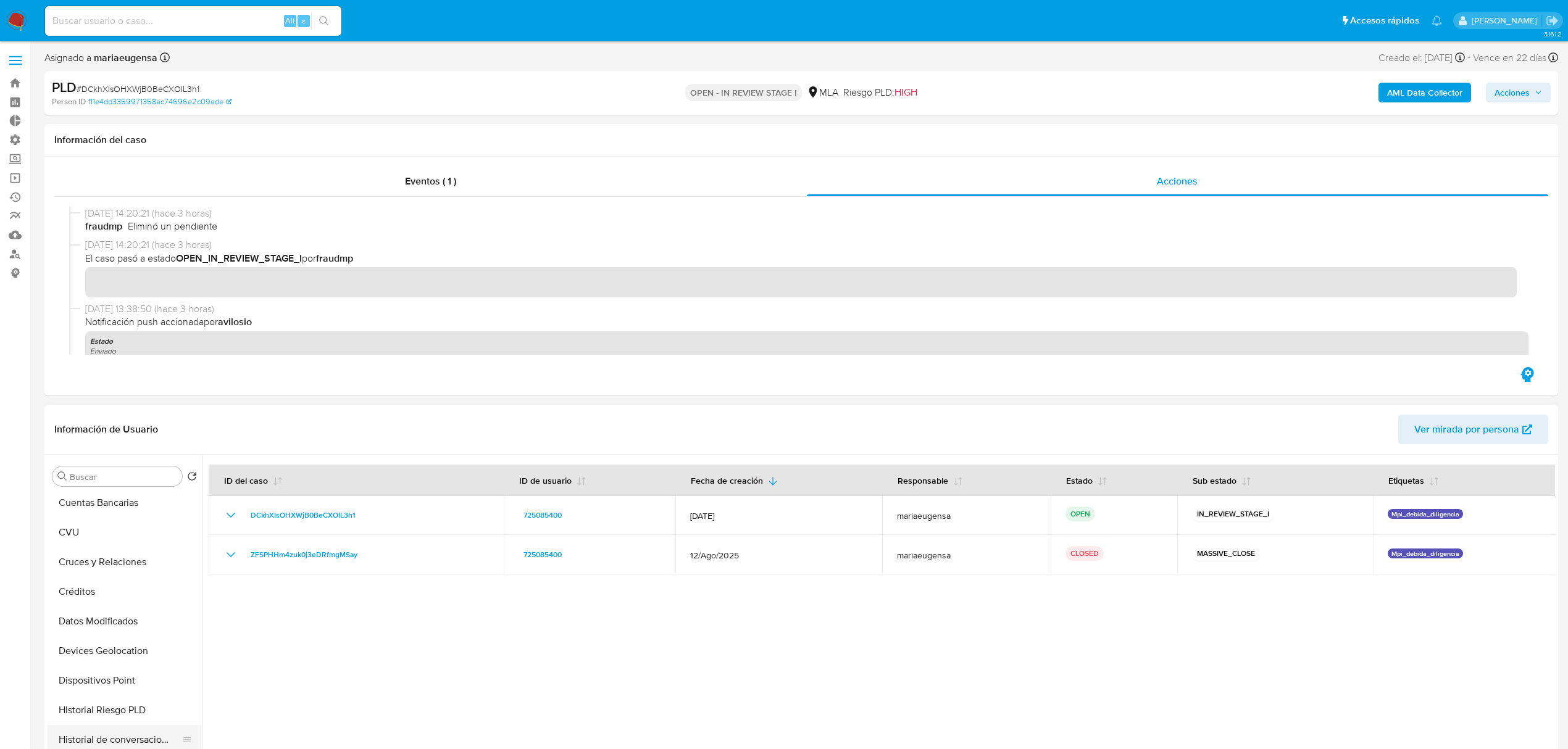
click at [132, 736] on button "Historial de conversaciones" at bounding box center [120, 740] width 144 height 30
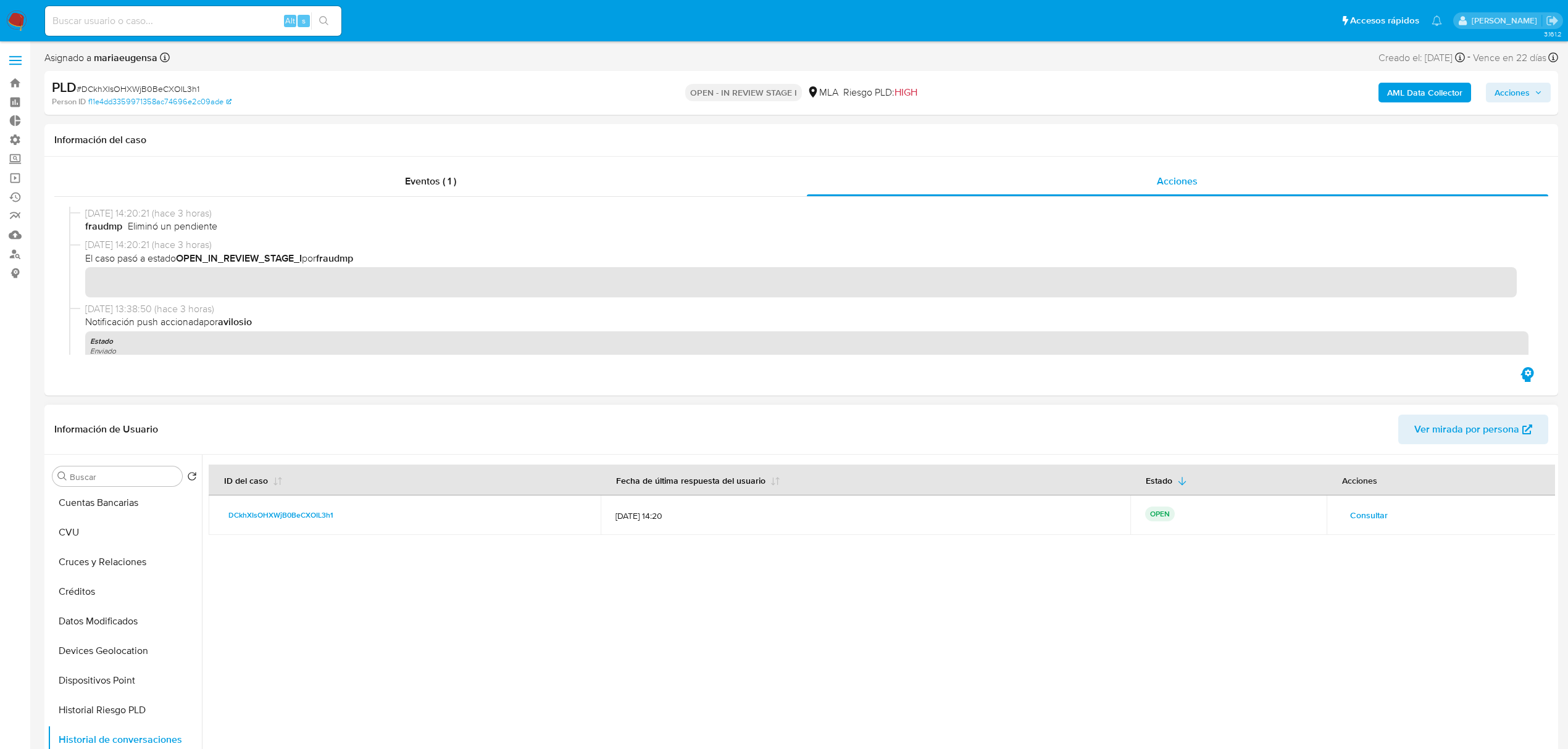
click at [1378, 516] on span "Consultar" at bounding box center [1368, 515] width 38 height 17
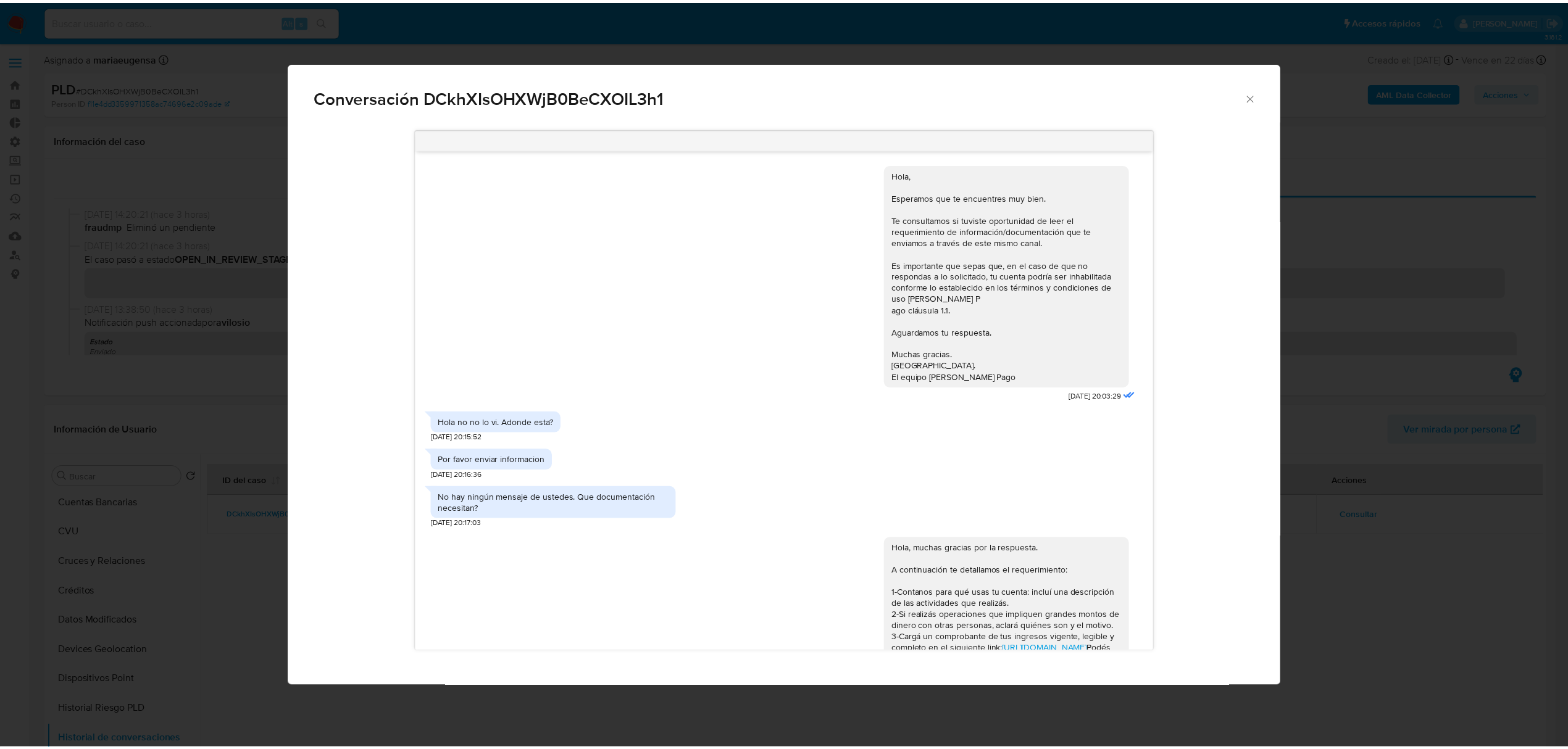
scroll to position [442, 0]
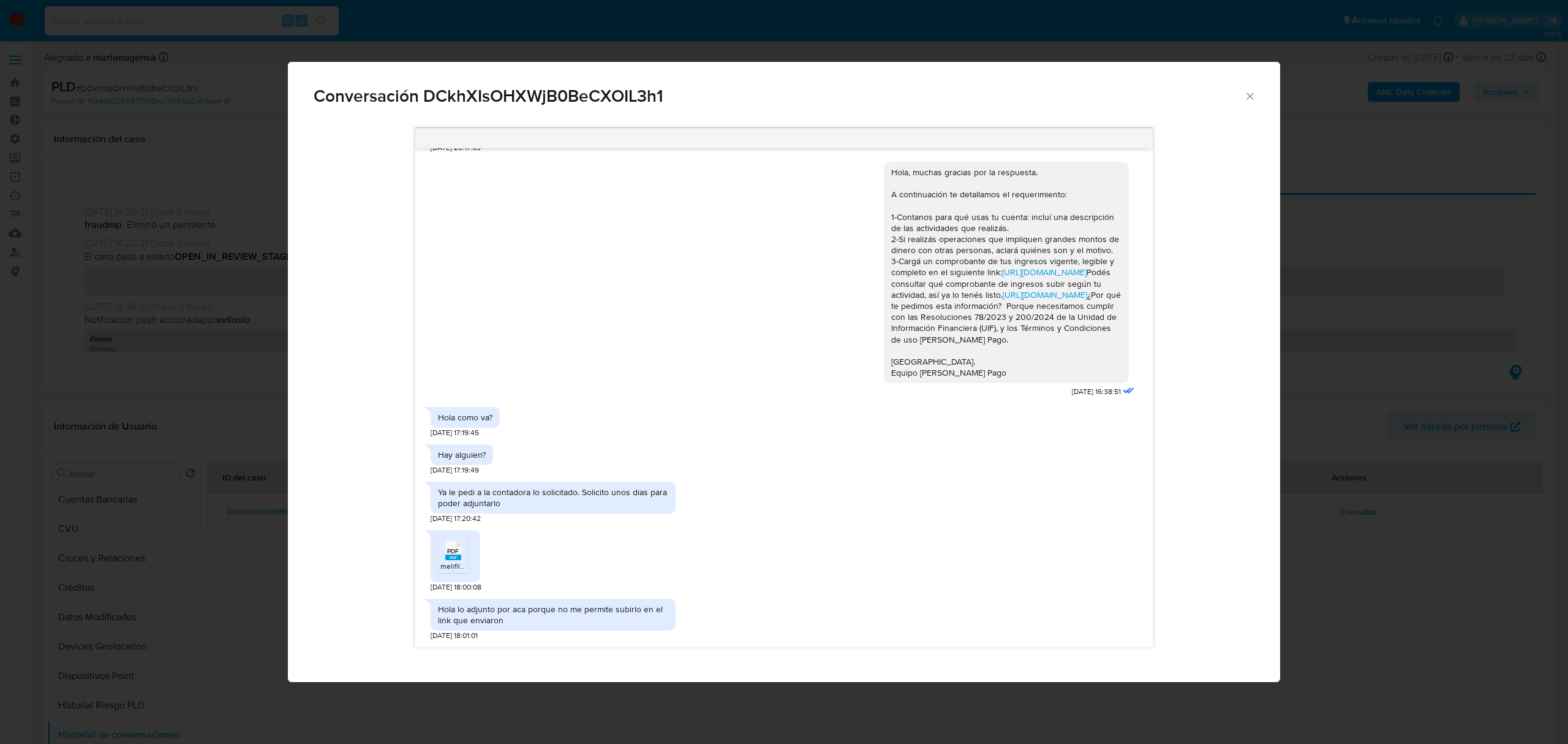
click at [456, 567] on span "melifile5608384899535629948.pdf" at bounding box center [499, 566] width 117 height 11
click at [449, 559] on rect "Comunicación" at bounding box center [454, 558] width 16 height 5
click at [1008, 266] on link "[URL][DOMAIN_NAME]" at bounding box center [1044, 272] width 85 height 12
click at [1250, 101] on icon "Cerrar" at bounding box center [1250, 96] width 12 height 12
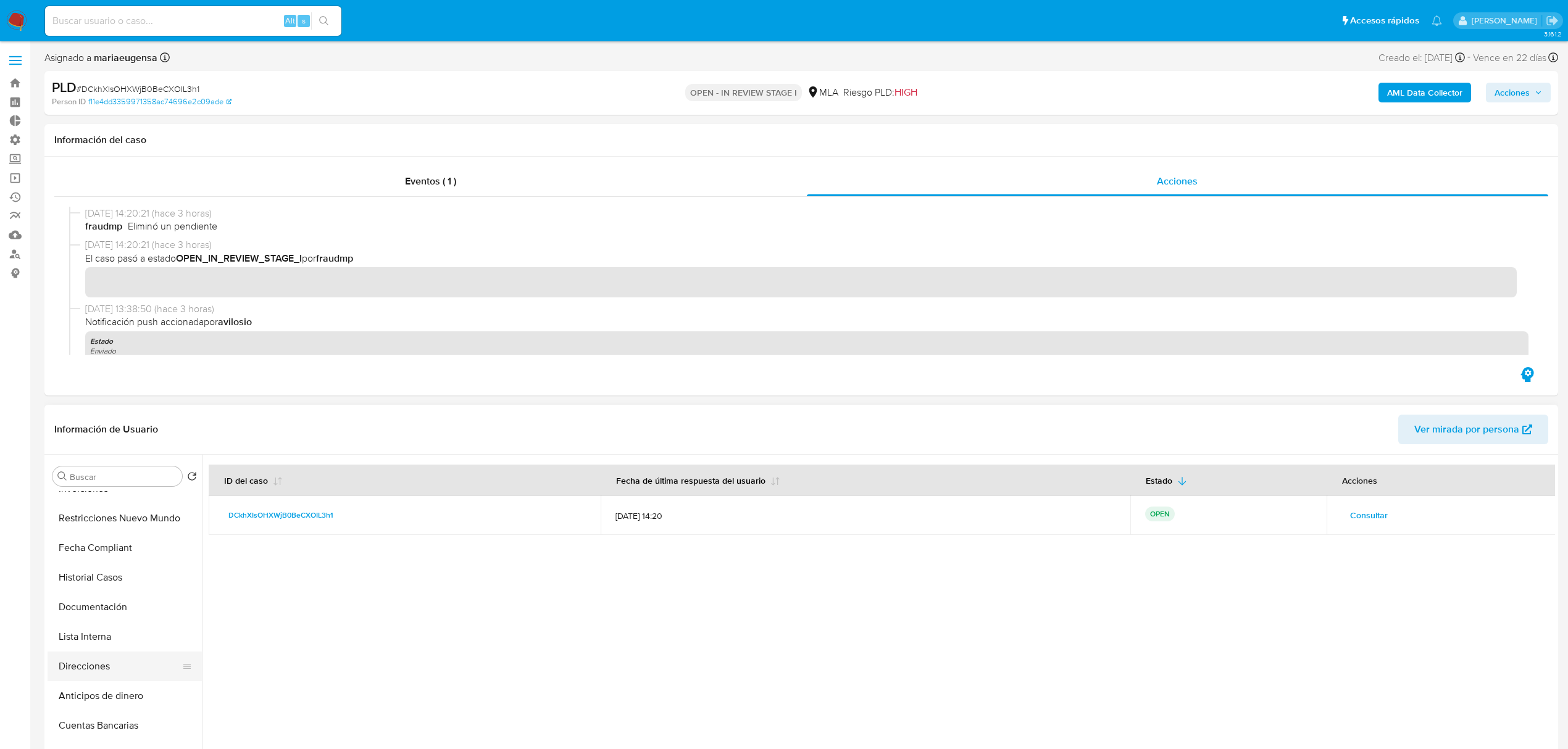
scroll to position [0, 0]
click at [97, 570] on button "KYC" at bounding box center [120, 565] width 144 height 30
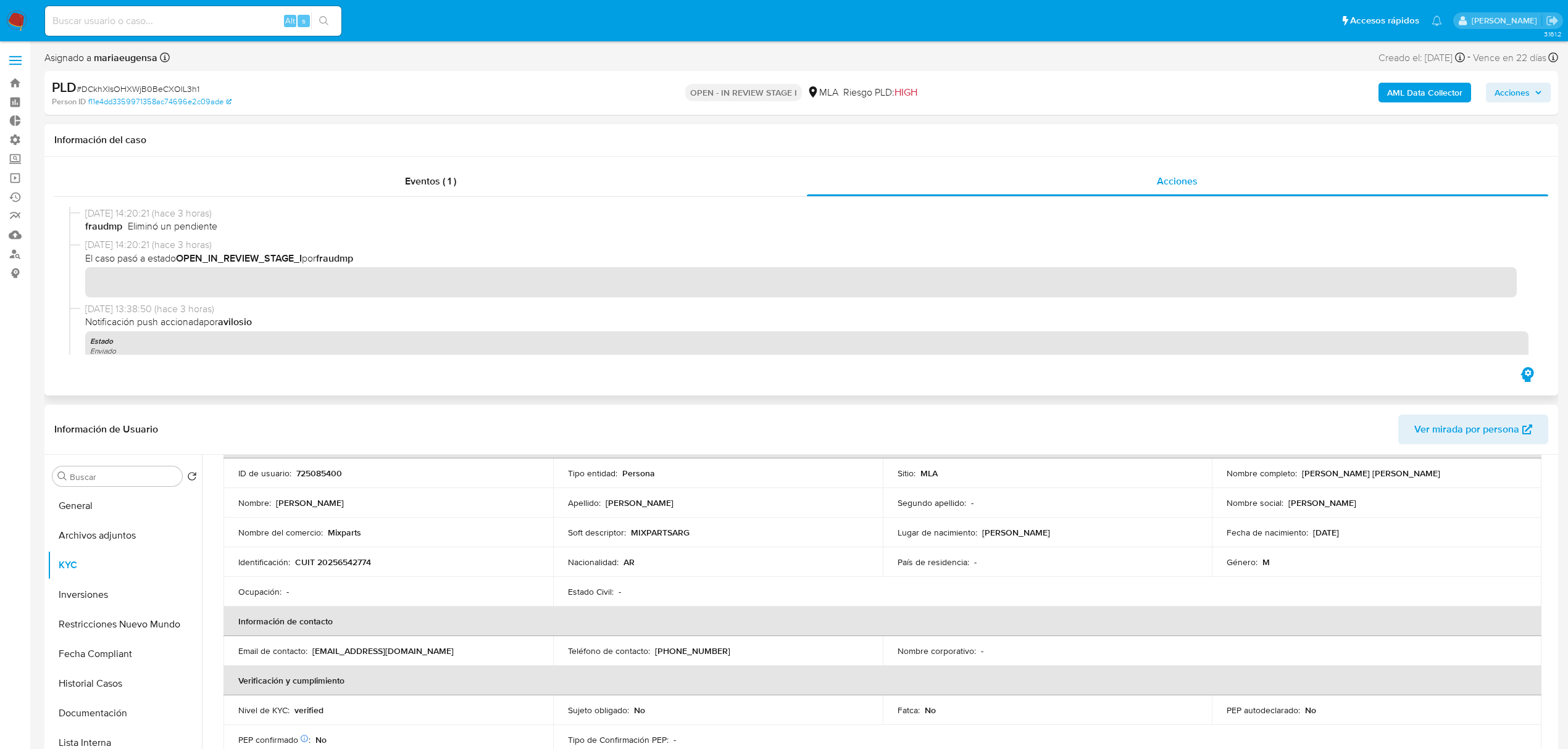
scroll to position [82, 0]
click at [1536, 91] on icon "button" at bounding box center [1538, 93] width 5 height 3
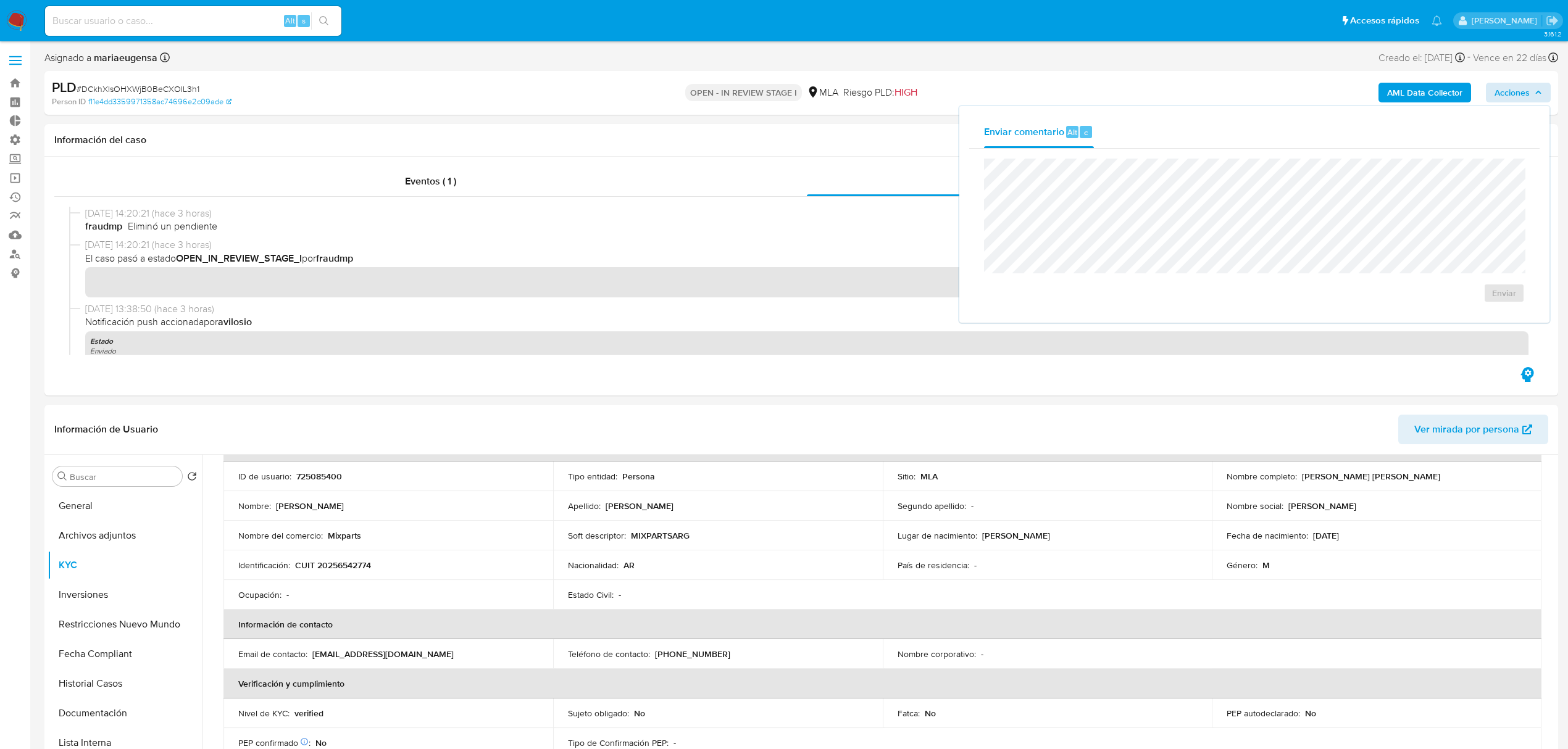
click at [16, 17] on img at bounding box center [17, 21] width 21 height 21
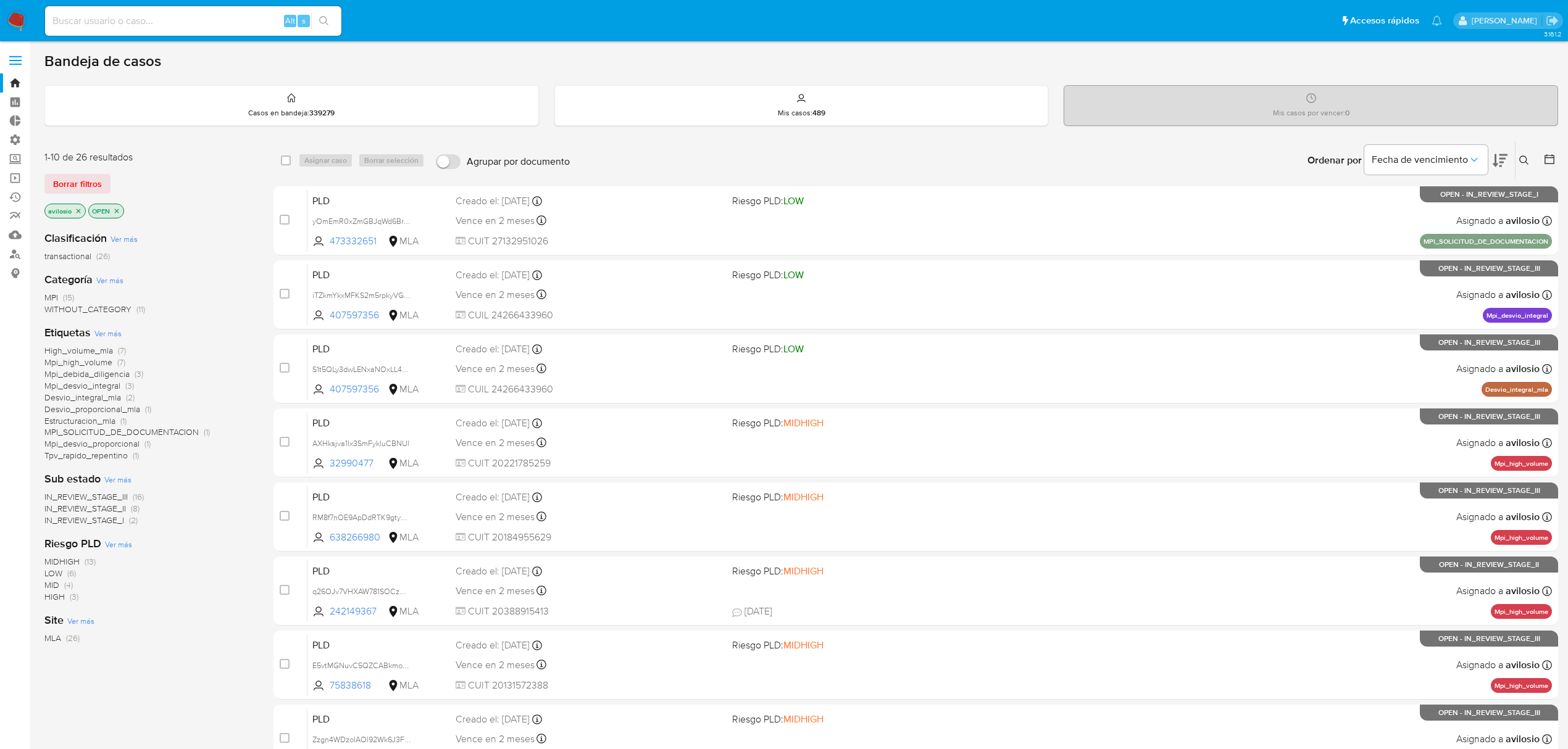
click at [77, 216] on p "avilosio" at bounding box center [65, 211] width 40 height 14
click at [77, 213] on icon "close-filter" at bounding box center [78, 211] width 7 height 7
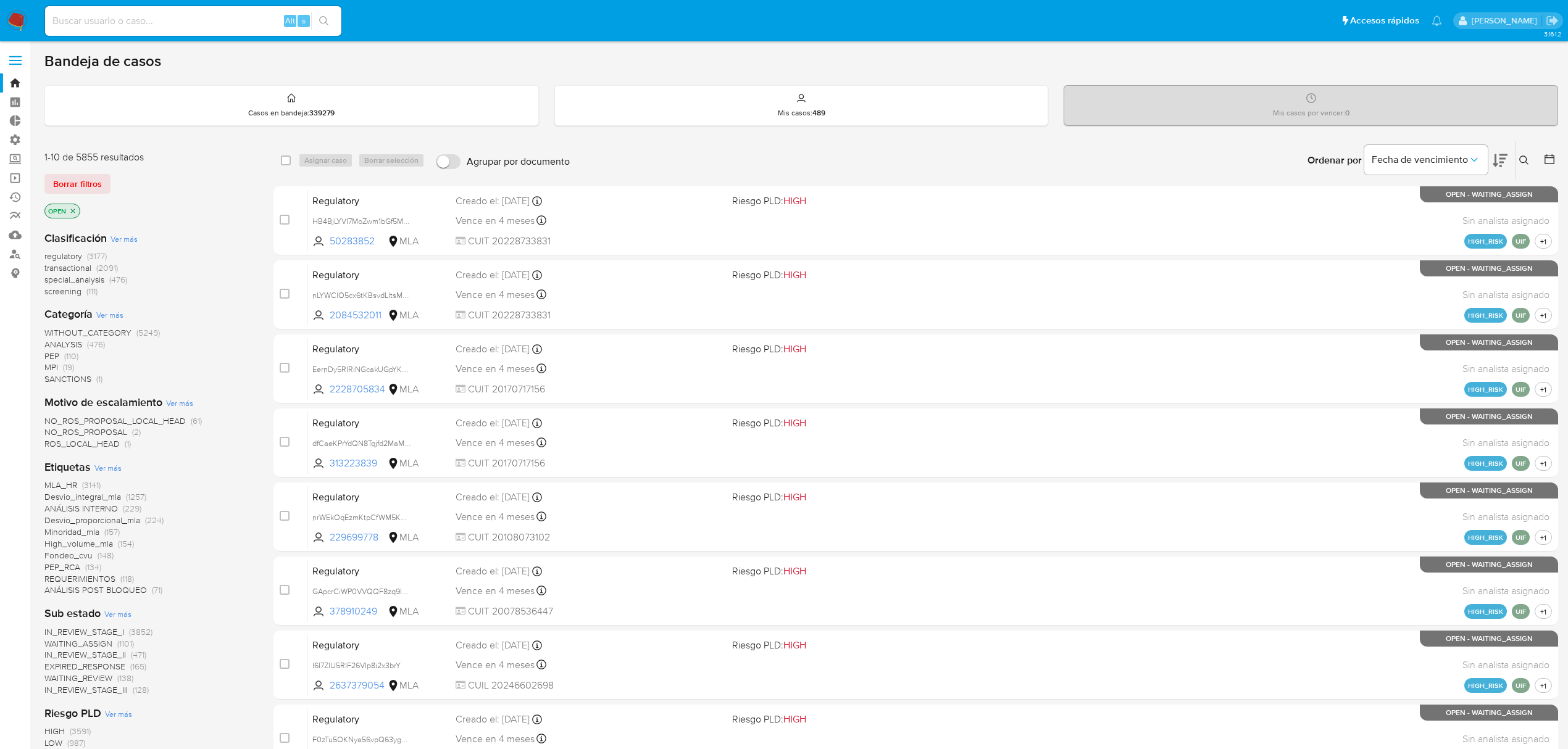
click at [77, 213] on p "OPEN" at bounding box center [62, 211] width 34 height 14
click at [75, 208] on icon "close-filter" at bounding box center [73, 211] width 7 height 7
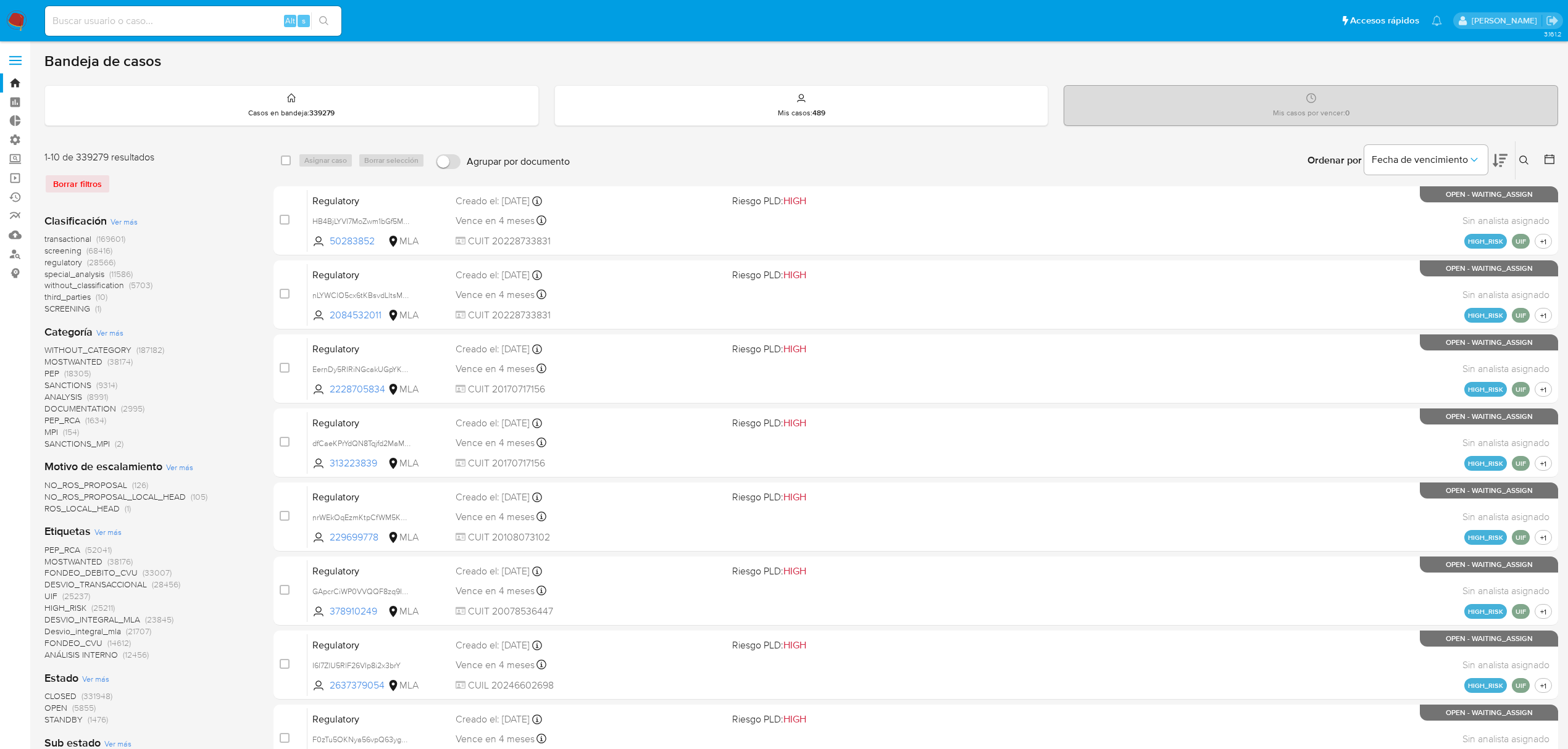
click at [1521, 155] on icon at bounding box center [1524, 160] width 10 height 10
click at [1370, 210] on input at bounding box center [1421, 207] width 208 height 16
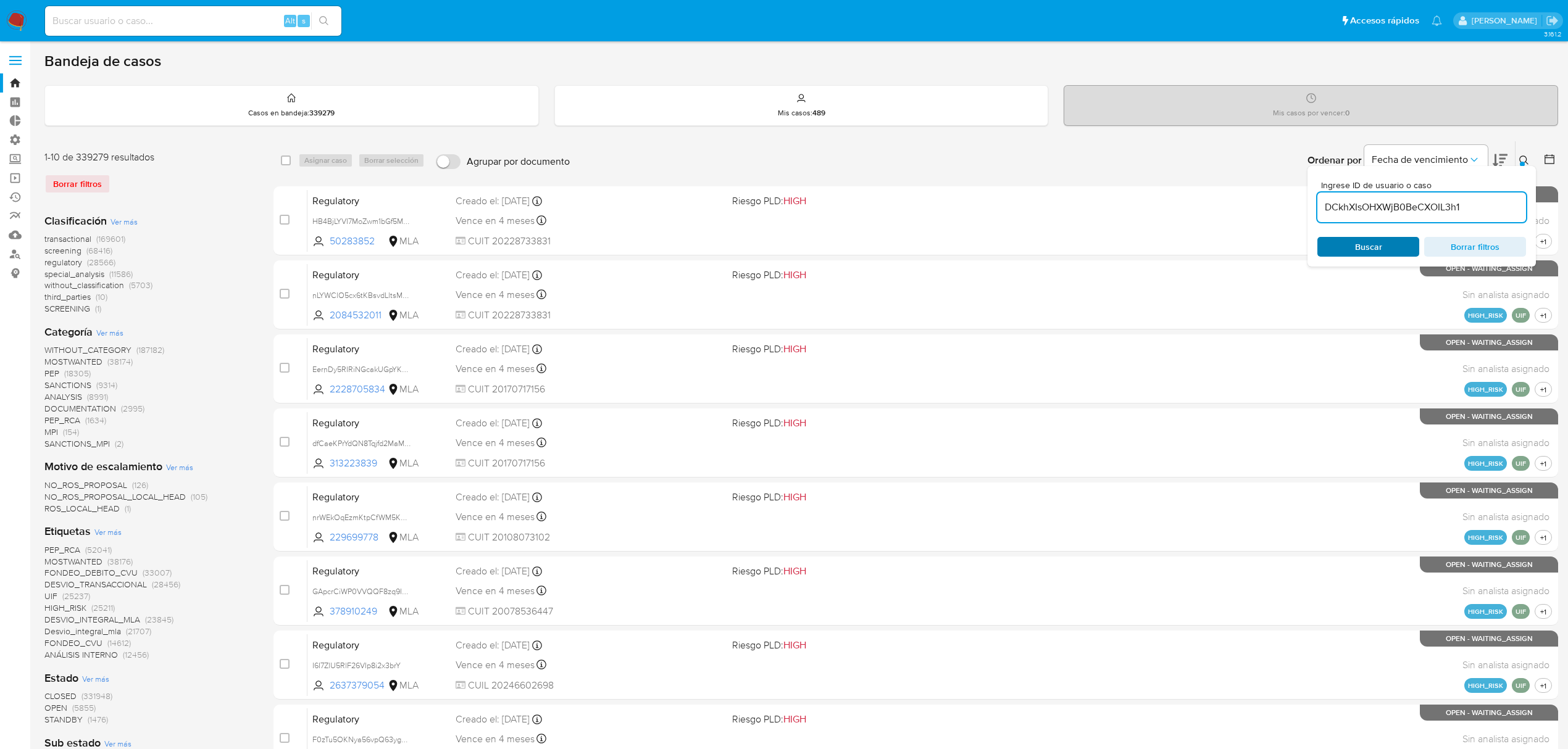
type input "DCkhXIsOHXWjB0BeCXOIL3h1"
click at [1343, 238] on span "Buscar" at bounding box center [1368, 247] width 85 height 17
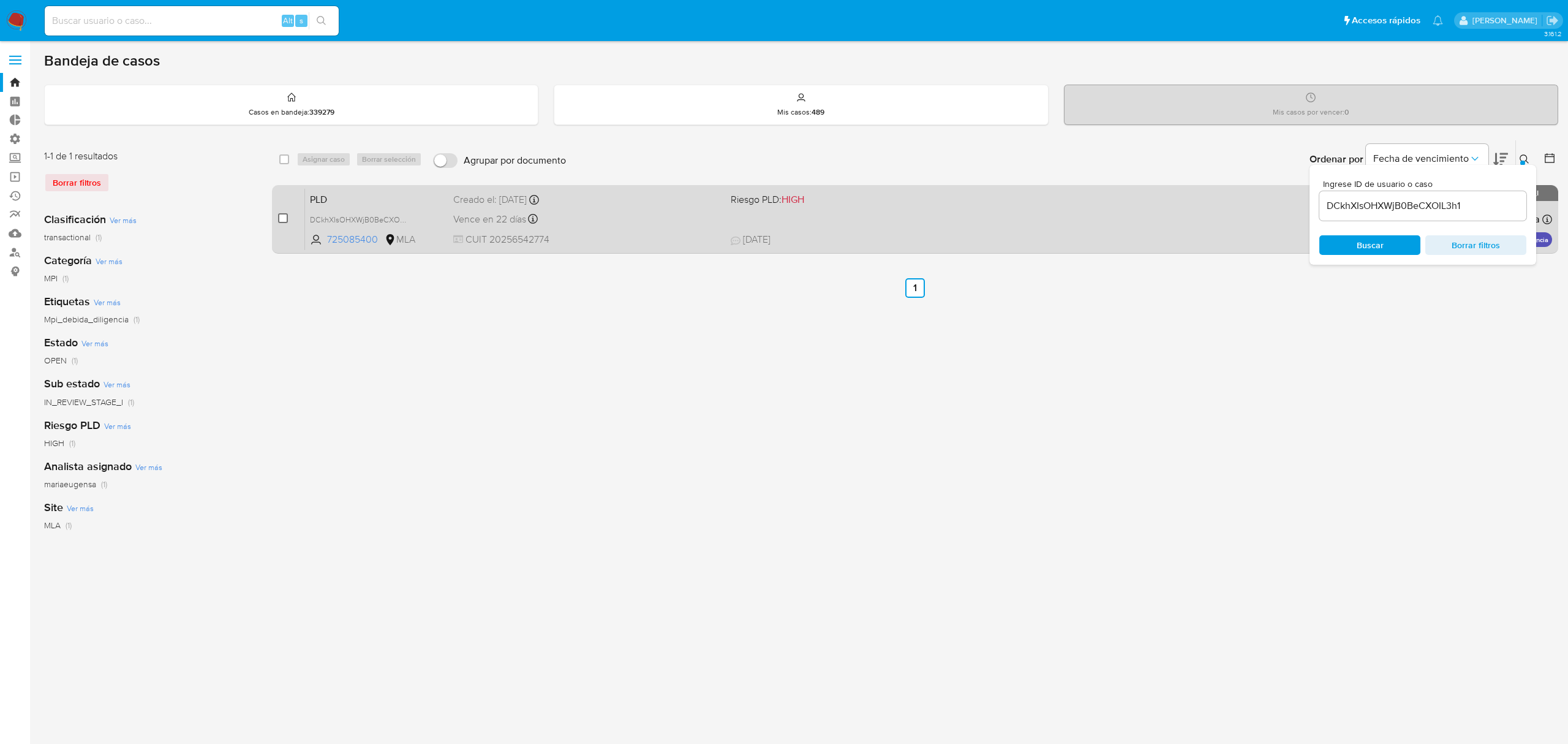
click at [283, 213] on input "checkbox" at bounding box center [283, 218] width 10 height 10
checkbox input "true"
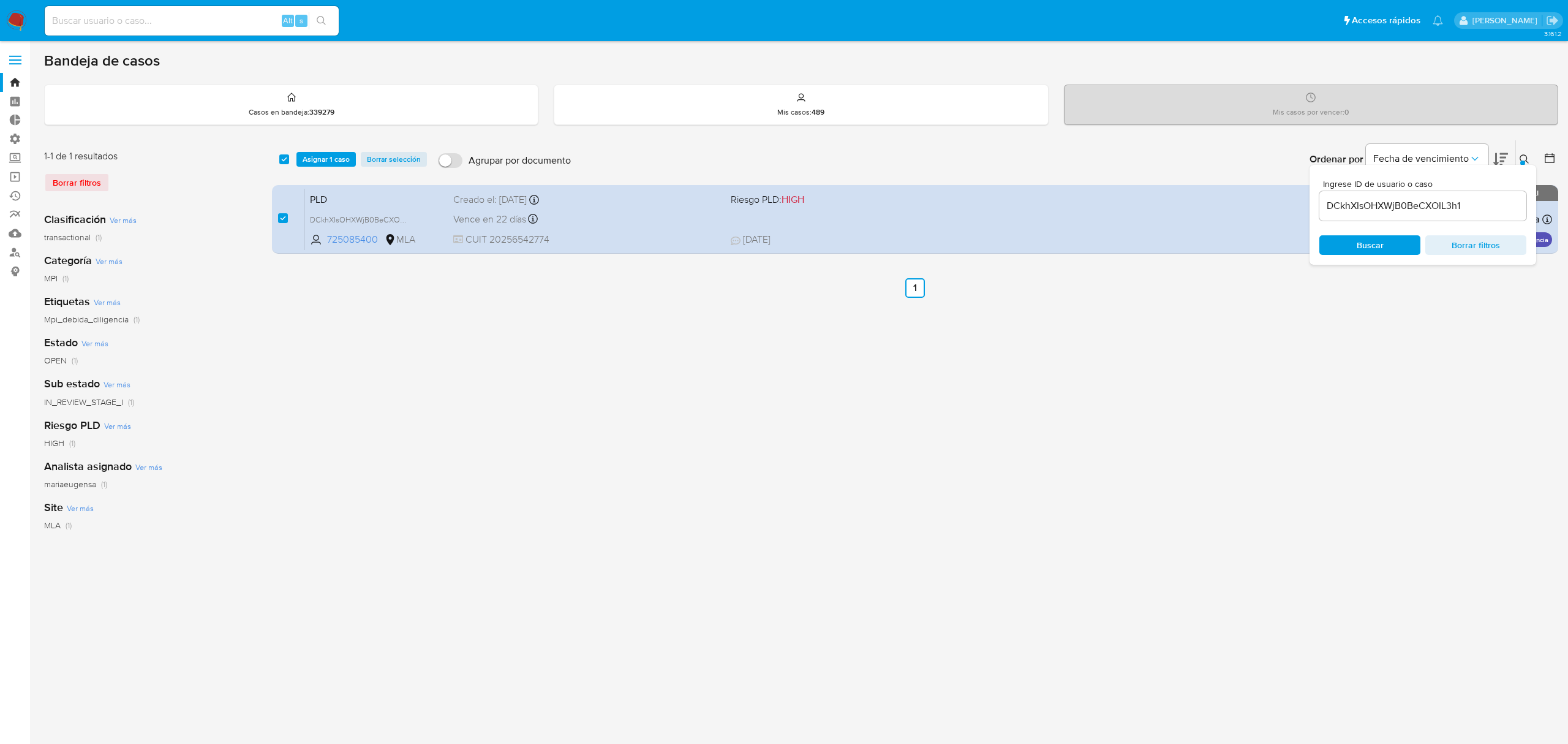
click at [1449, 405] on div "select-all-cases-checkbox Asignar 1 caso Borrar selección Agrupar por documento…" at bounding box center [915, 408] width 1286 height 538
click at [1476, 153] on icon "Ordenar por" at bounding box center [1475, 158] width 12 height 12
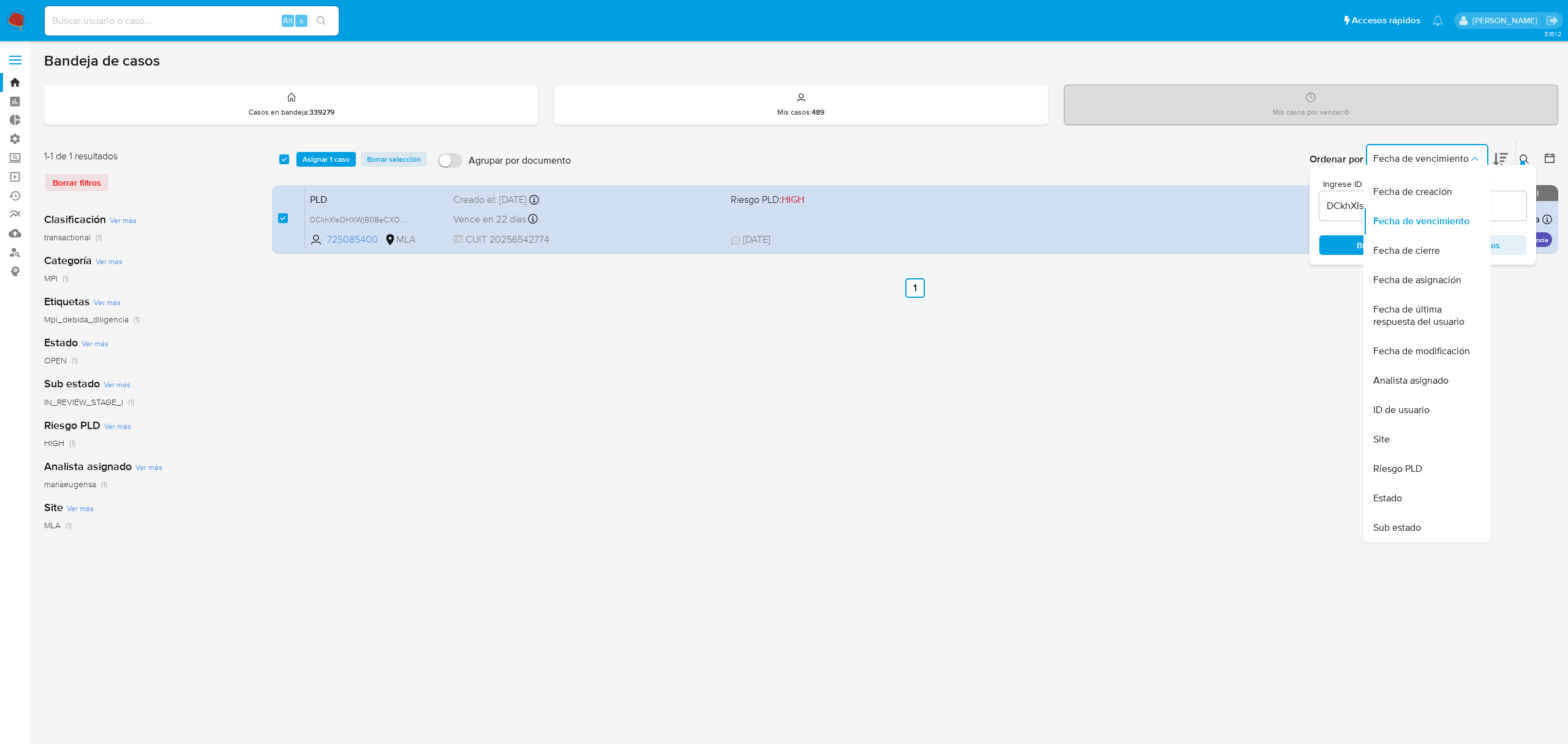
click at [1463, 160] on span "Fecha de vencimiento" at bounding box center [1421, 158] width 96 height 12
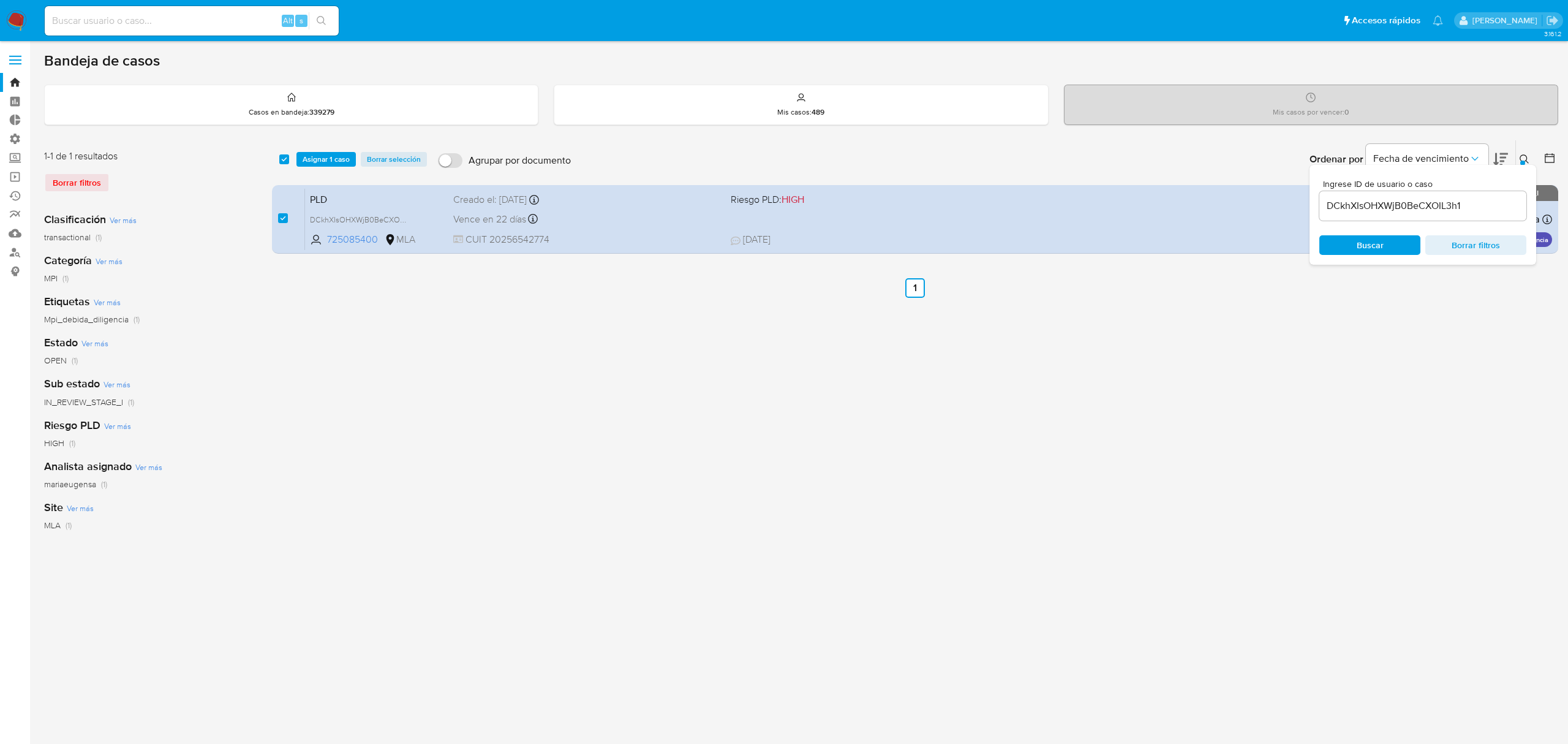
click at [1510, 161] on div "Ordenar por Fecha de vencimiento" at bounding box center [1407, 160] width 216 height 38
click at [1502, 153] on icon at bounding box center [1500, 160] width 14 height 13
click at [327, 157] on span "Asignar 1 caso" at bounding box center [326, 159] width 47 height 12
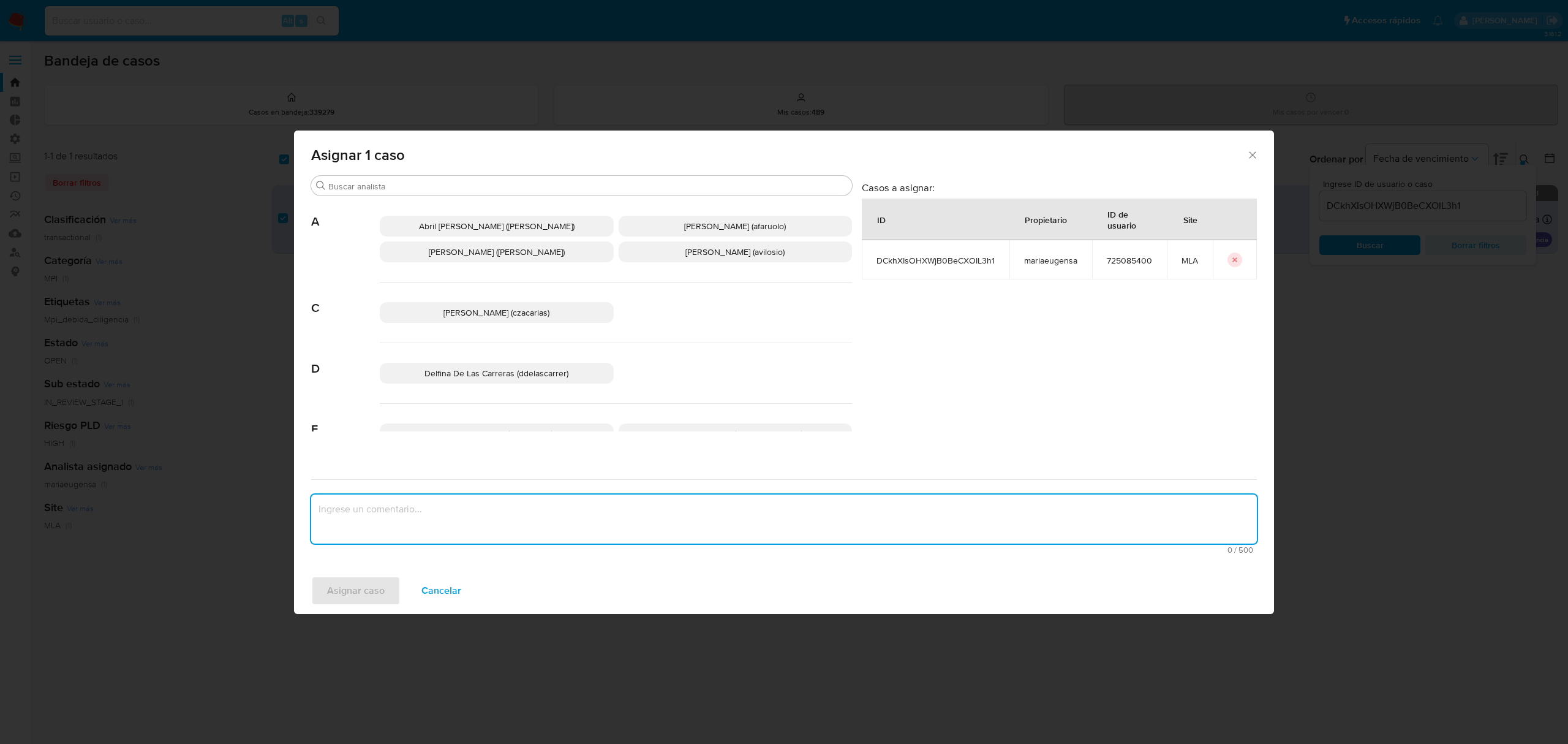
click at [462, 523] on textarea "assign-modal" at bounding box center [784, 519] width 946 height 49
click at [726, 255] on span "[PERSON_NAME] (avilosio)" at bounding box center [734, 252] width 99 height 12
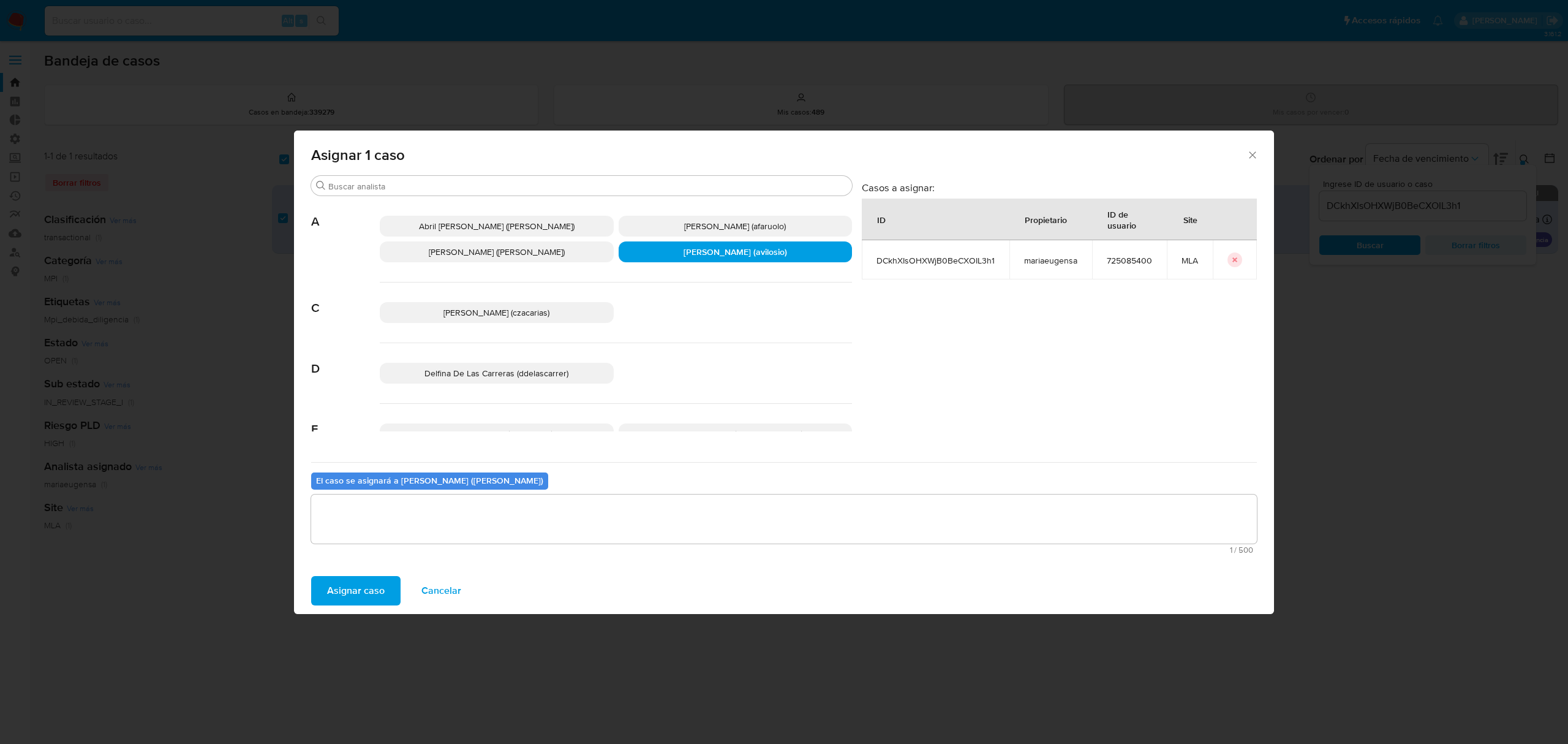
click at [365, 589] on span "Asignar caso" at bounding box center [356, 590] width 58 height 27
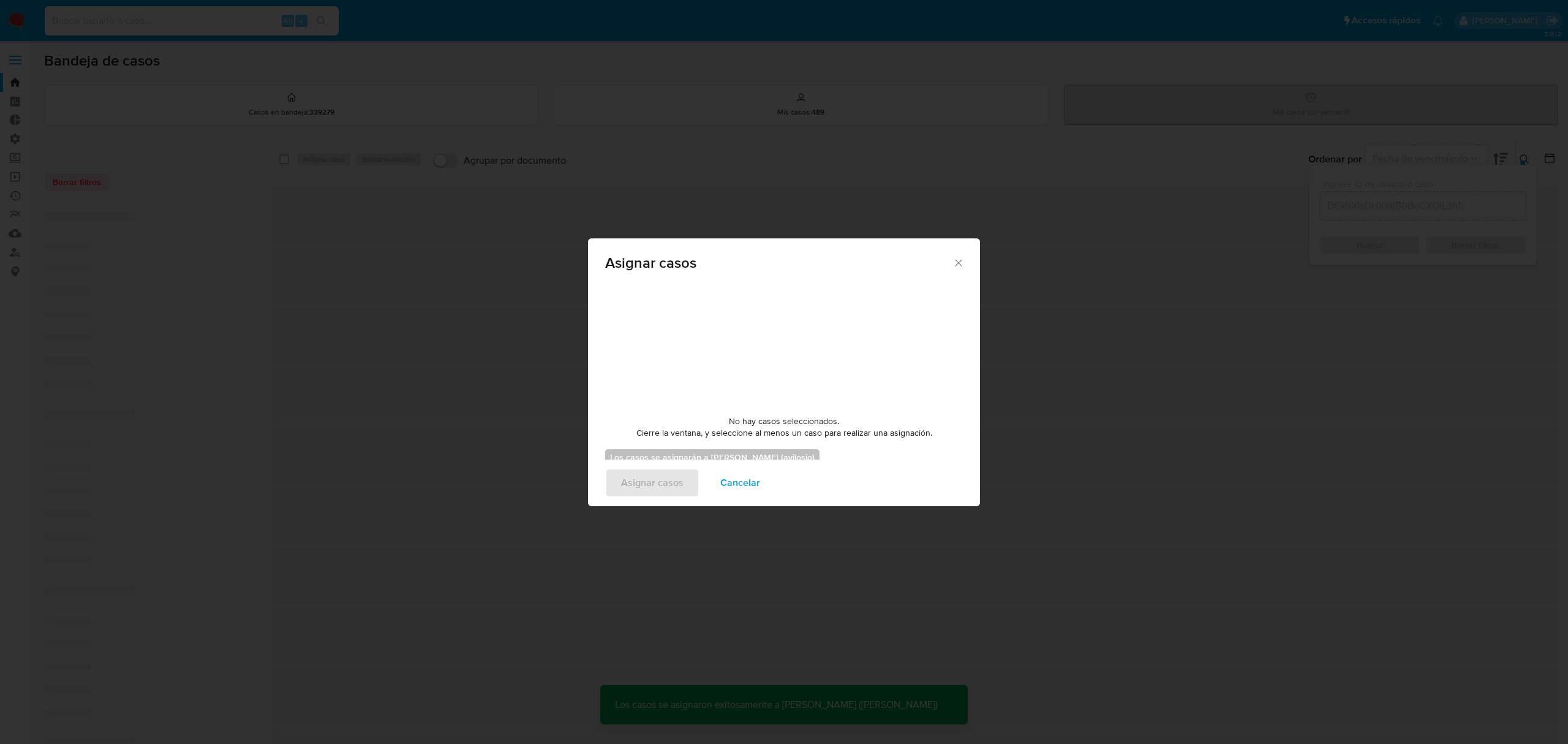
checkbox input "false"
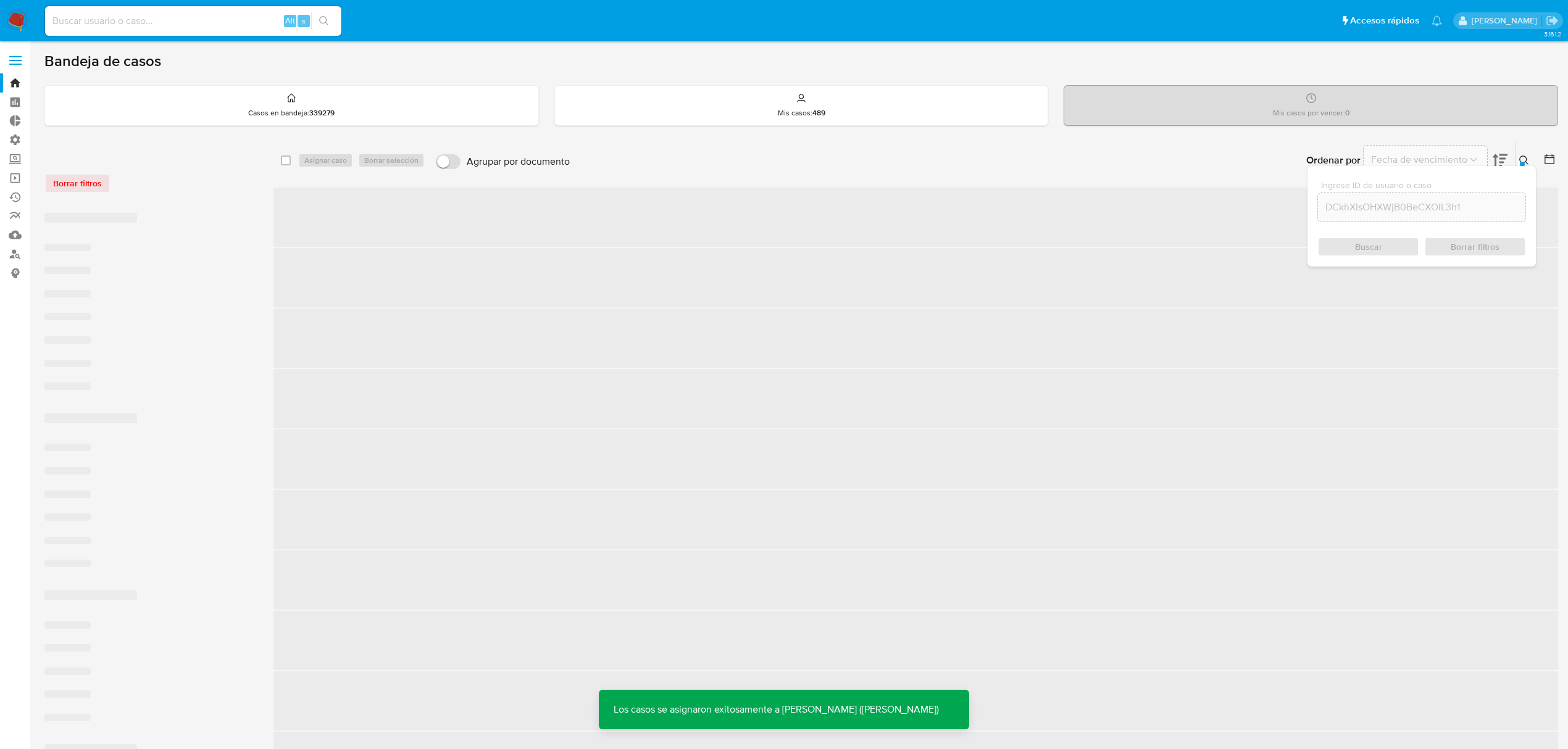
click at [125, 24] on input at bounding box center [193, 21] width 296 height 16
paste input "DCkhXIsOHXWjB0BeCXOIL3h1"
type input "DCkhXIsOHXWjB0BeCXOIL3h1"
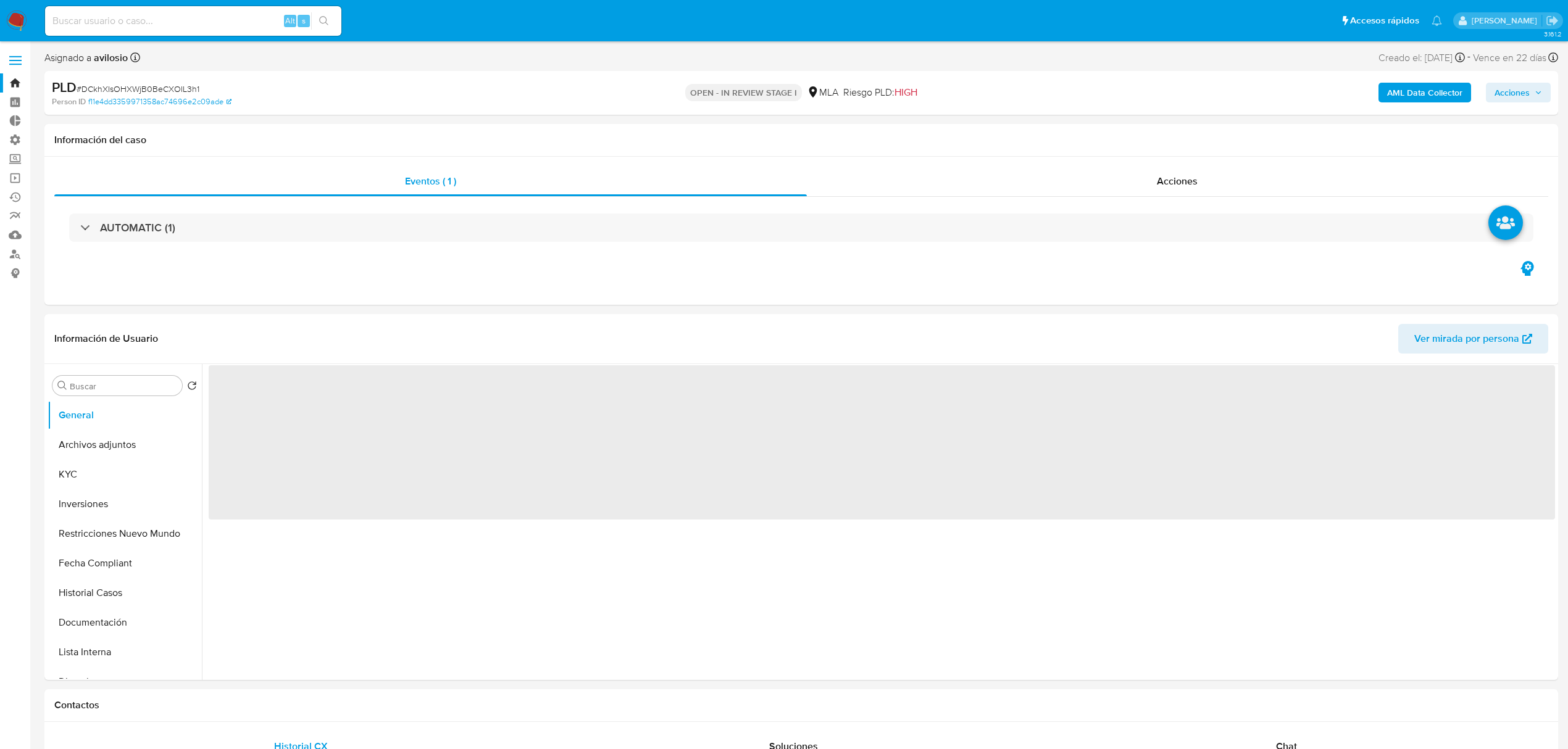
click at [1526, 95] on span "Acciones" at bounding box center [1512, 93] width 35 height 20
select select "10"
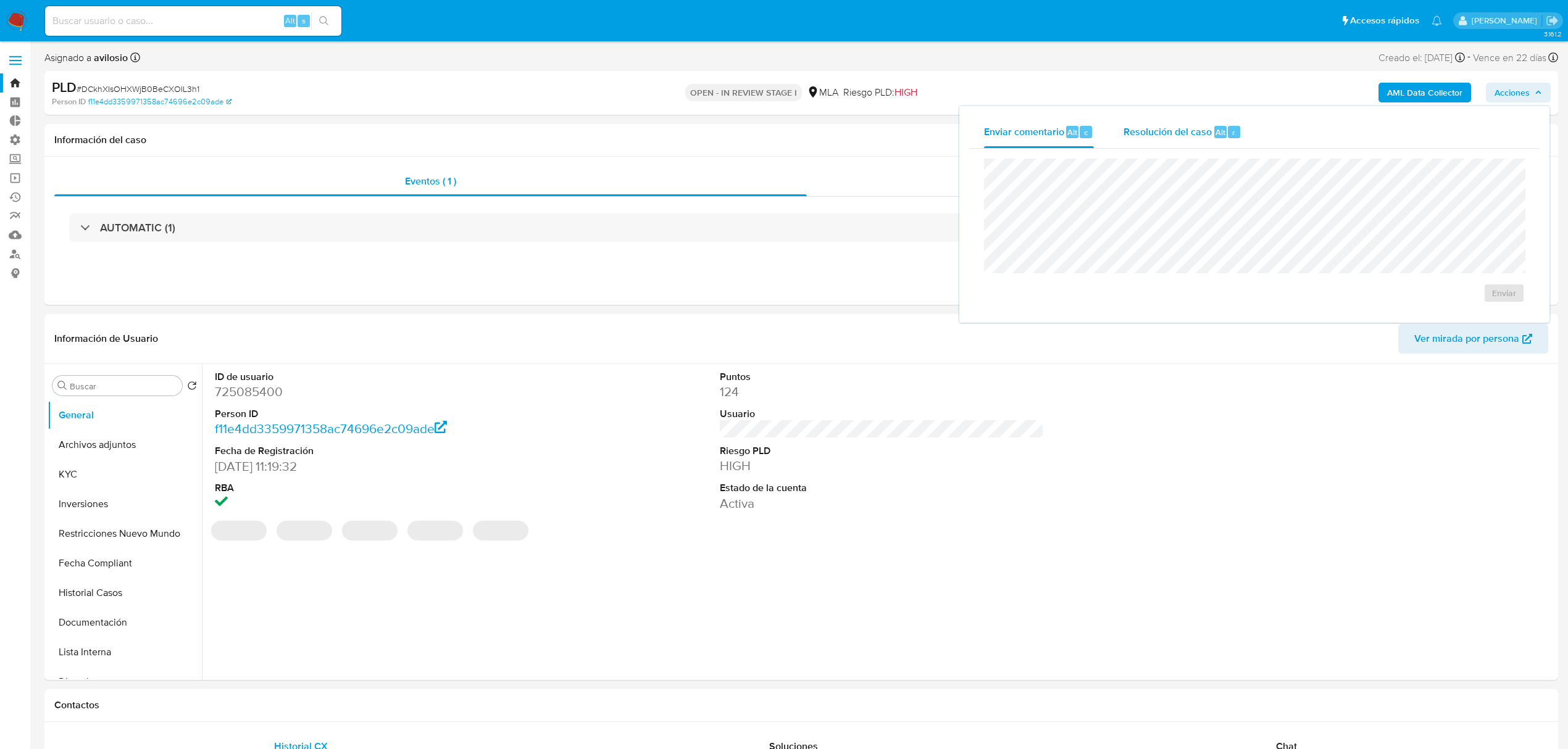
click at [1163, 141] on div "Resolución del caso Alt r" at bounding box center [1182, 132] width 118 height 32
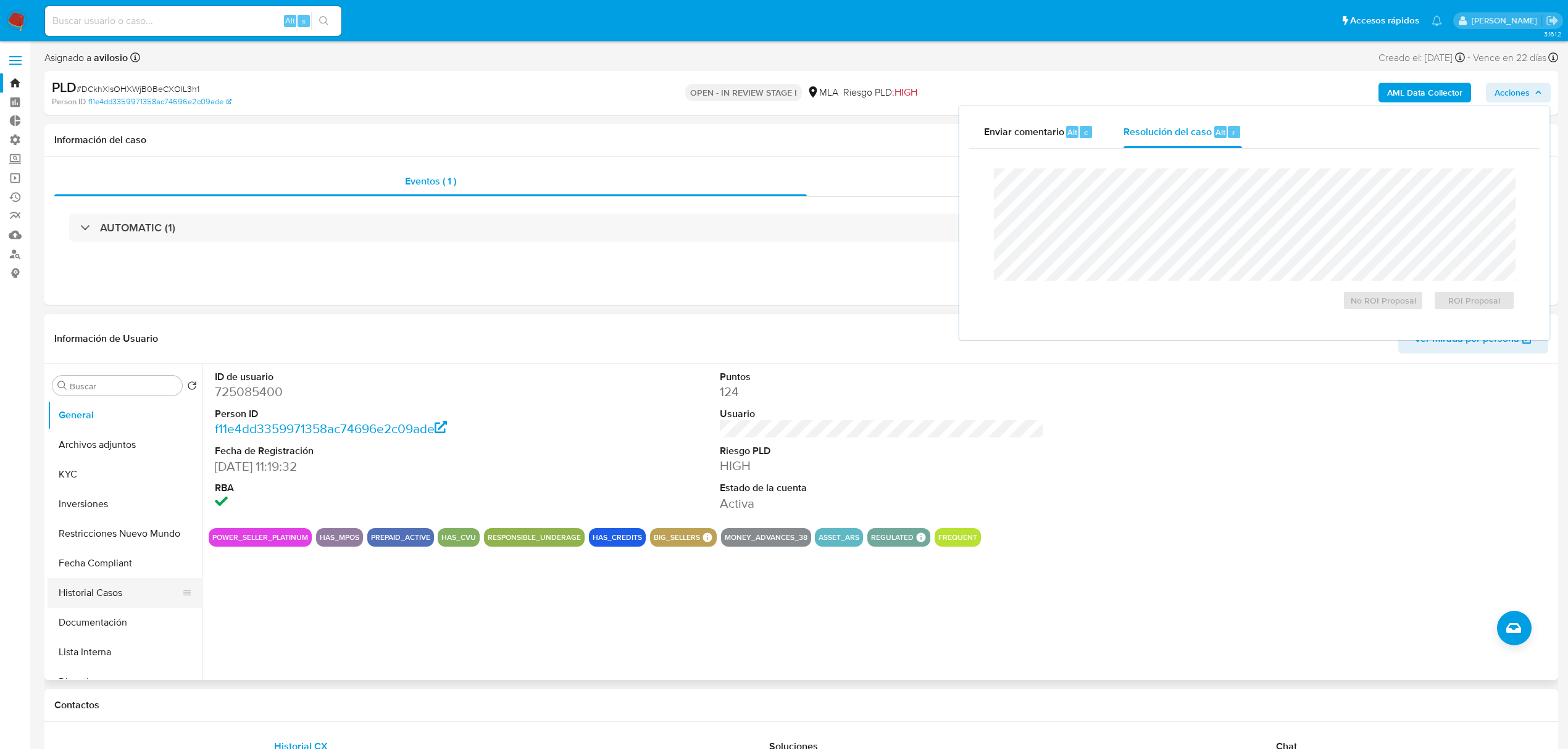
click at [104, 598] on button "Historial Casos" at bounding box center [120, 593] width 144 height 30
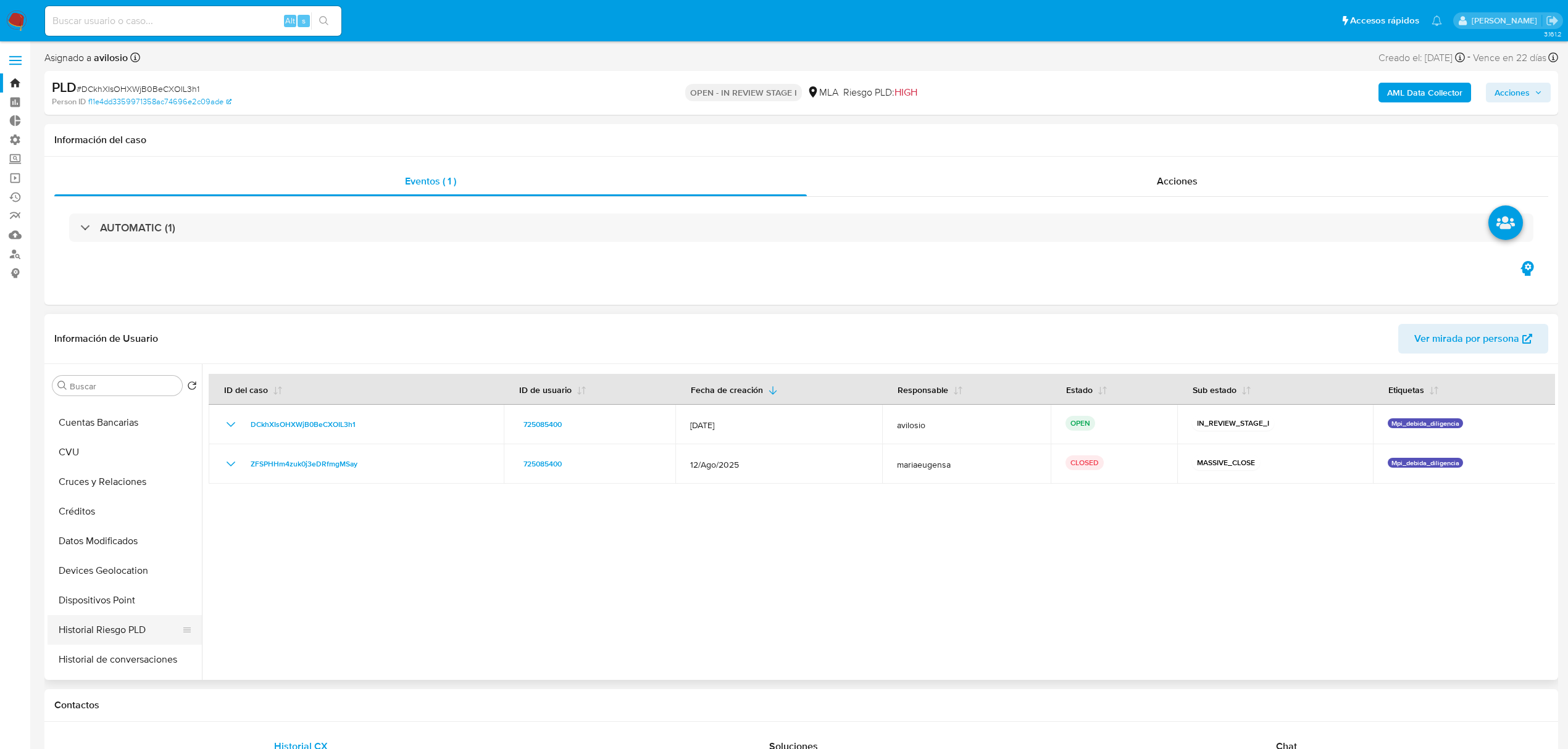
scroll to position [329, 0]
click at [103, 645] on button "Historial de conversaciones" at bounding box center [120, 649] width 144 height 30
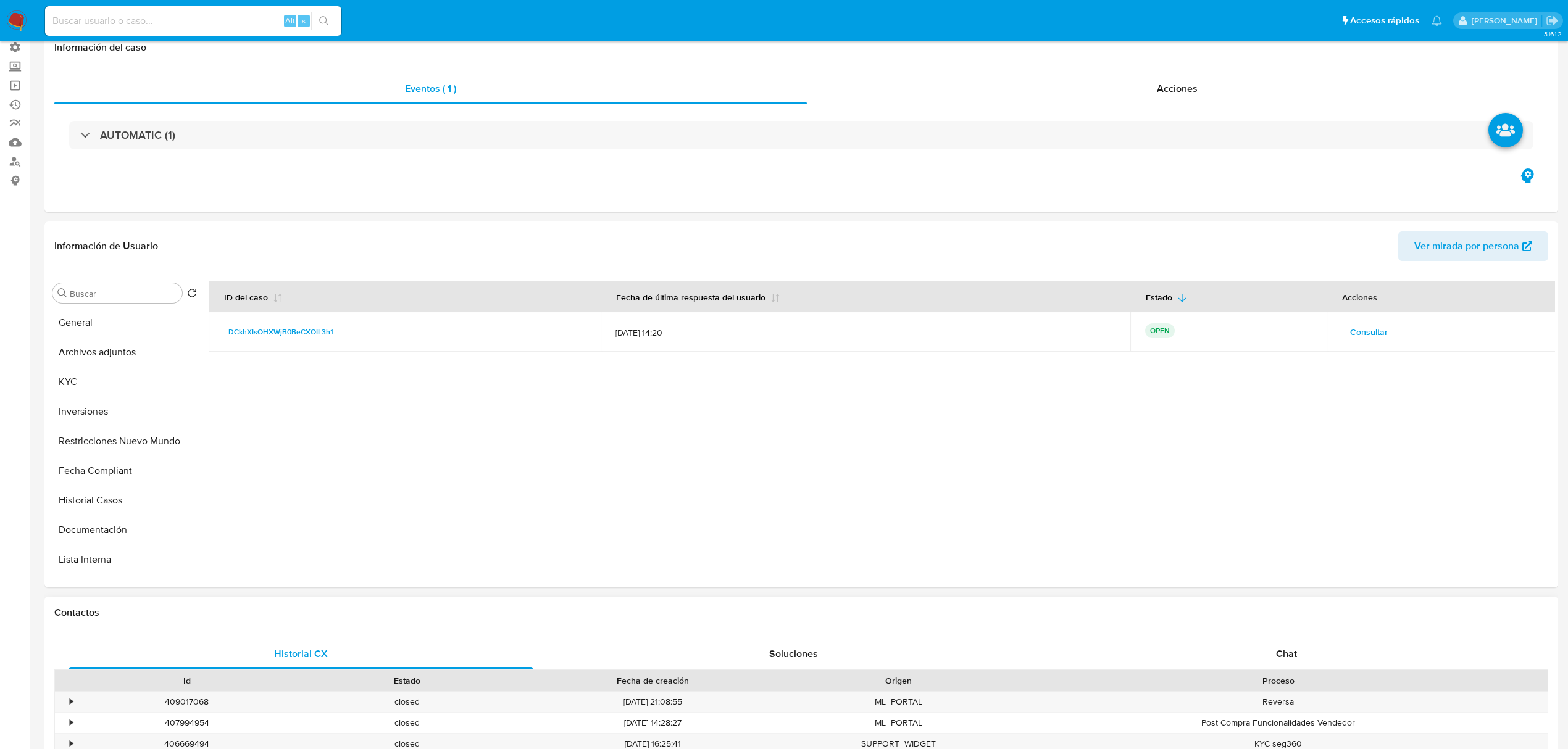
scroll to position [411, 0]
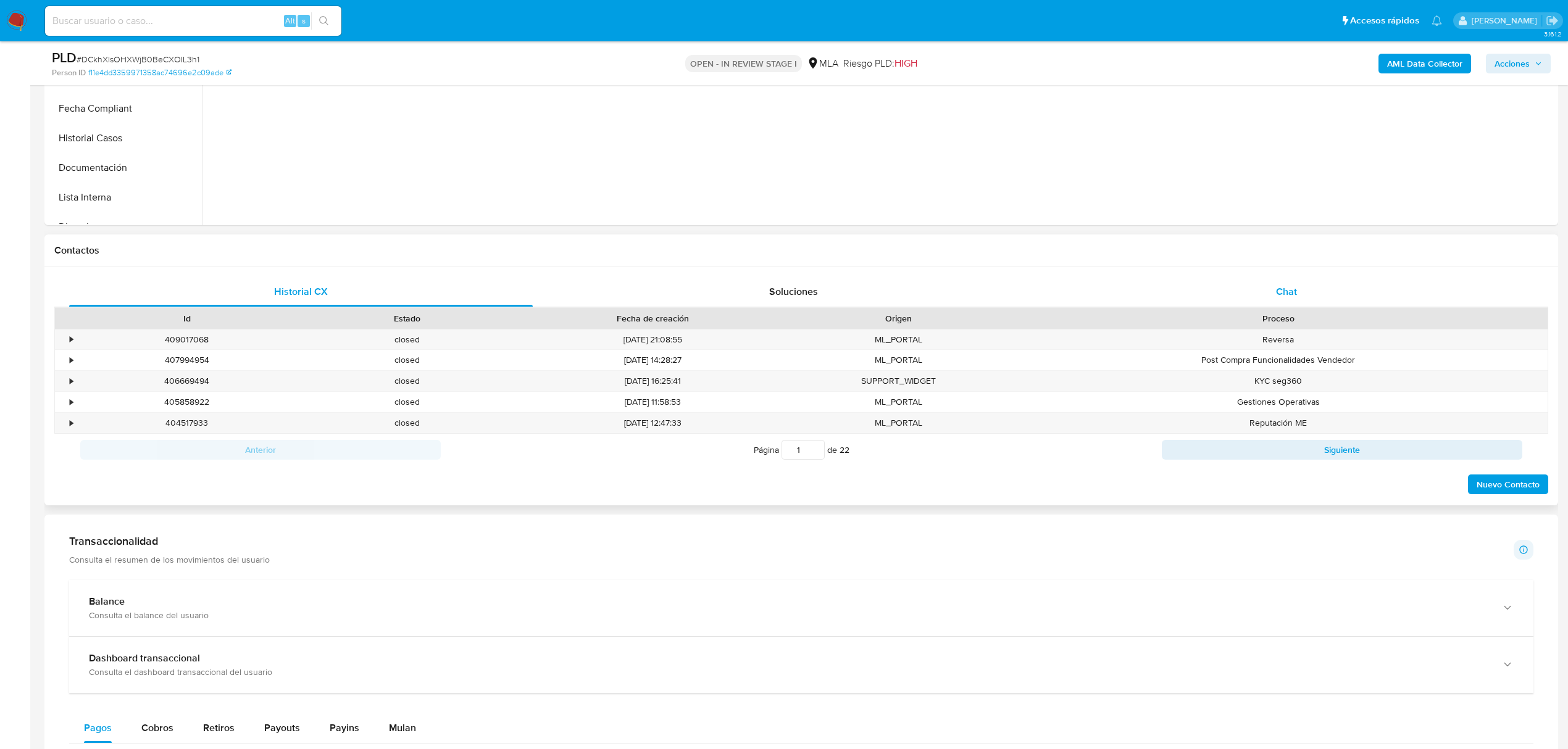
click at [1297, 277] on div "Chat" at bounding box center [1286, 292] width 464 height 30
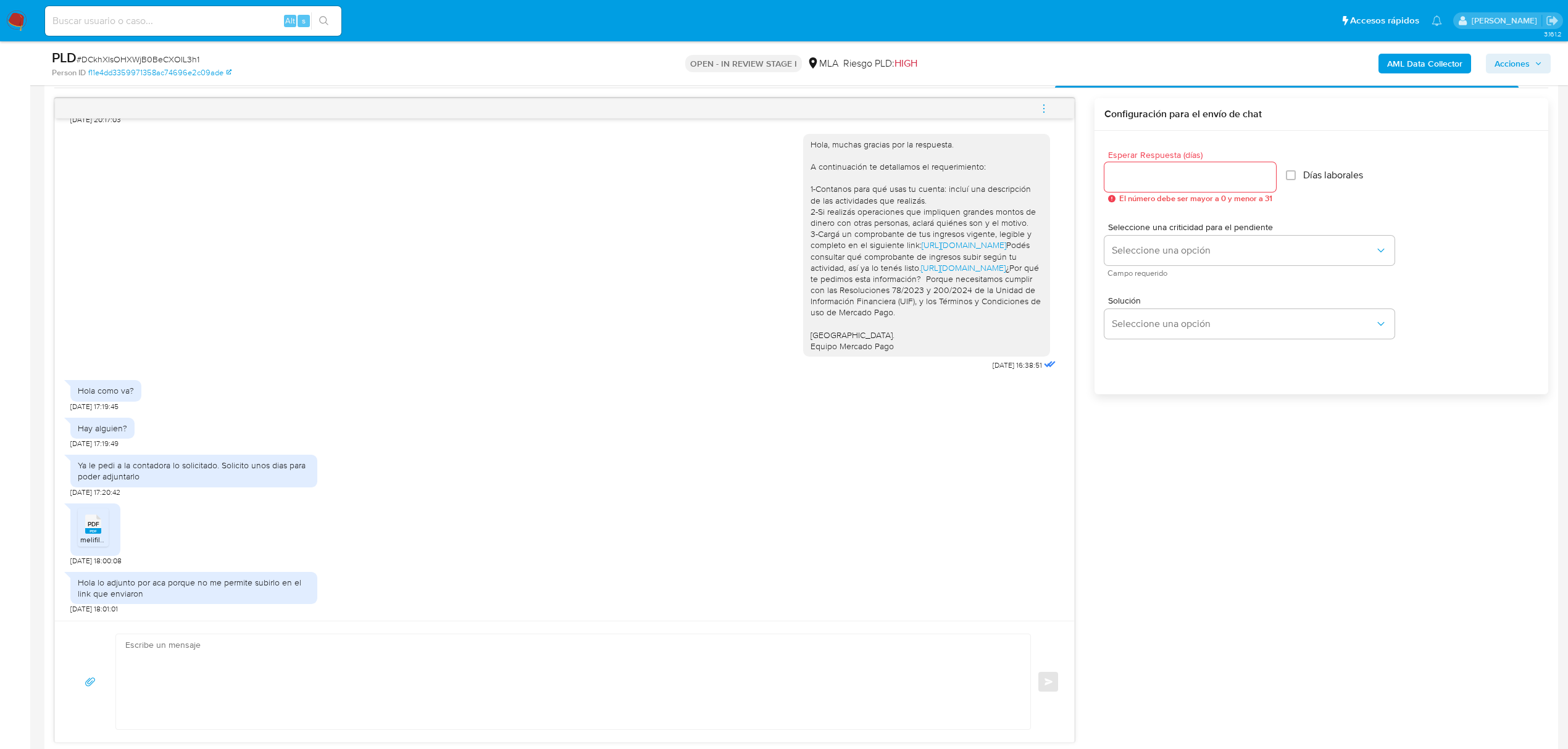
scroll to position [658, 0]
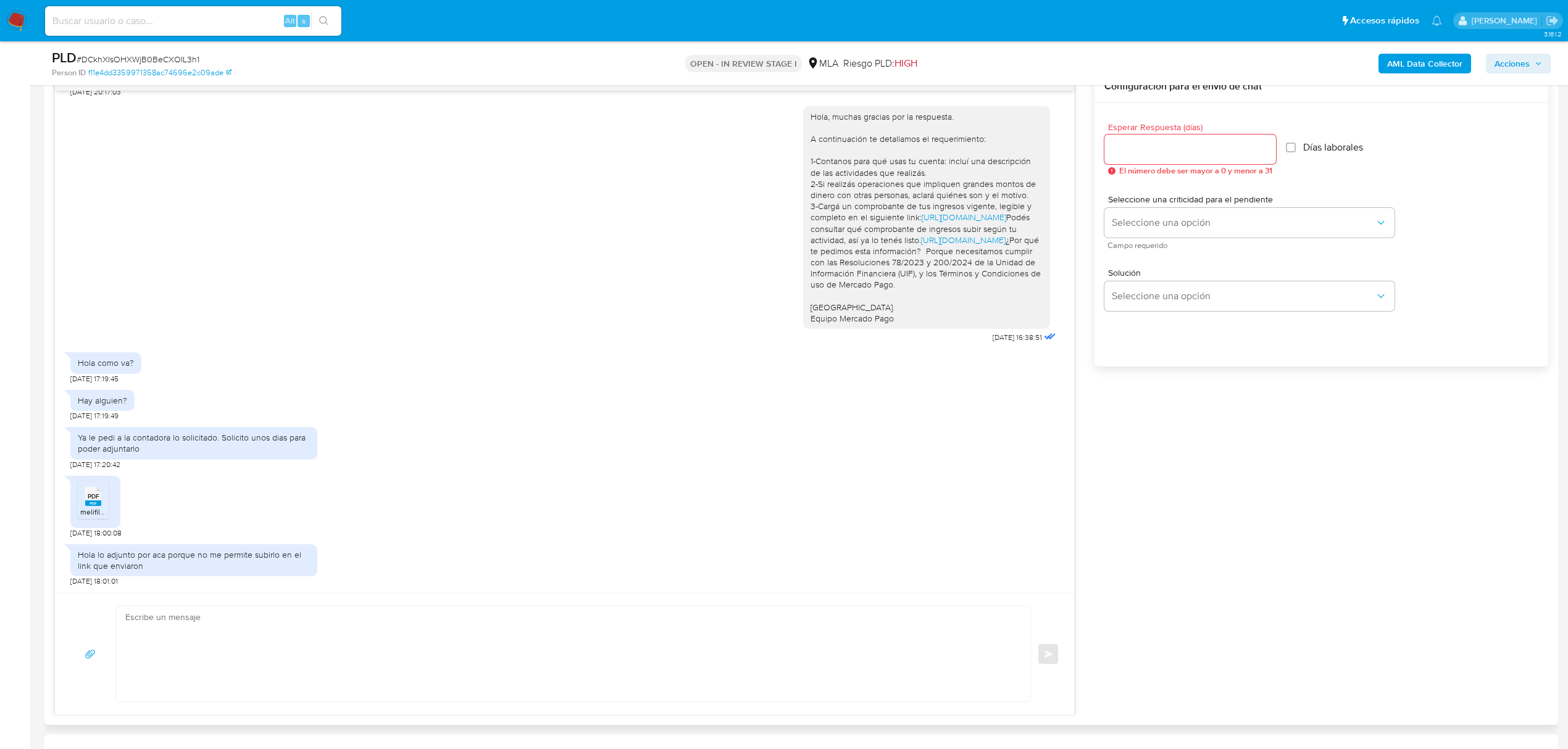
click at [97, 499] on span "PDF" at bounding box center [94, 496] width 12 height 8
click at [97, 500] on span "PDF" at bounding box center [94, 496] width 12 height 8
click at [87, 508] on span "melifile5608384899535629948.pdf" at bounding box center [139, 512] width 118 height 11
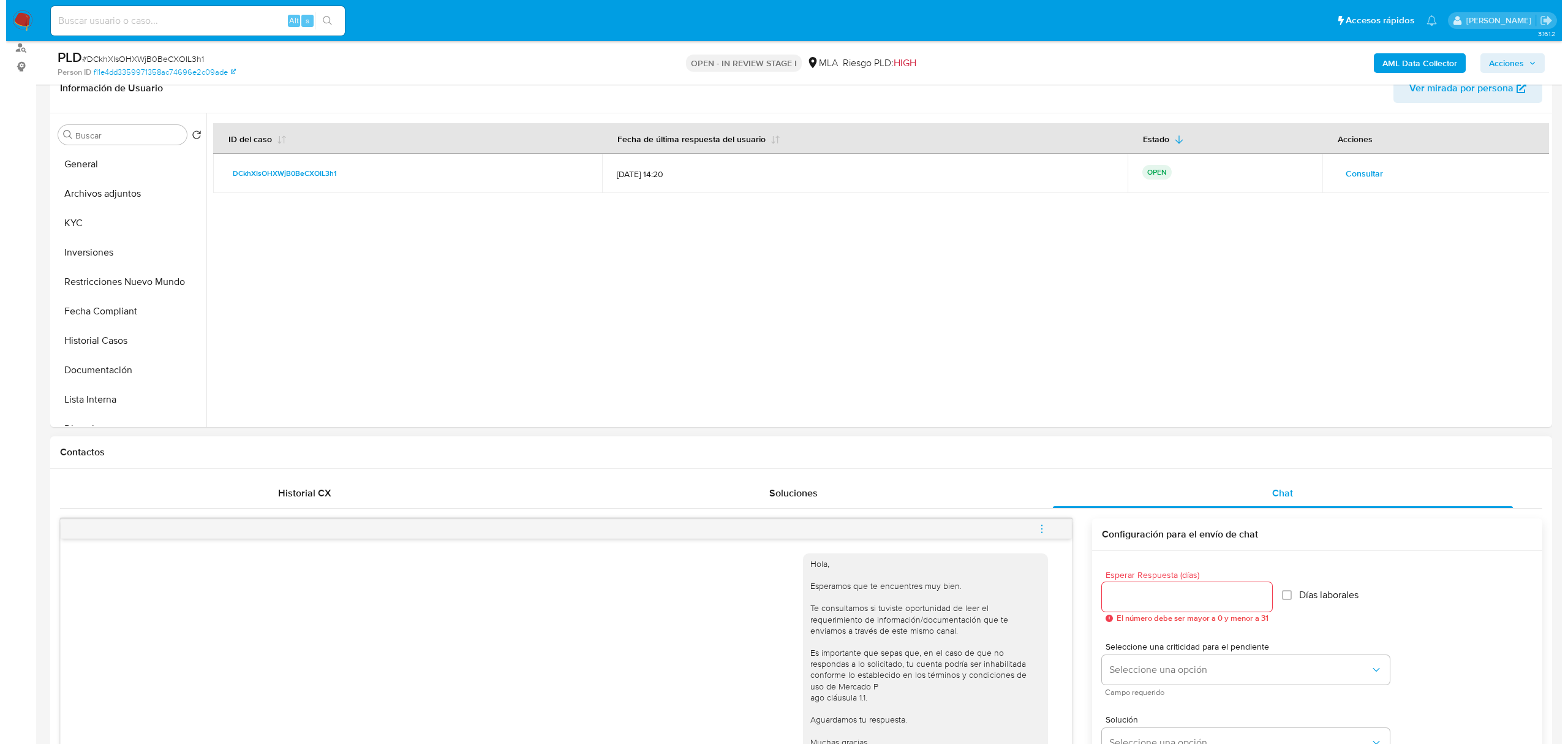
scroll to position [245, 0]
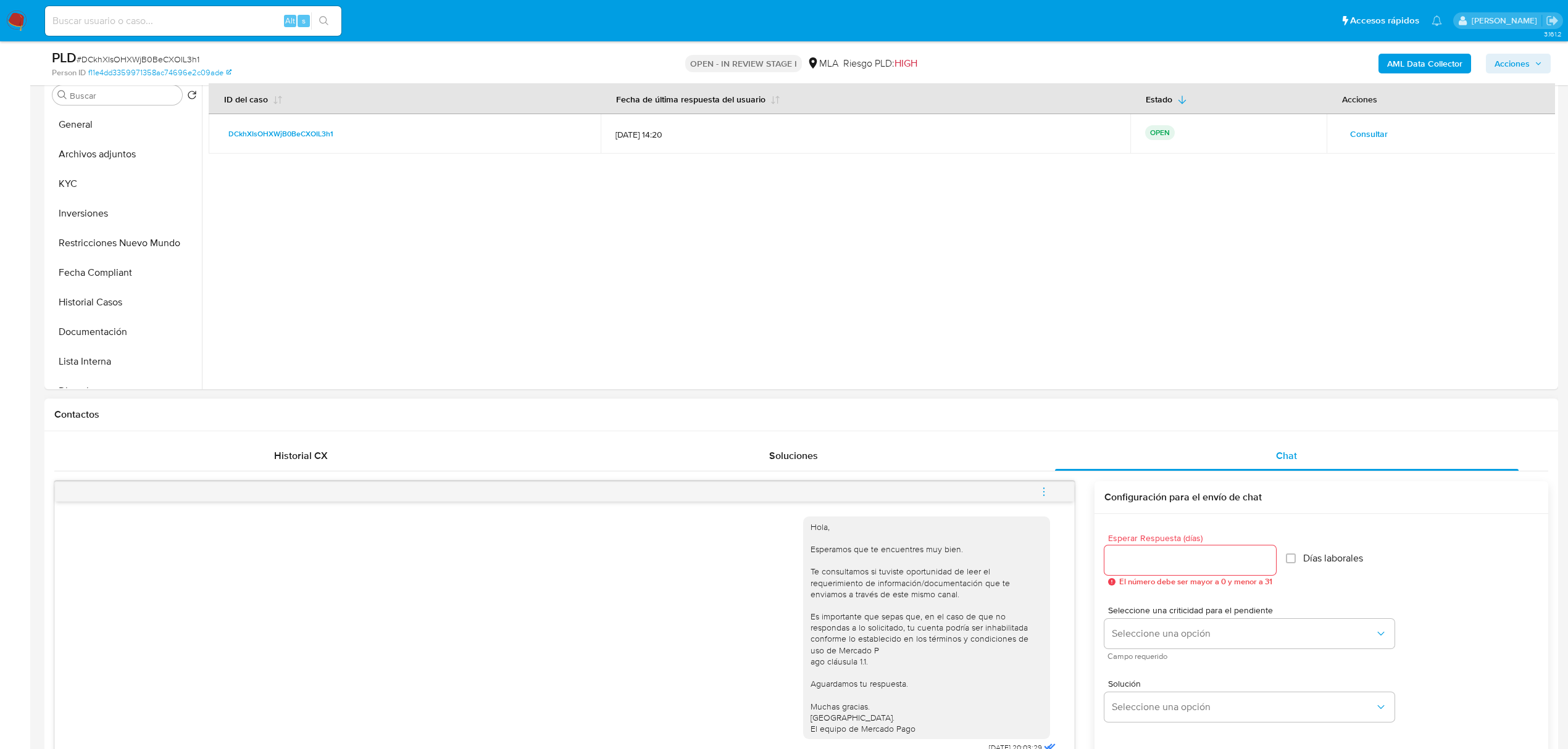
click at [1050, 495] on button "menu-action" at bounding box center [1044, 491] width 41 height 30
click at [977, 492] on li "Abrir gestor de archivos" at bounding box center [960, 491] width 126 height 22
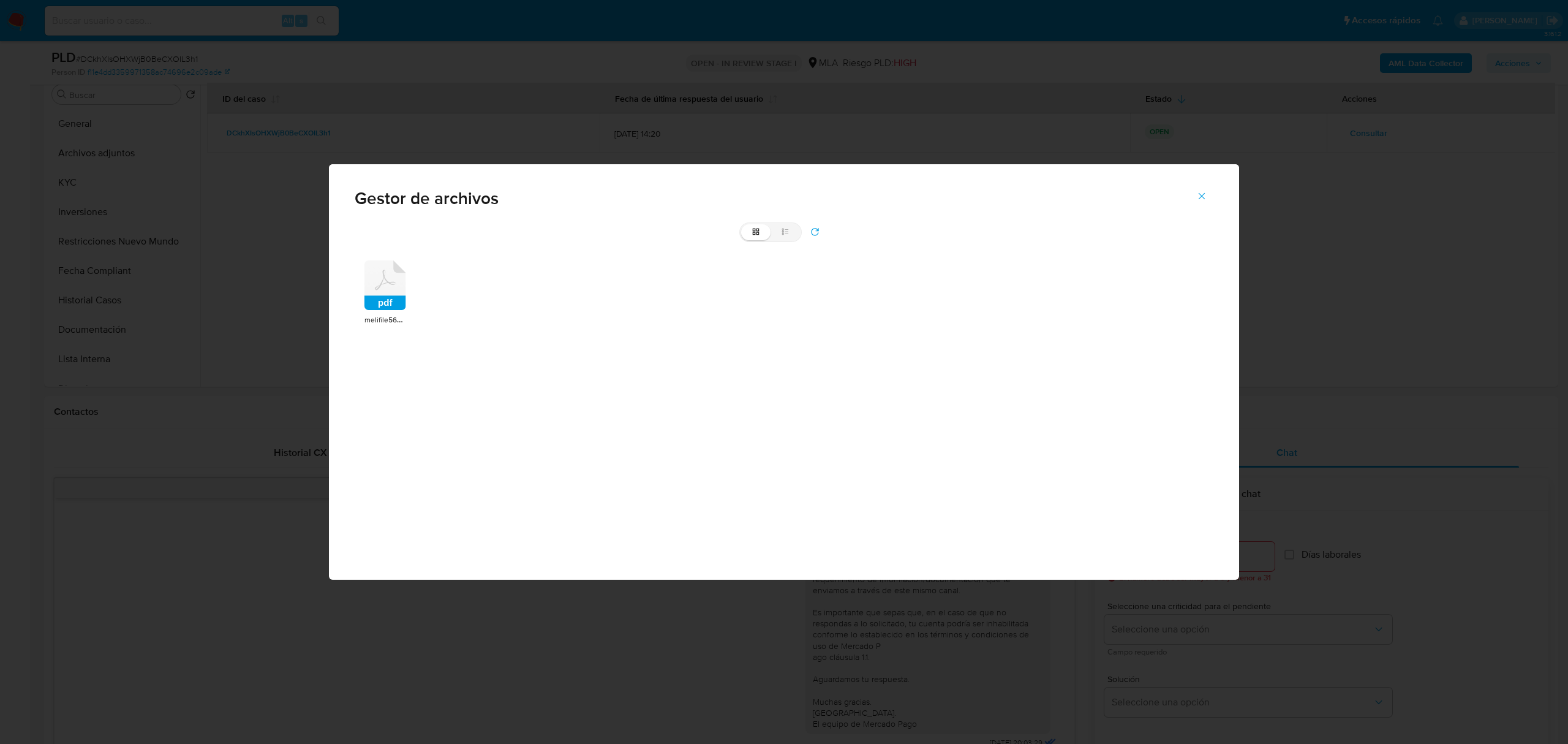
click at [375, 290] on icon at bounding box center [385, 286] width 41 height 51
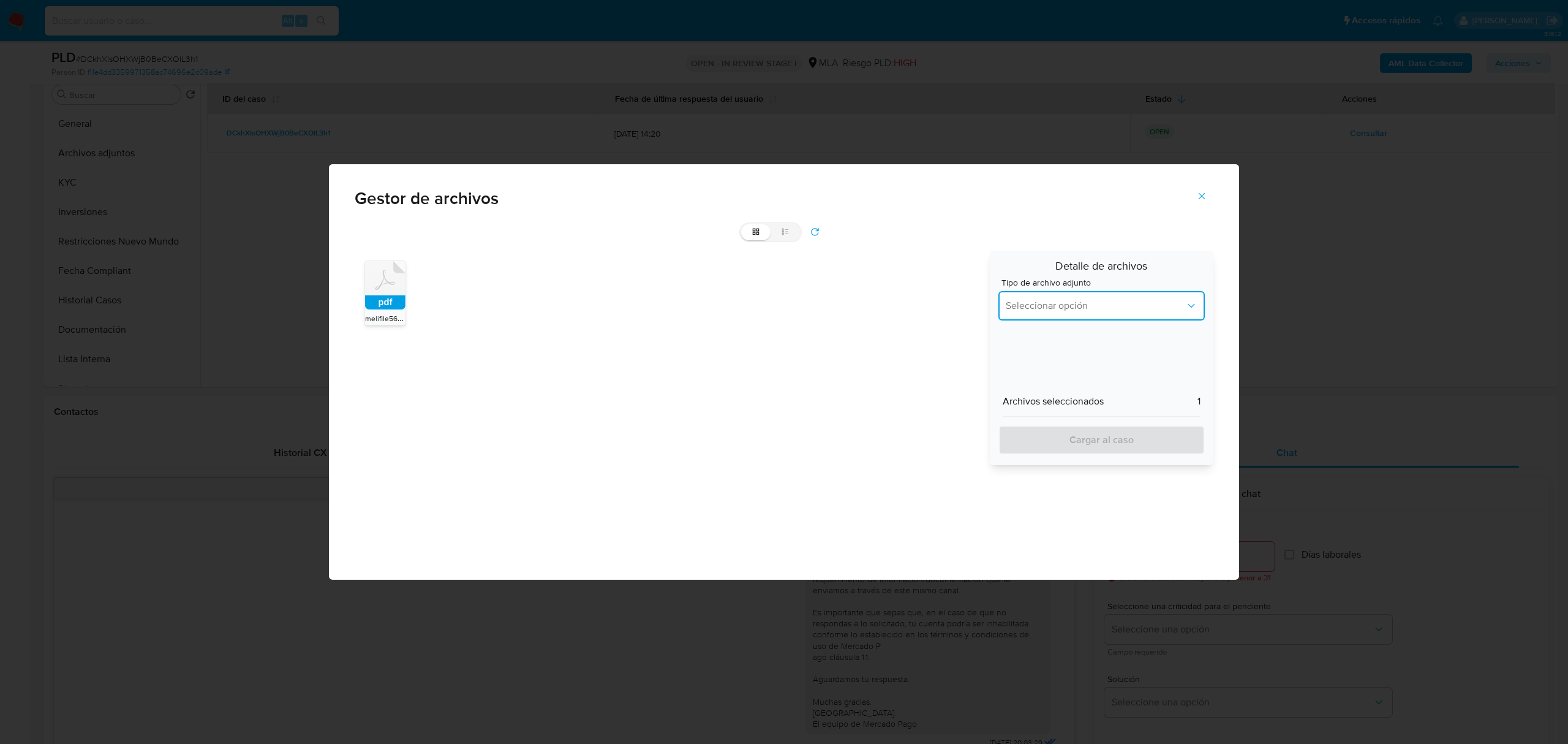
click at [1107, 294] on button "Seleccionar opción" at bounding box center [1101, 305] width 207 height 30
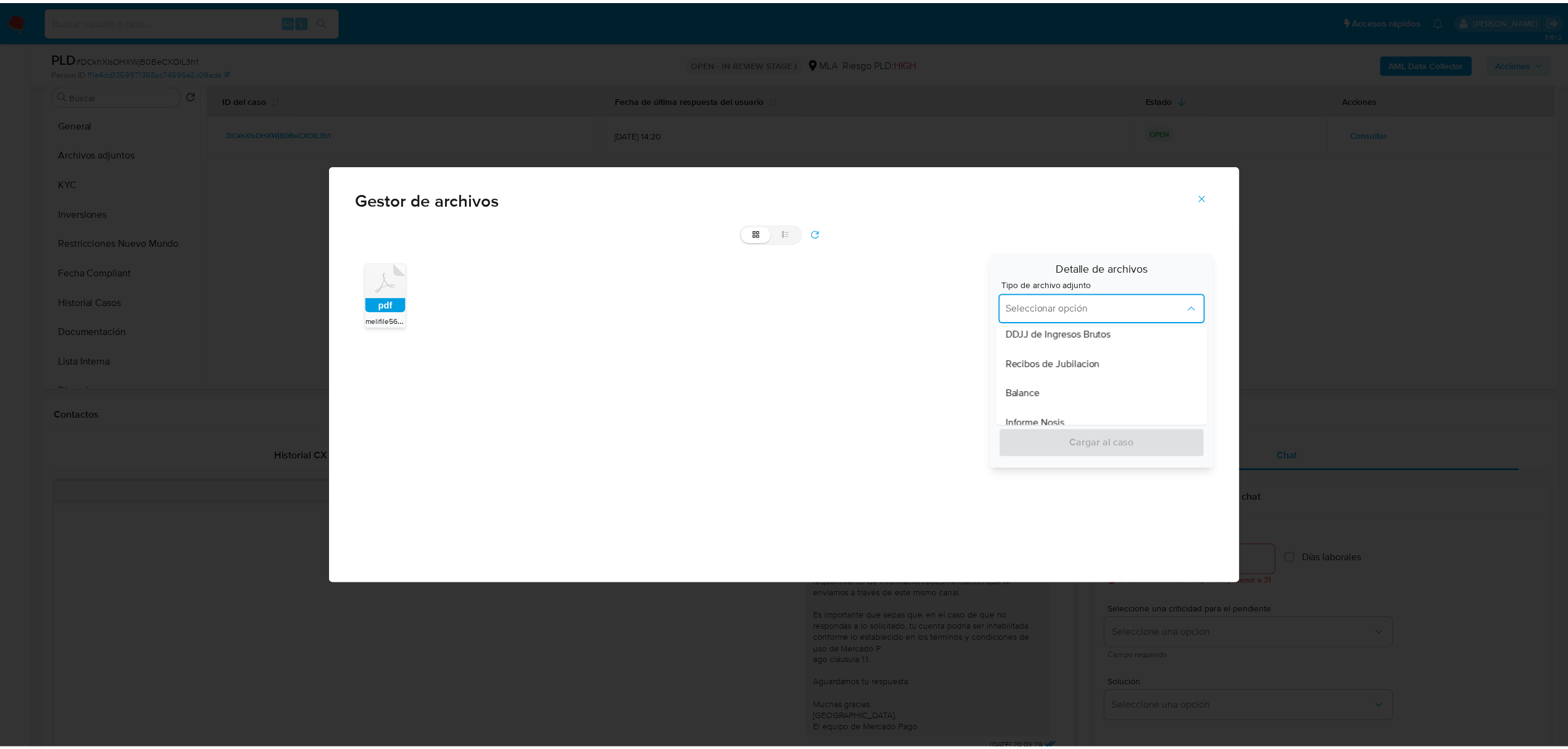
scroll to position [411, 0]
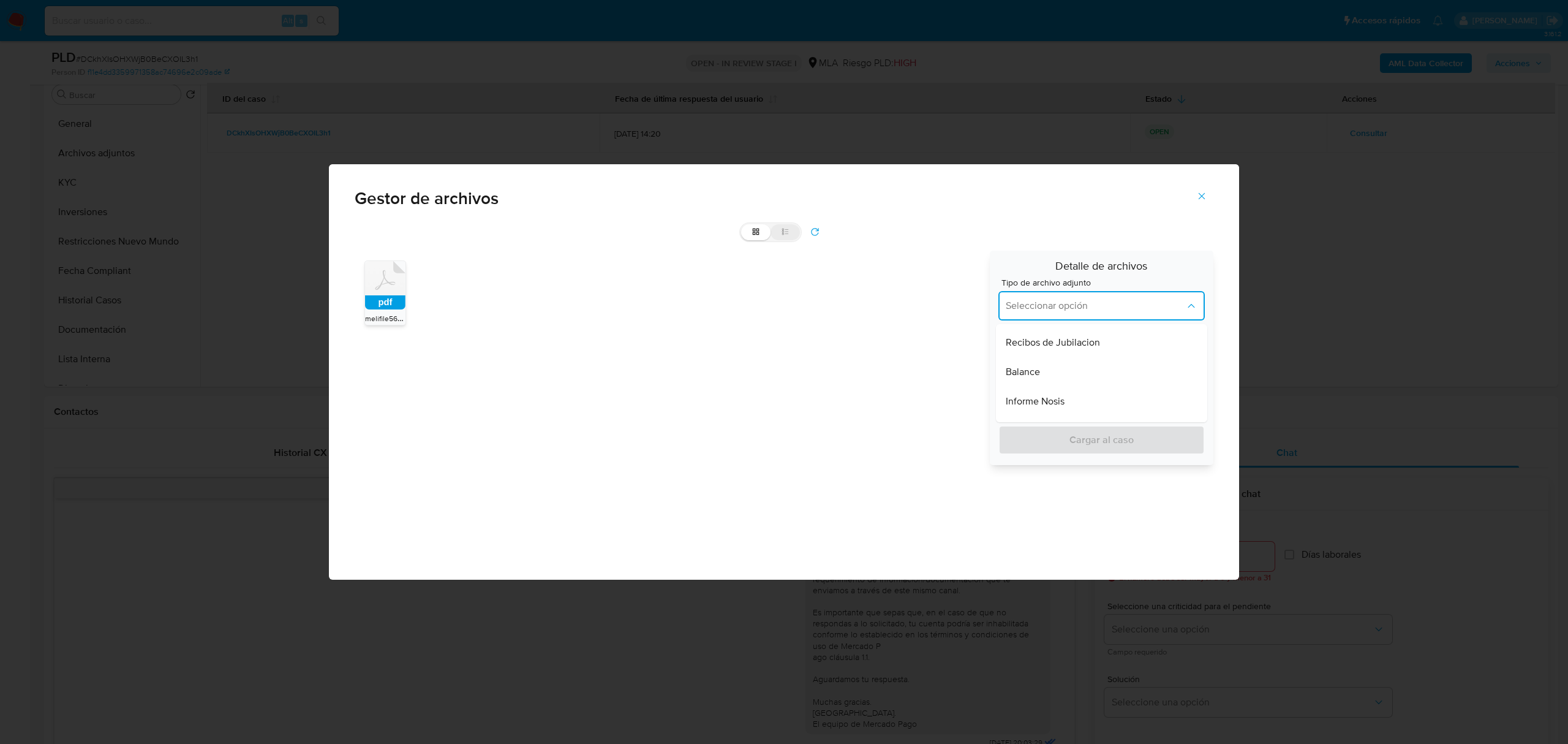
click at [788, 231] on icon at bounding box center [785, 231] width 9 height 9
click at [742, 225] on input "list" at bounding box center [741, 225] width 1 height 1
radio input "true"
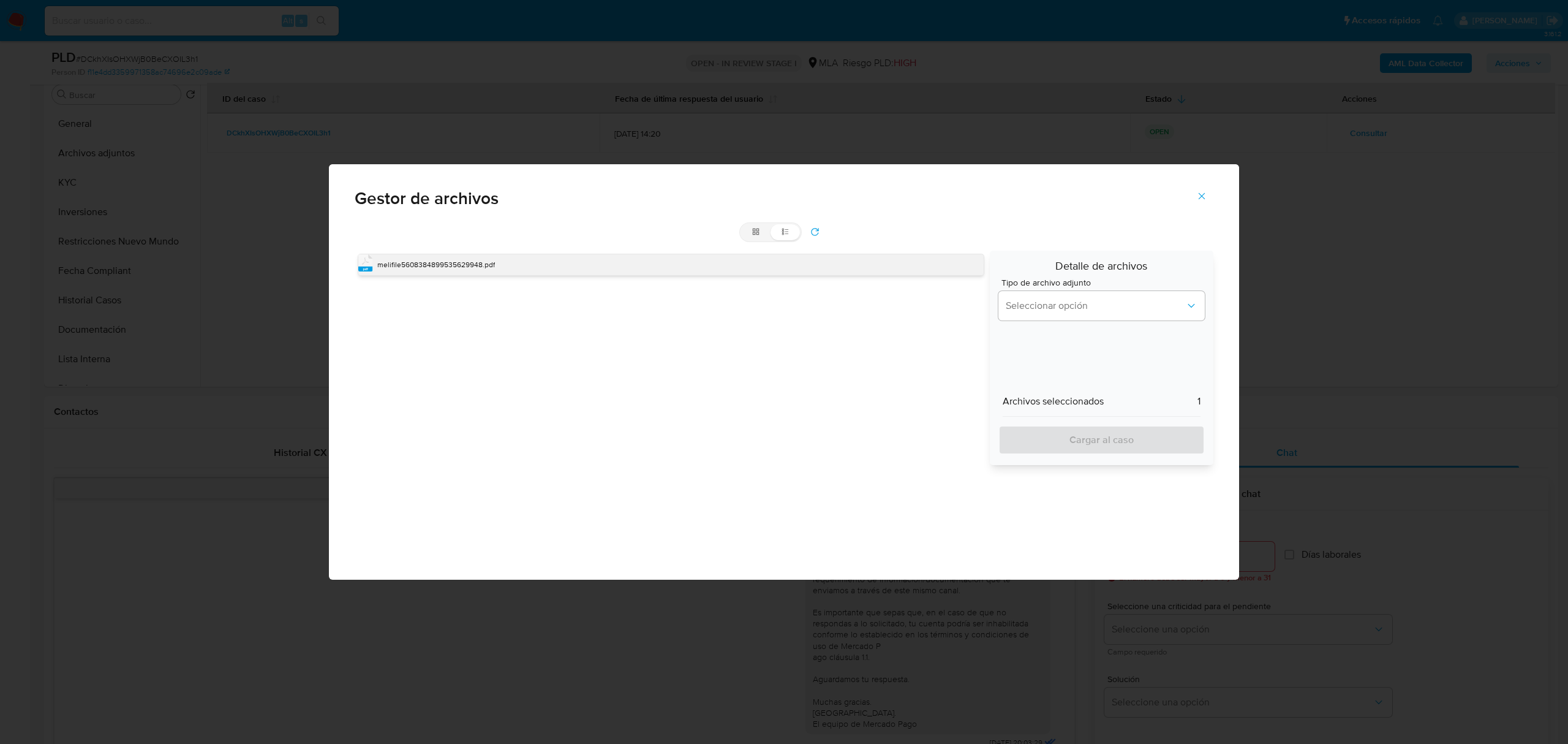
click at [444, 271] on div "pdf melifile5608384899535629948.pdf" at bounding box center [671, 265] width 627 height 22
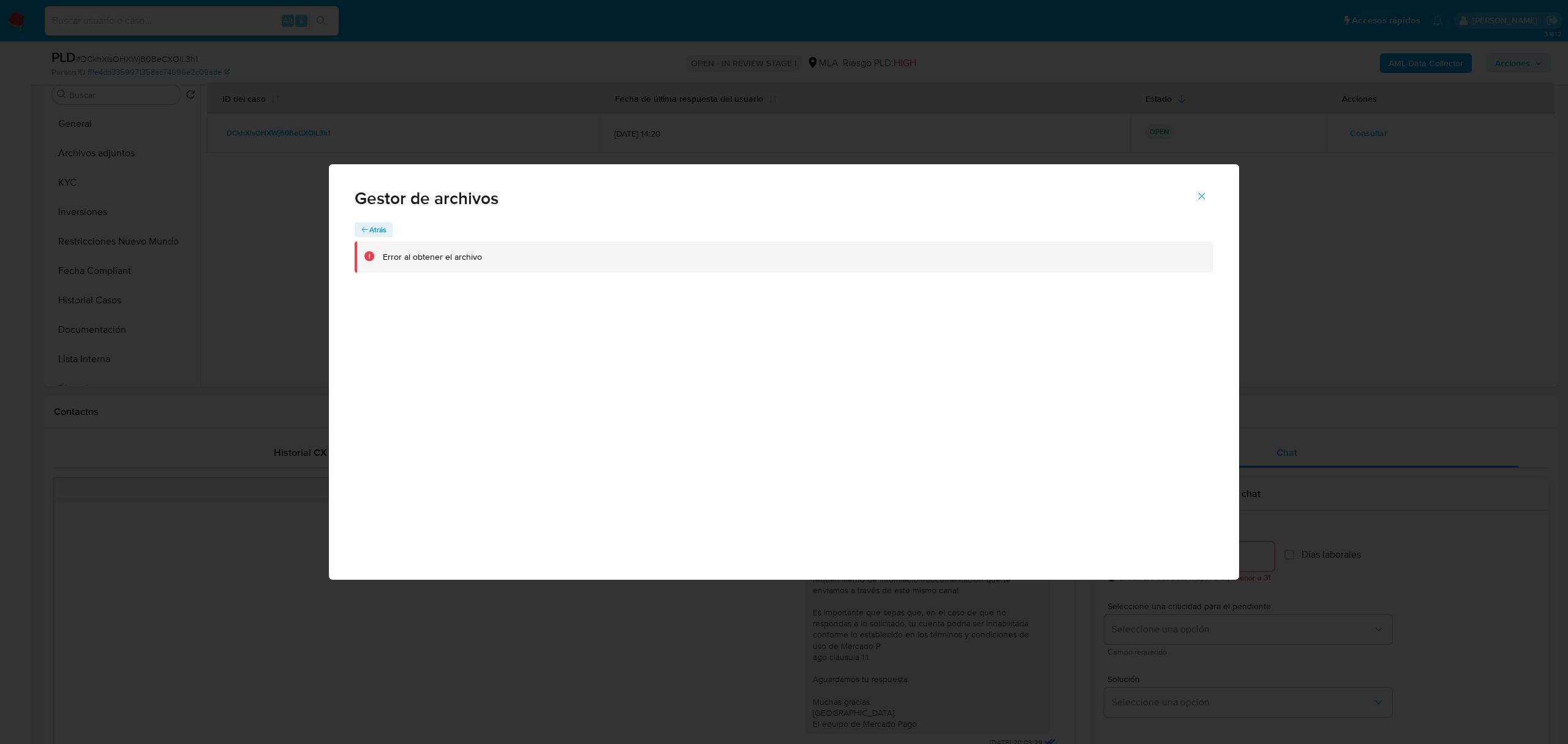
click at [377, 232] on span "Atrás" at bounding box center [378, 230] width 17 height 14
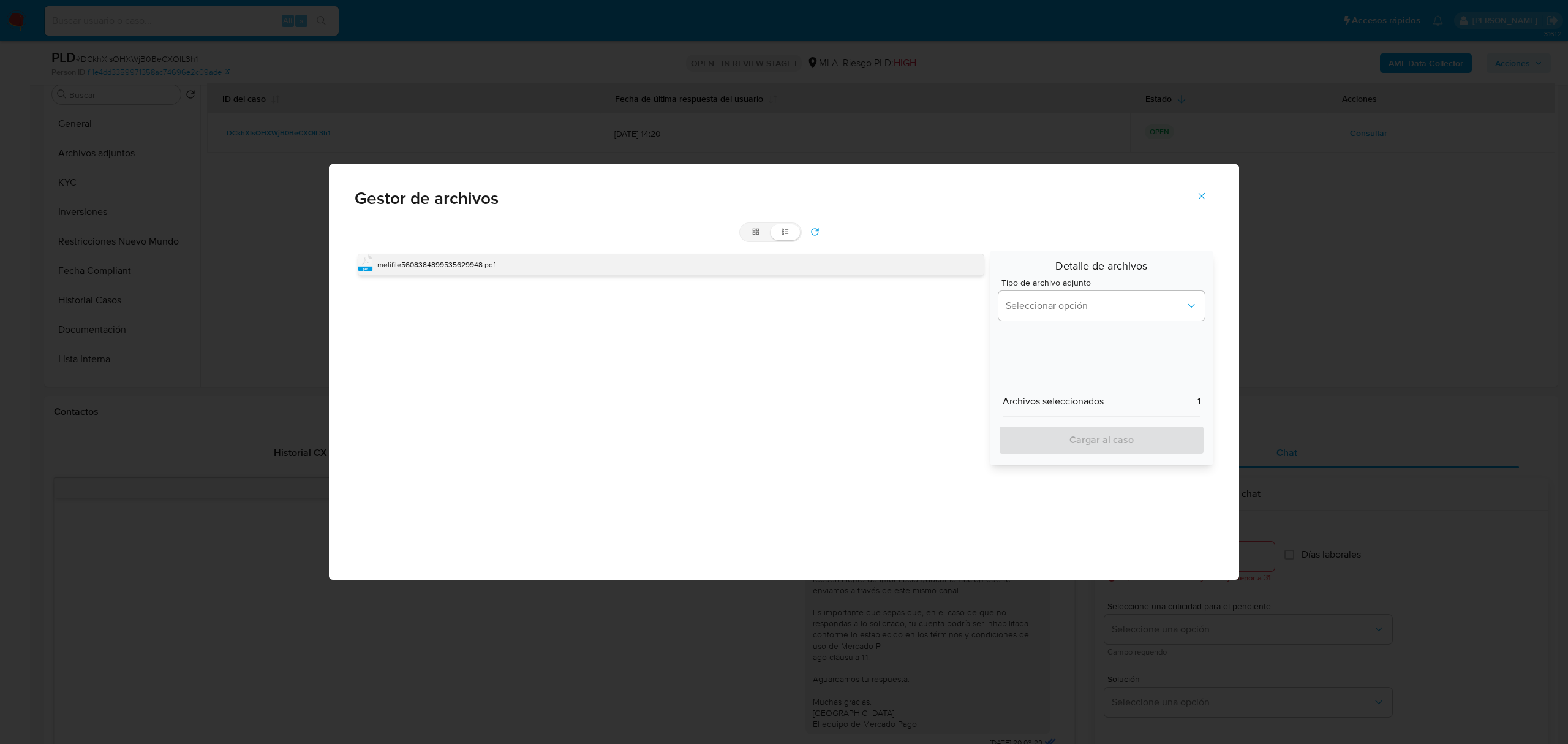
click at [444, 265] on span "melifile5608384899535629948.pdf" at bounding box center [436, 265] width 117 height 11
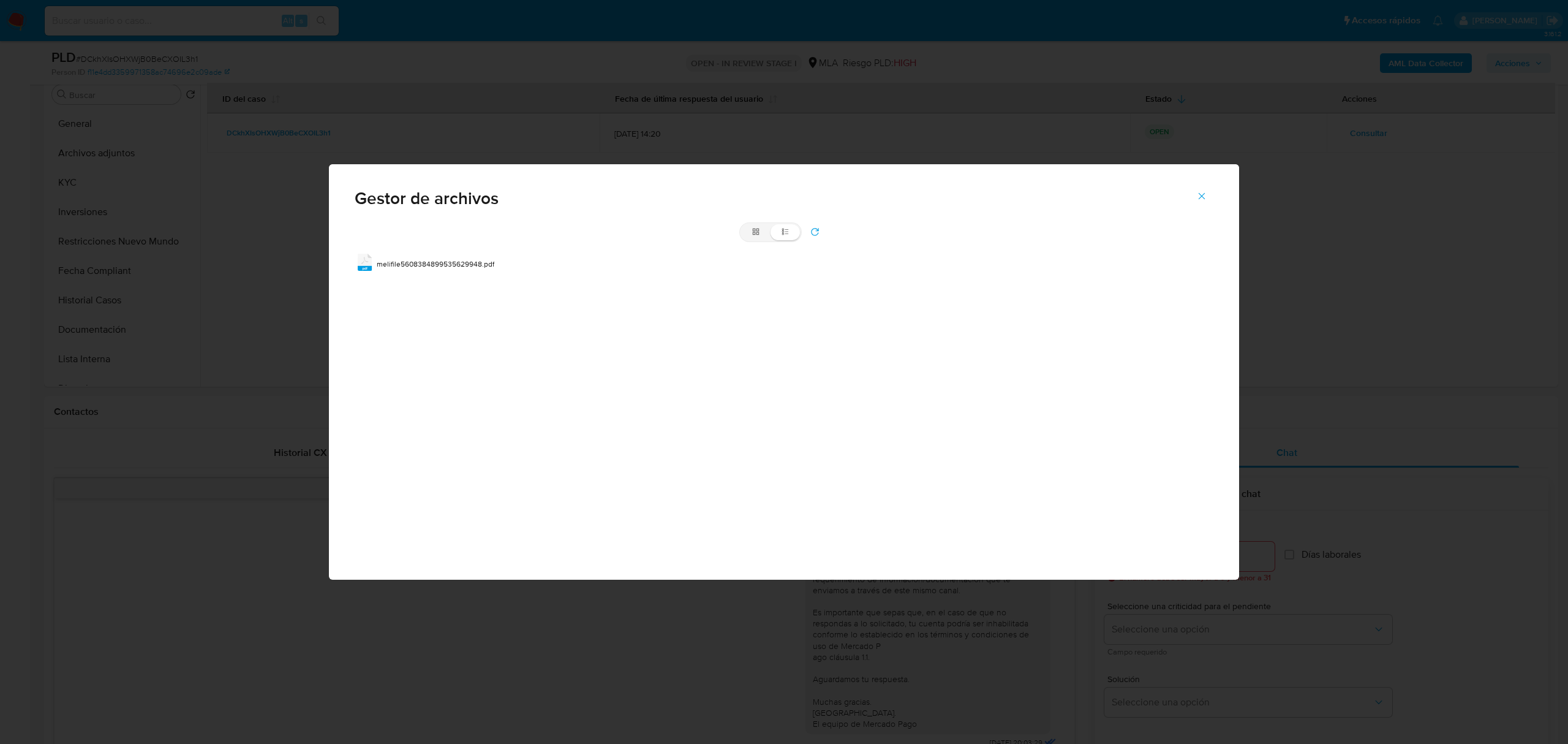
click at [1204, 195] on icon "Cerrar" at bounding box center [1202, 196] width 11 height 11
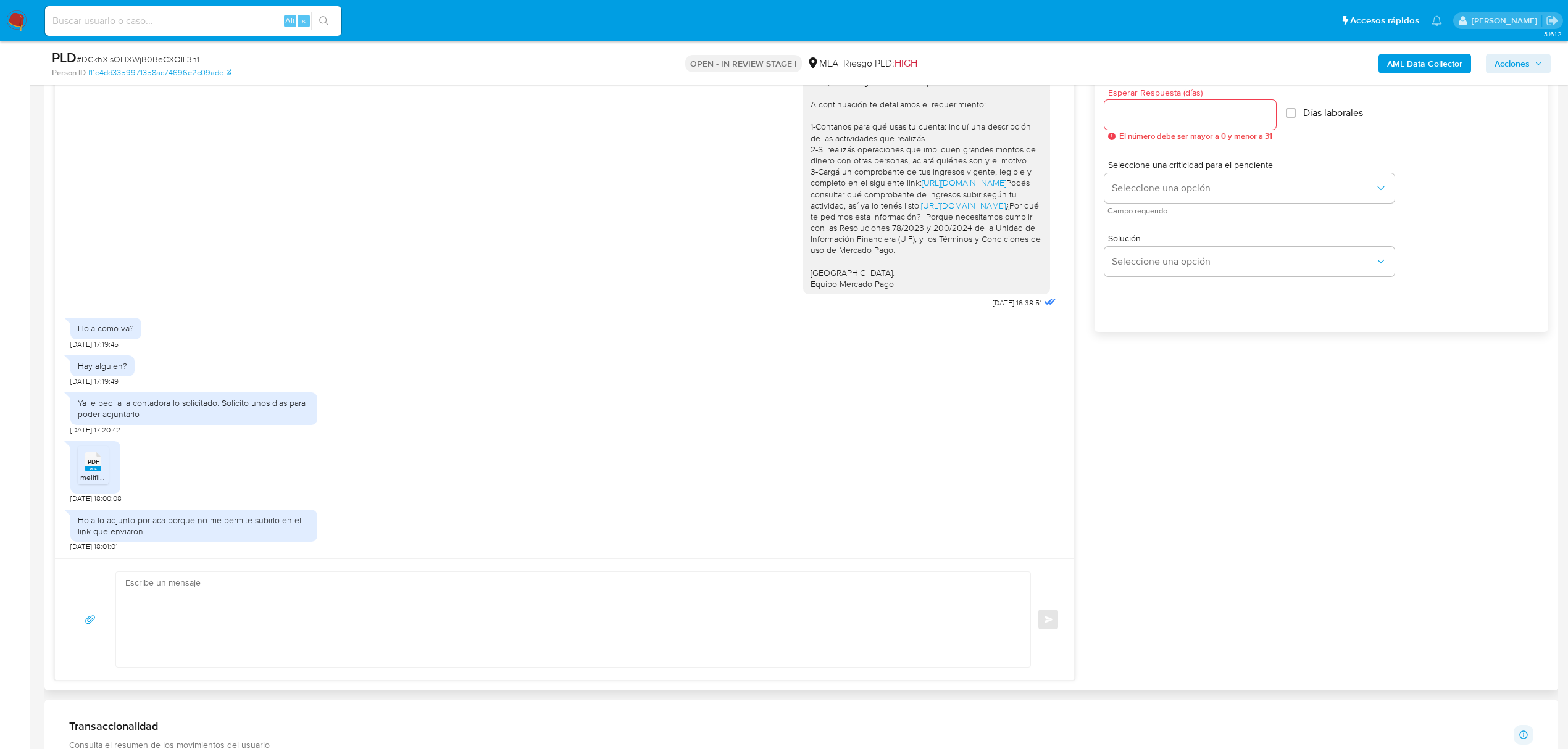
scroll to position [740, 0]
